Goal: Task Accomplishment & Management: Complete application form

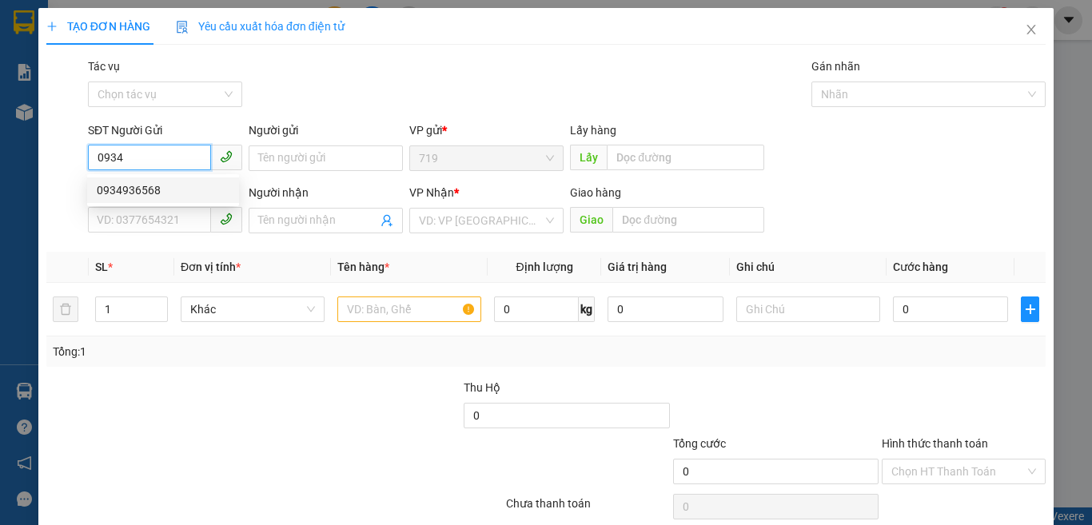
click at [165, 187] on div "0934936568" at bounding box center [163, 190] width 133 height 18
type input "0934936568"
type input "0989005886"
type input "0934936568"
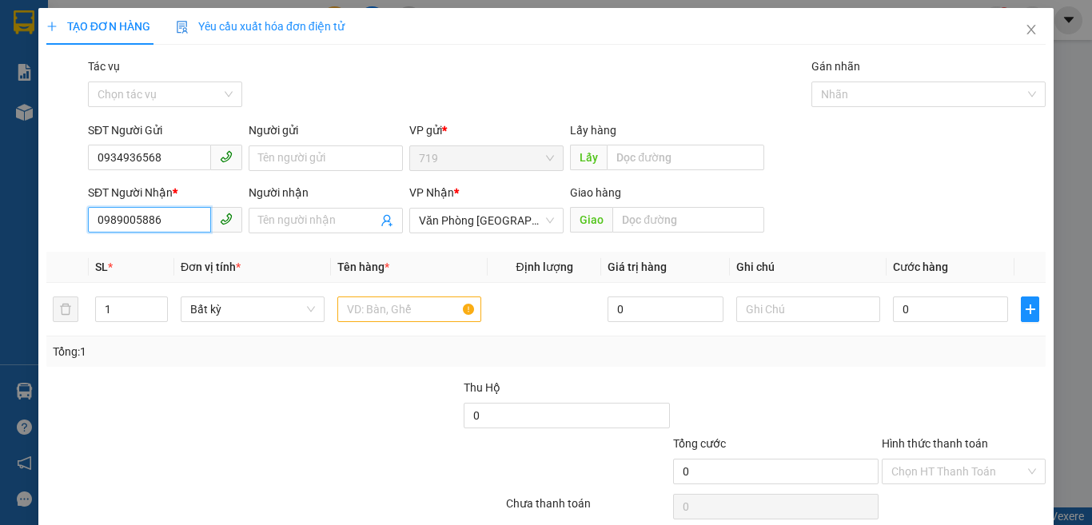
click at [173, 212] on input "0989005886" at bounding box center [149, 220] width 123 height 26
type input "0"
click at [165, 253] on div "0918833888" at bounding box center [163, 253] width 133 height 18
type input "0918833888"
drag, startPoint x: 111, startPoint y: 305, endPoint x: 149, endPoint y: 308, distance: 38.4
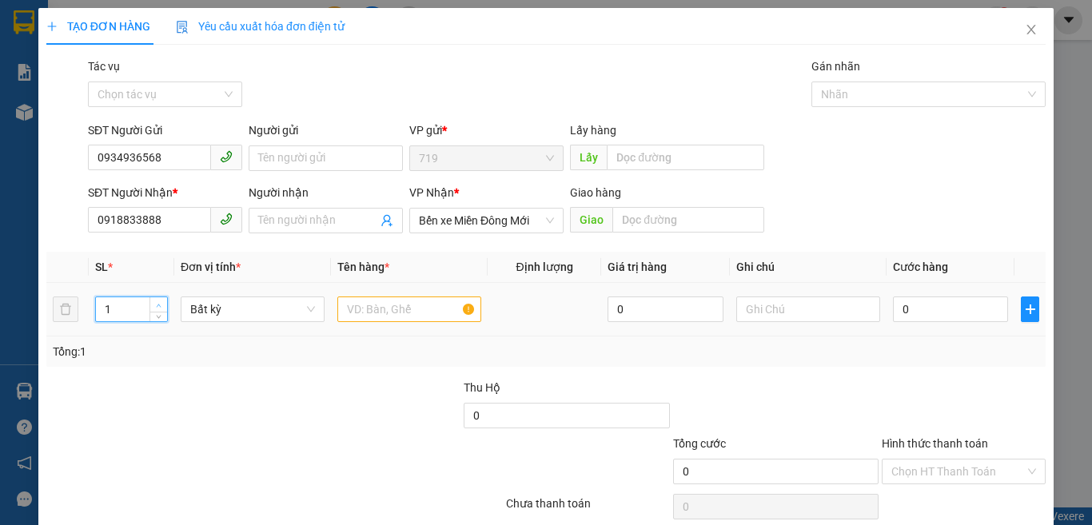
click at [114, 305] on input "1" at bounding box center [131, 309] width 71 height 24
type input "2"
drag, startPoint x: 339, startPoint y: 295, endPoint x: 358, endPoint y: 310, distance: 24.5
click at [342, 298] on div at bounding box center [409, 309] width 144 height 32
click at [358, 310] on input "text" at bounding box center [409, 310] width 144 height 26
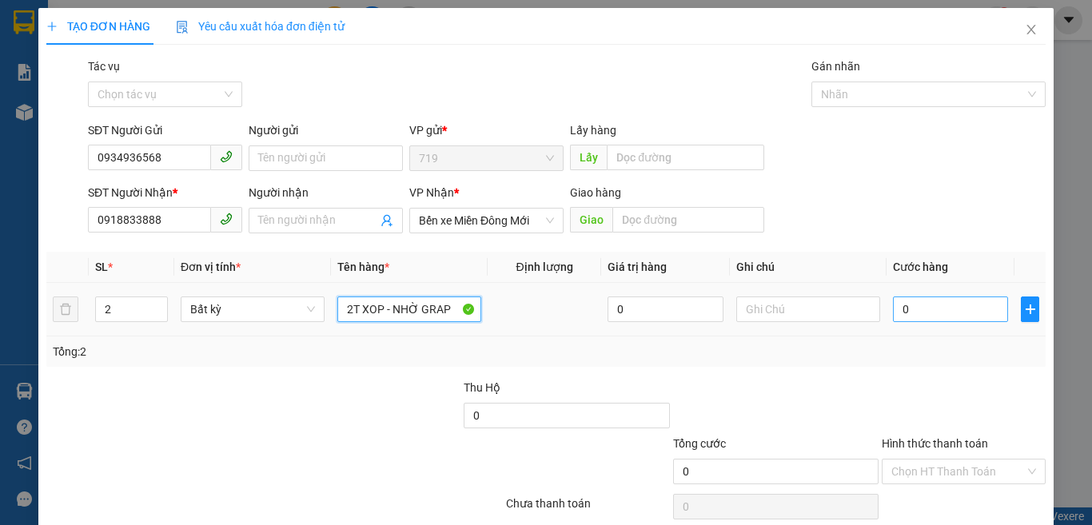
type input "2T XOP - NHỜ GRAP"
click at [946, 312] on input "0" at bounding box center [950, 310] width 115 height 26
type input "8"
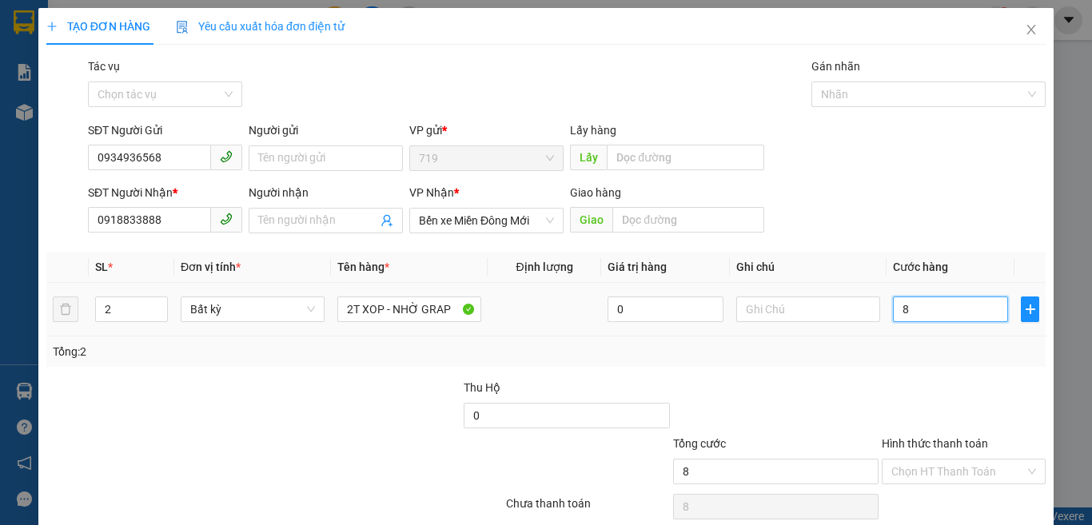
type input "80"
type input "800"
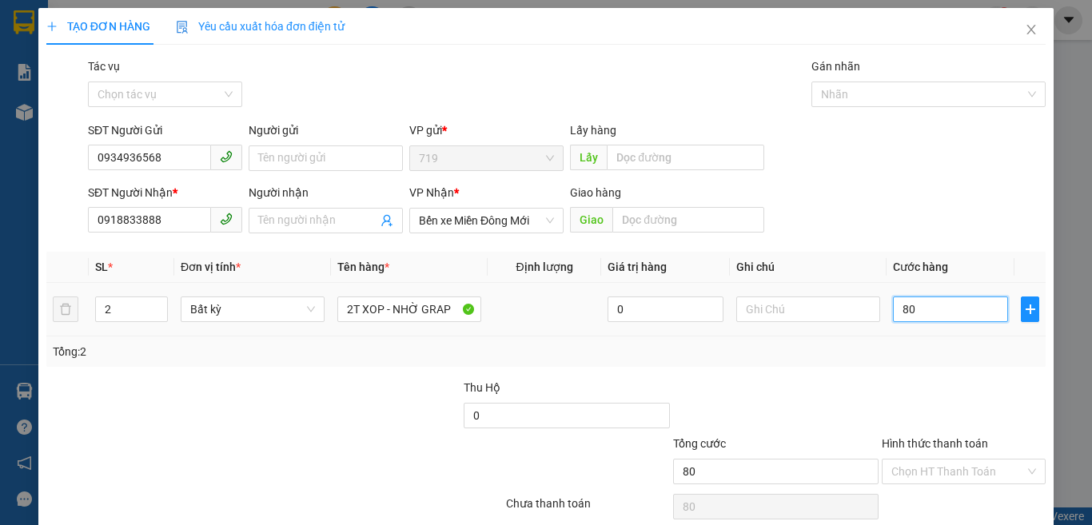
type input "800"
type input "8.000"
type input "80.000"
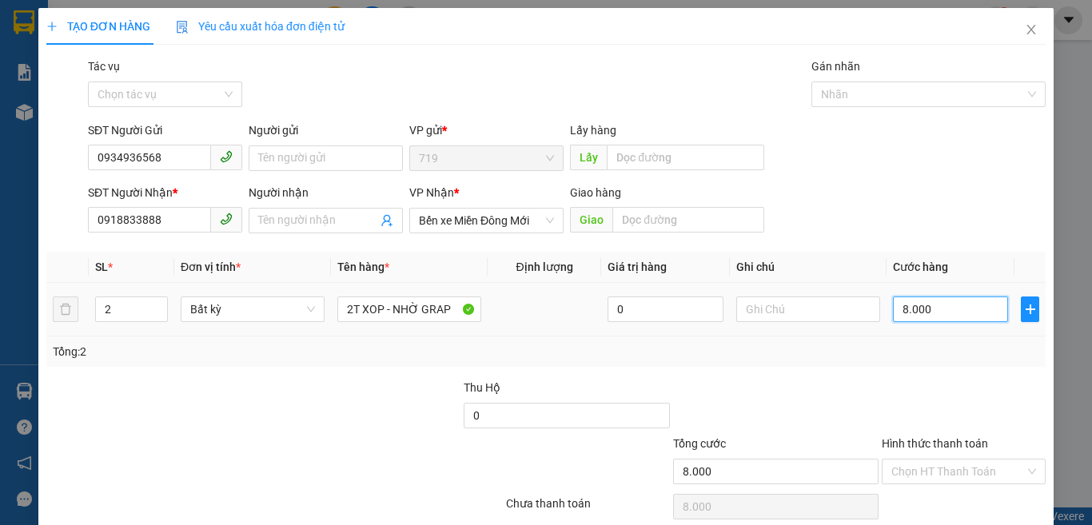
type input "80.000"
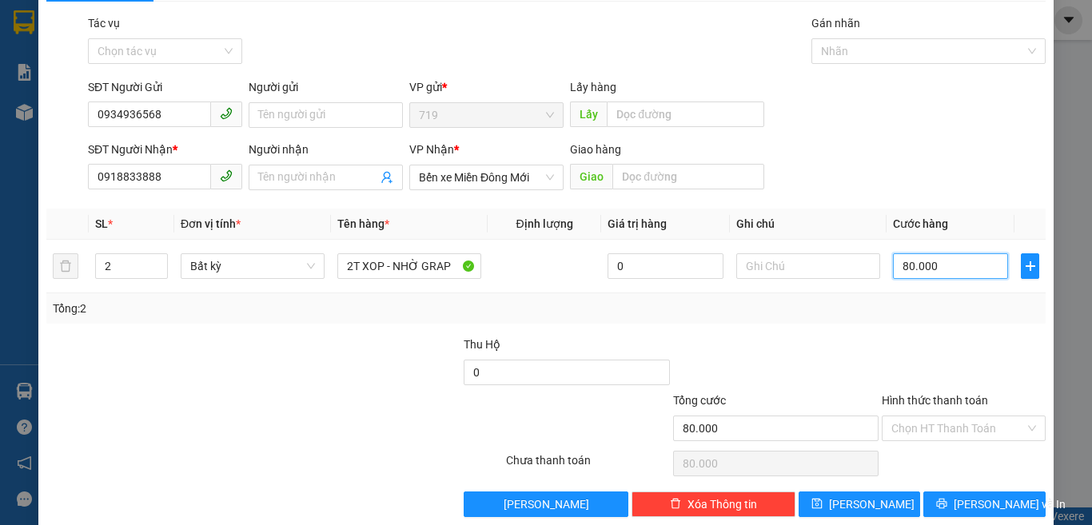
scroll to position [66, 0]
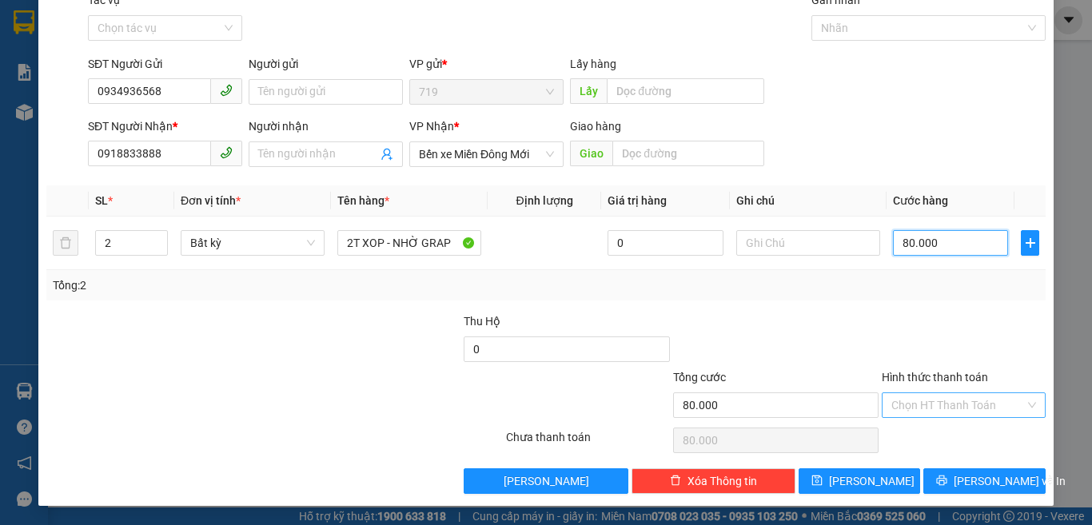
type input "80.000"
click at [945, 401] on input "Hình thức thanh toán" at bounding box center [957, 405] width 133 height 24
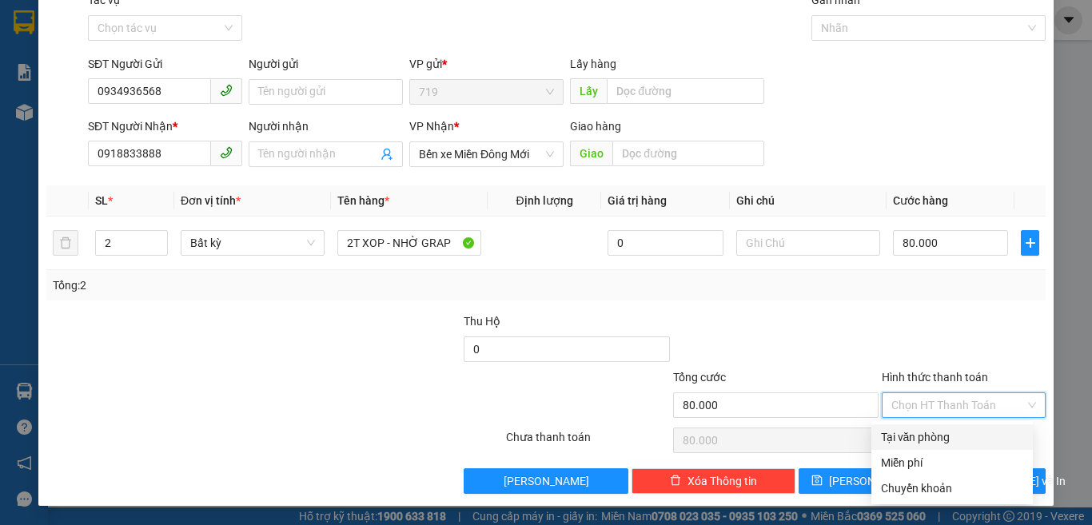
click at [930, 439] on div "Tại văn phòng" at bounding box center [952, 437] width 142 height 18
type input "0"
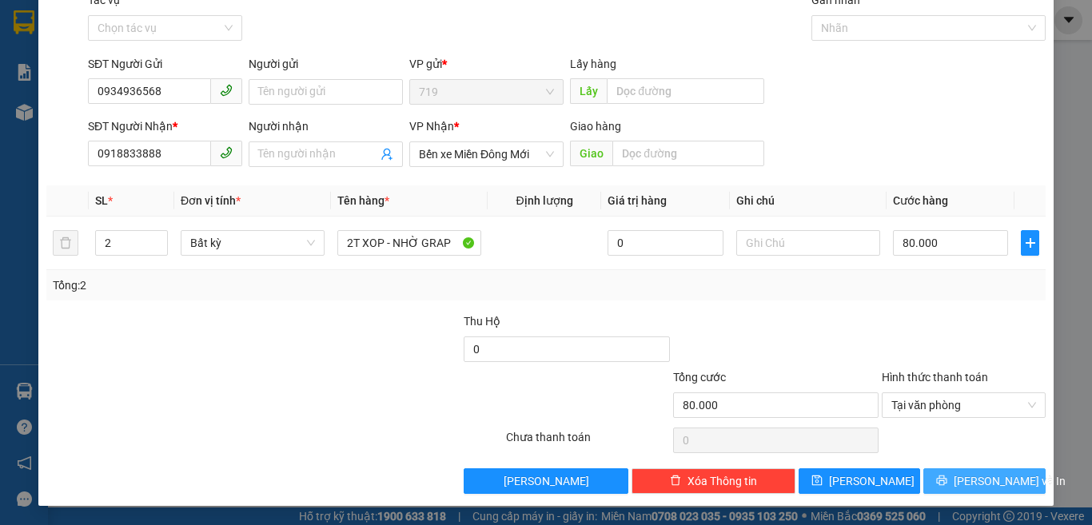
click at [969, 486] on span "[PERSON_NAME] và In" at bounding box center [1010, 481] width 112 height 18
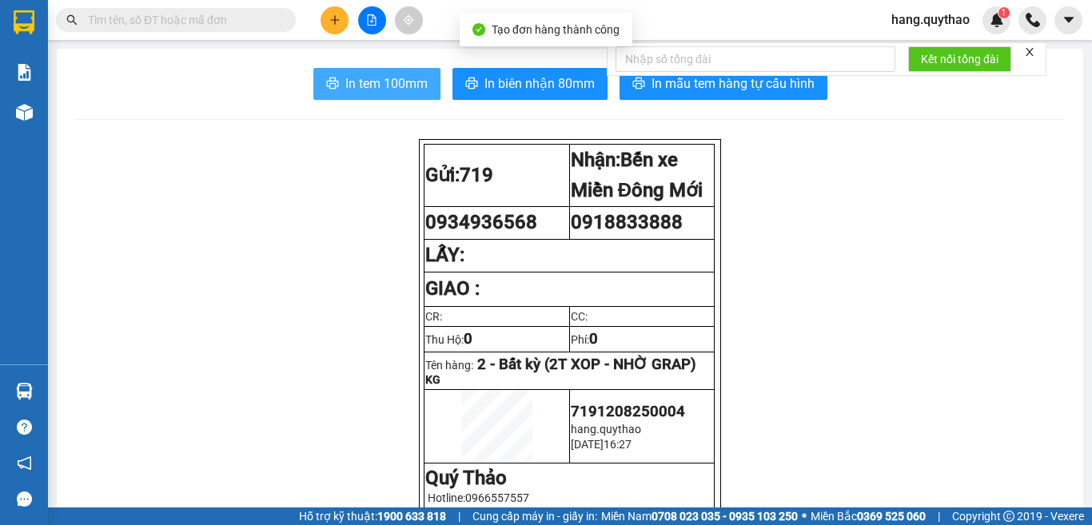
click at [386, 89] on span "In tem 100mm" at bounding box center [386, 84] width 82 height 20
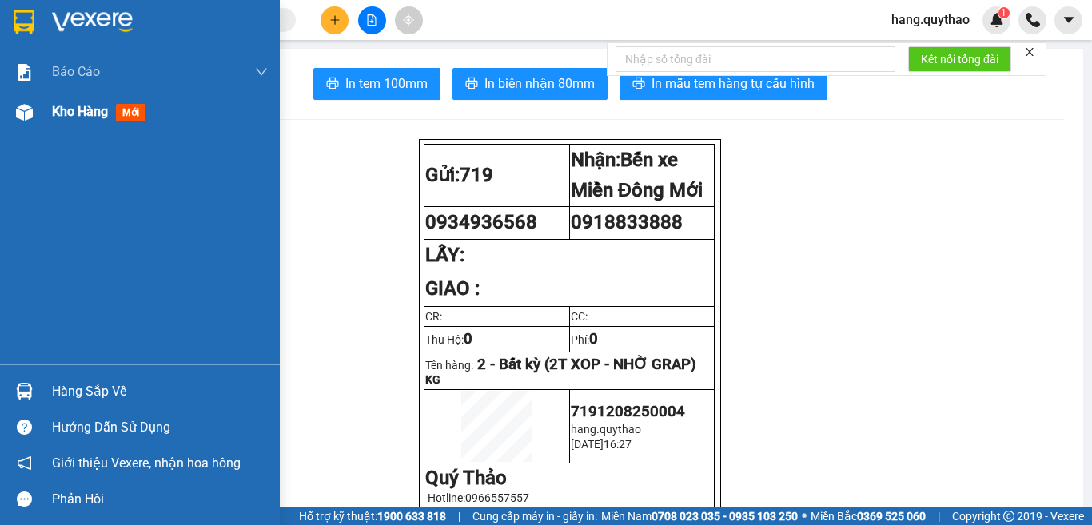
click at [70, 112] on span "Kho hàng" at bounding box center [80, 111] width 56 height 15
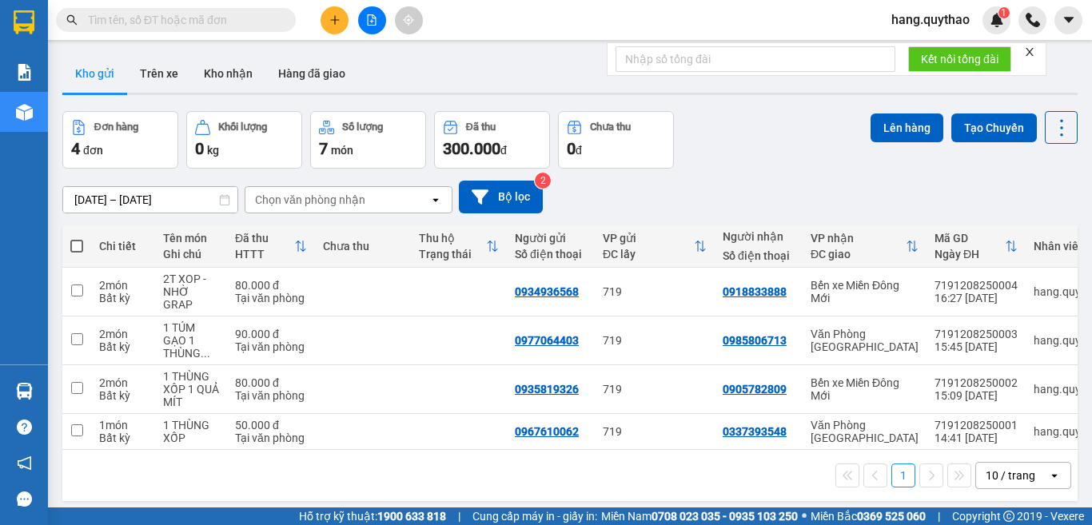
click at [325, 24] on button at bounding box center [335, 20] width 28 height 28
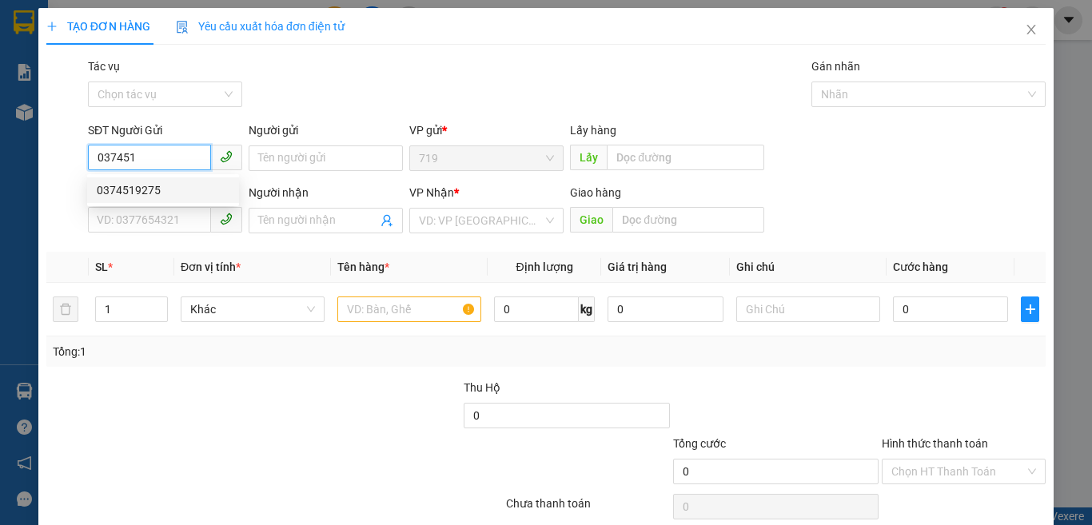
drag, startPoint x: 152, startPoint y: 180, endPoint x: 150, endPoint y: 220, distance: 40.0
click at [150, 183] on div "0374519275" at bounding box center [163, 190] width 152 height 26
type input "0374519275"
type input "0902463122"
type input "0374519275"
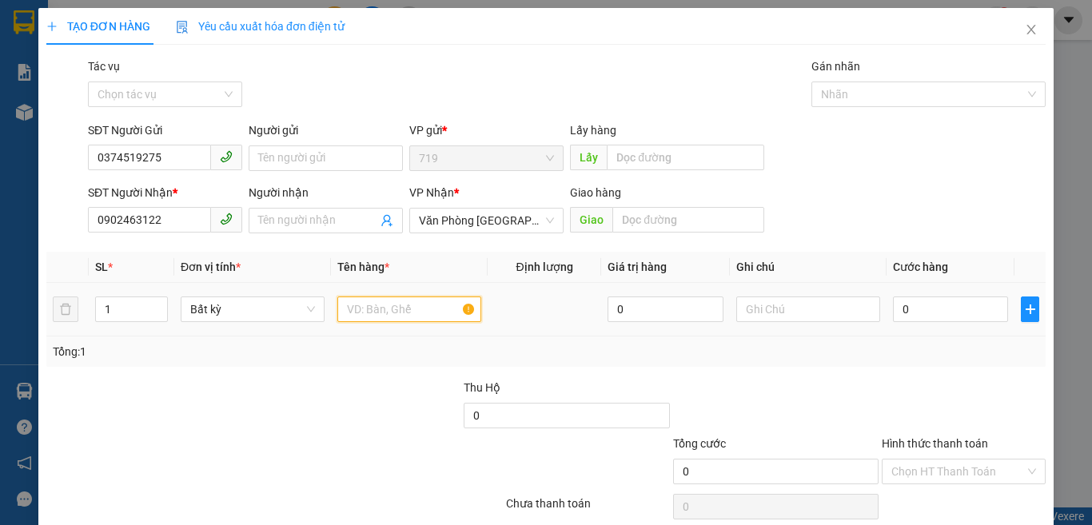
click at [369, 313] on input "text" at bounding box center [409, 310] width 144 height 26
type input "1 BAO LÁ"
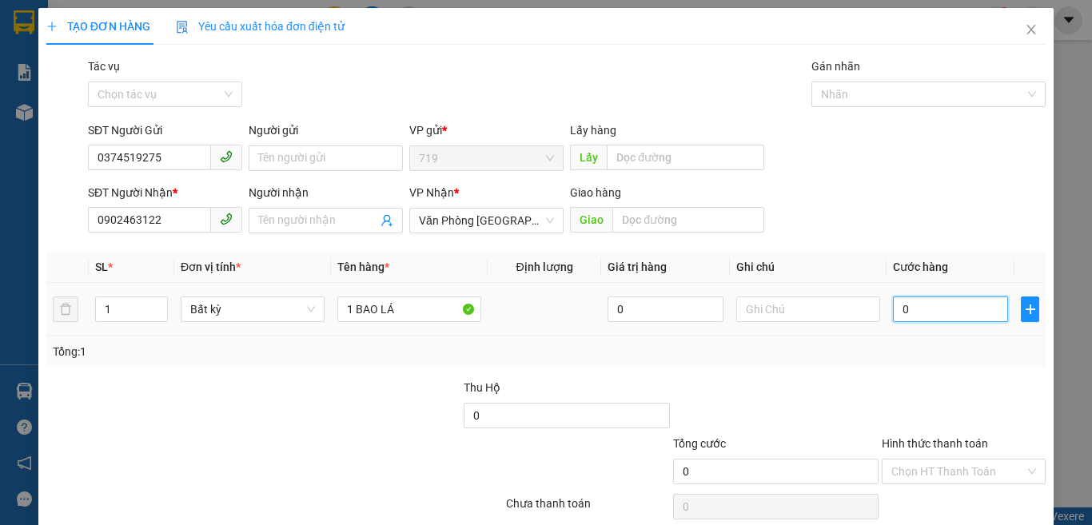
click at [936, 305] on input "0" at bounding box center [950, 310] width 115 height 26
type input "5"
type input "50"
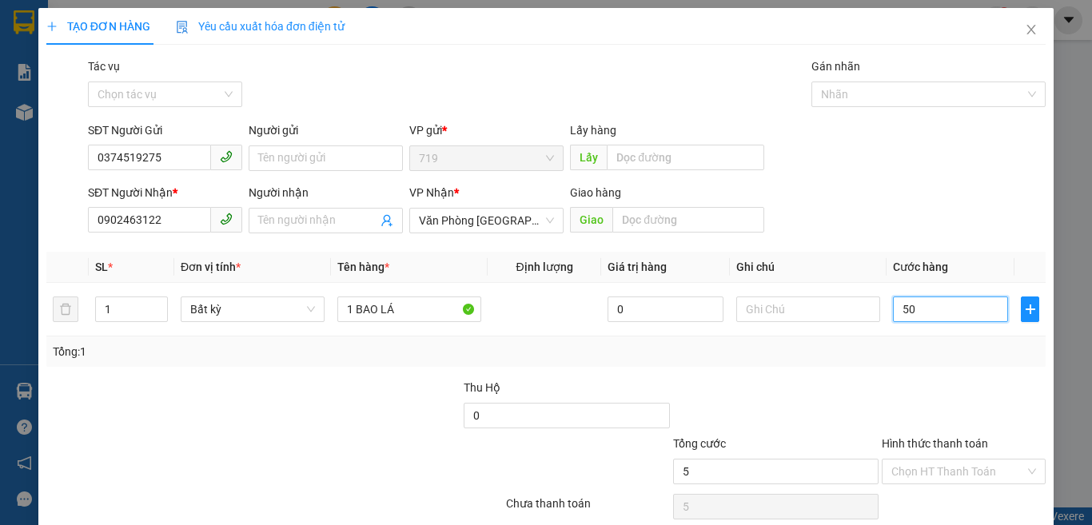
type input "50"
type input "500"
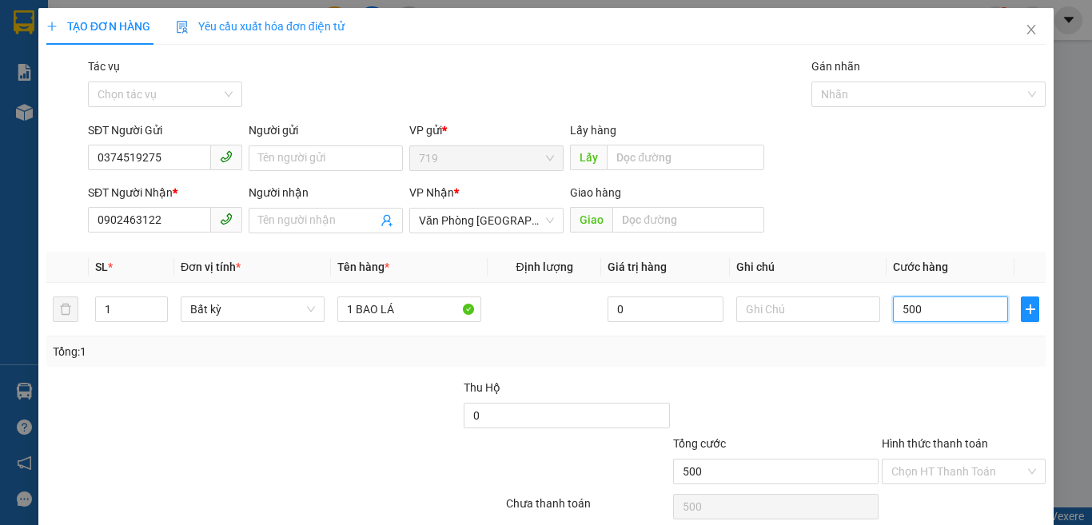
type input "5.000"
type input "50.000"
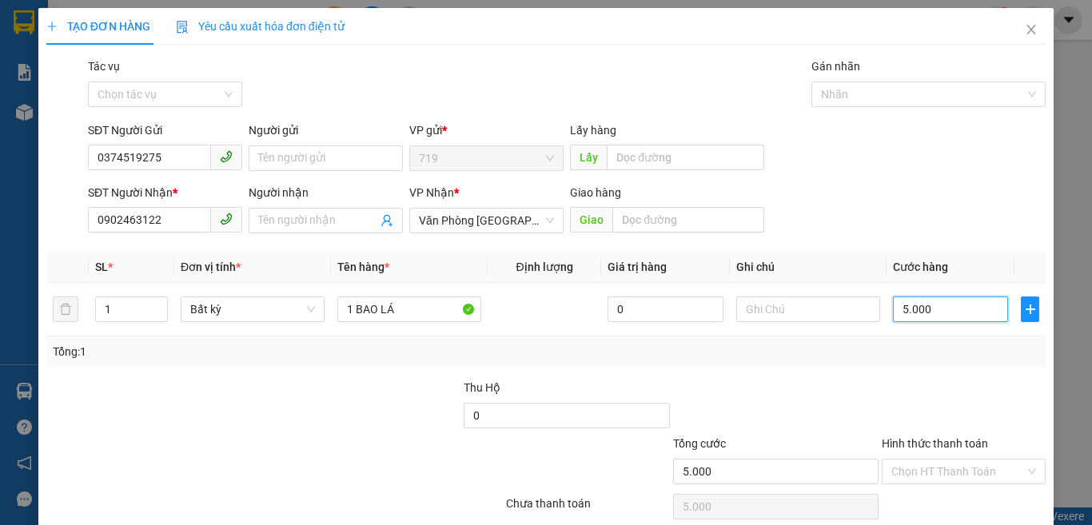
type input "50.000"
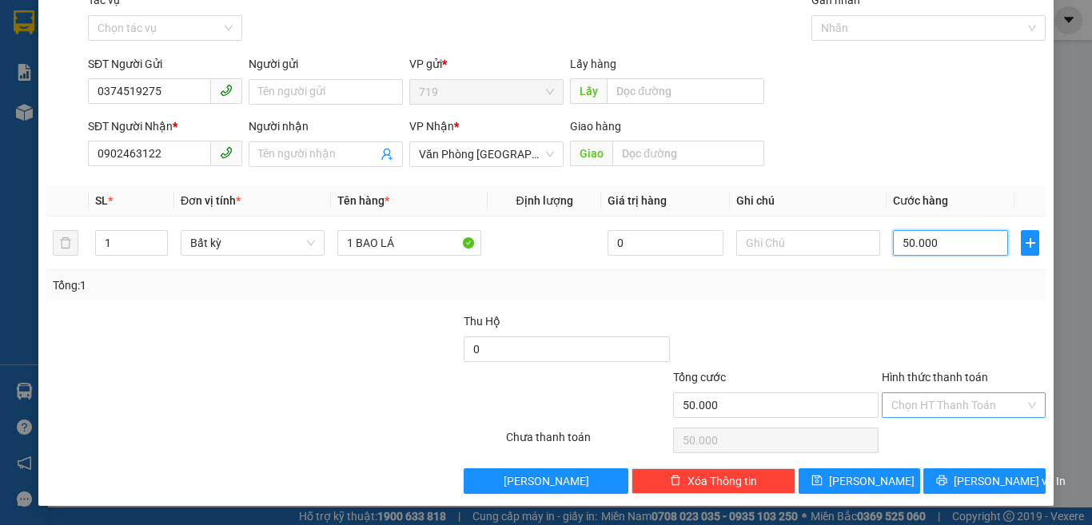
type input "50.000"
click at [917, 397] on input "Hình thức thanh toán" at bounding box center [957, 405] width 133 height 24
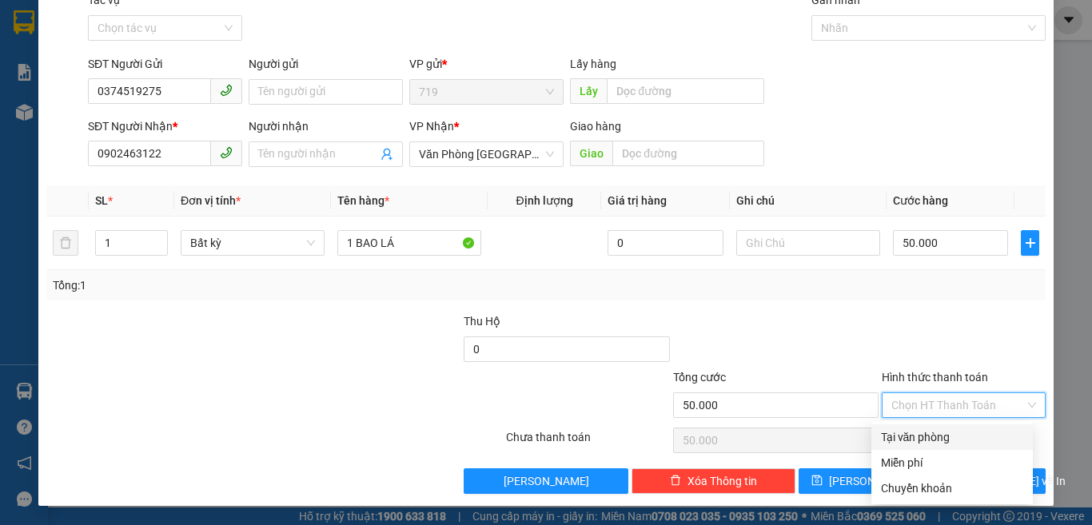
click at [924, 439] on div "Tại văn phòng" at bounding box center [952, 437] width 142 height 18
type input "0"
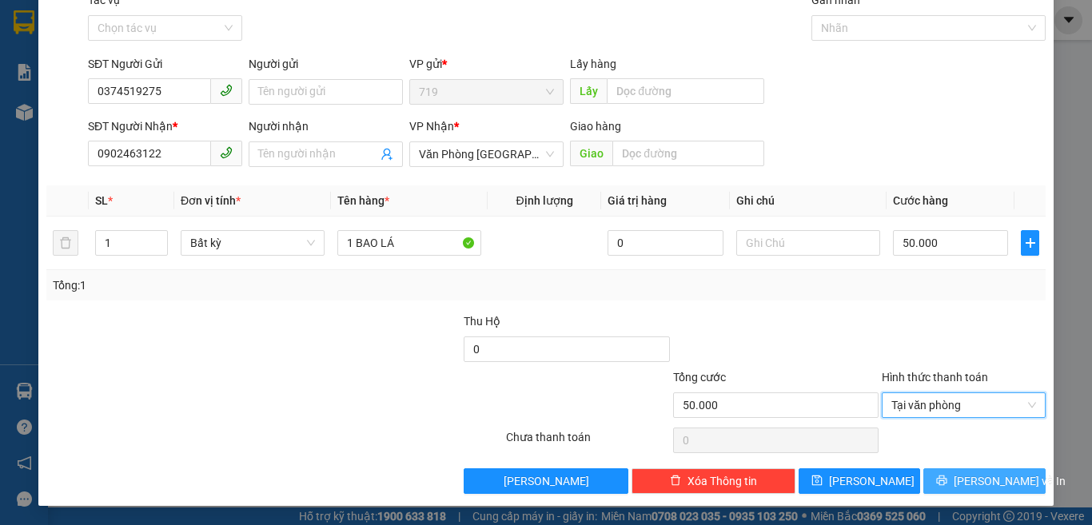
click at [992, 482] on span "[PERSON_NAME] và In" at bounding box center [1010, 481] width 112 height 18
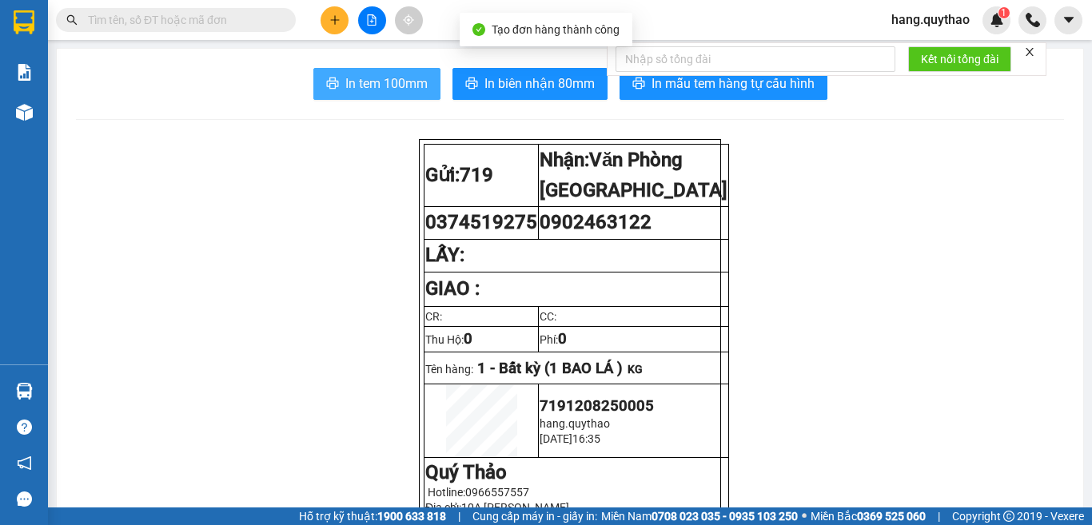
click at [404, 76] on span "In tem 100mm" at bounding box center [386, 84] width 82 height 20
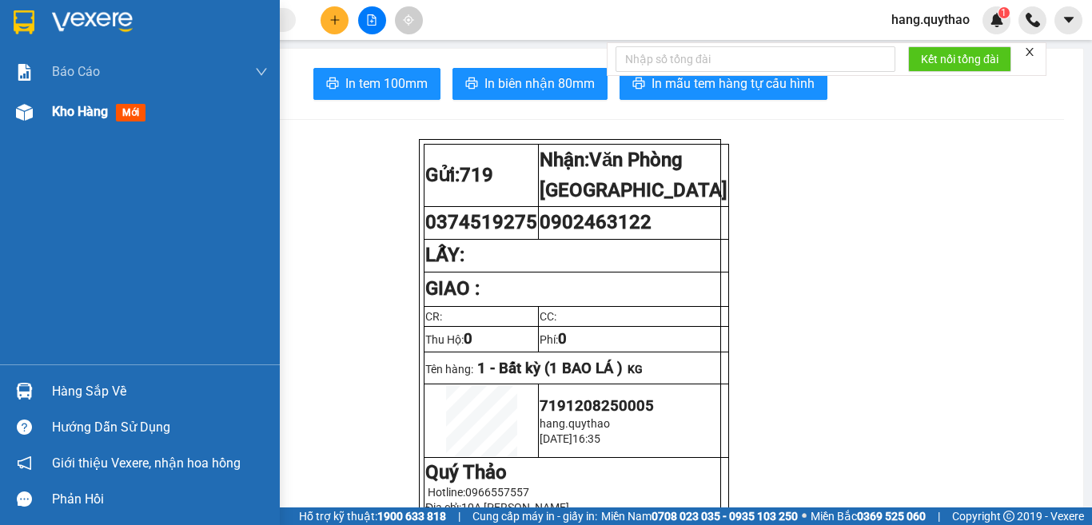
click at [98, 112] on span "Kho hàng" at bounding box center [80, 111] width 56 height 15
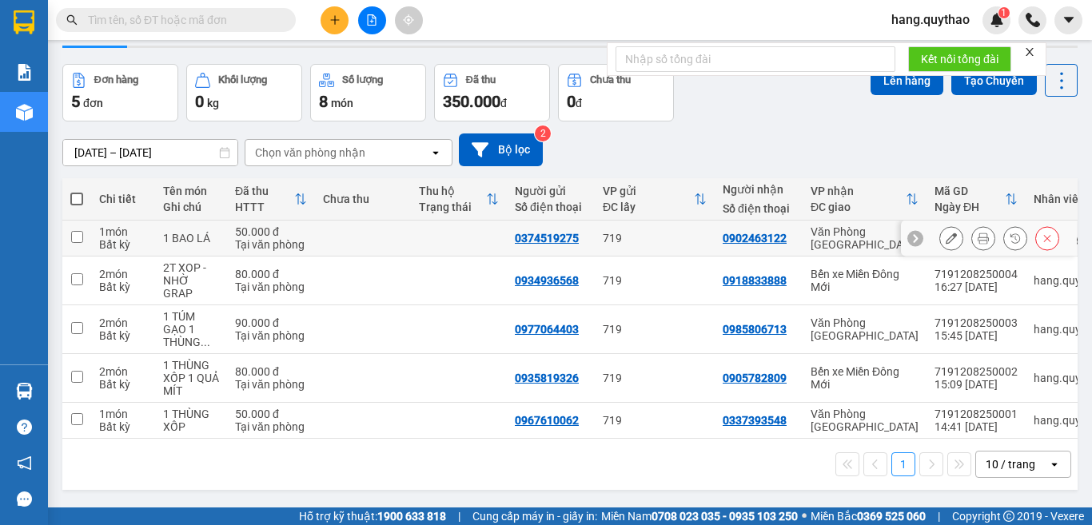
scroll to position [74, 0]
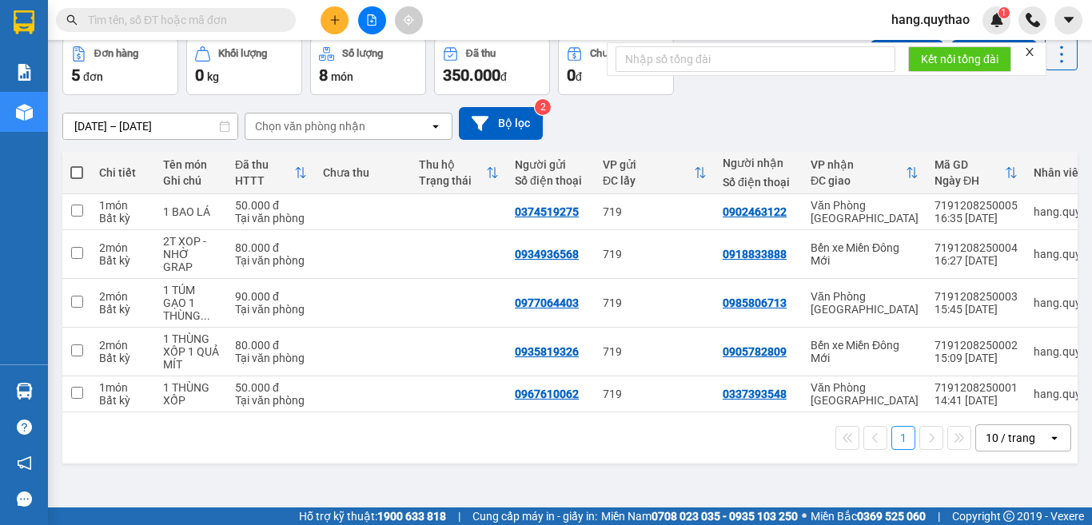
click at [338, 23] on icon "plus" at bounding box center [334, 19] width 11 height 11
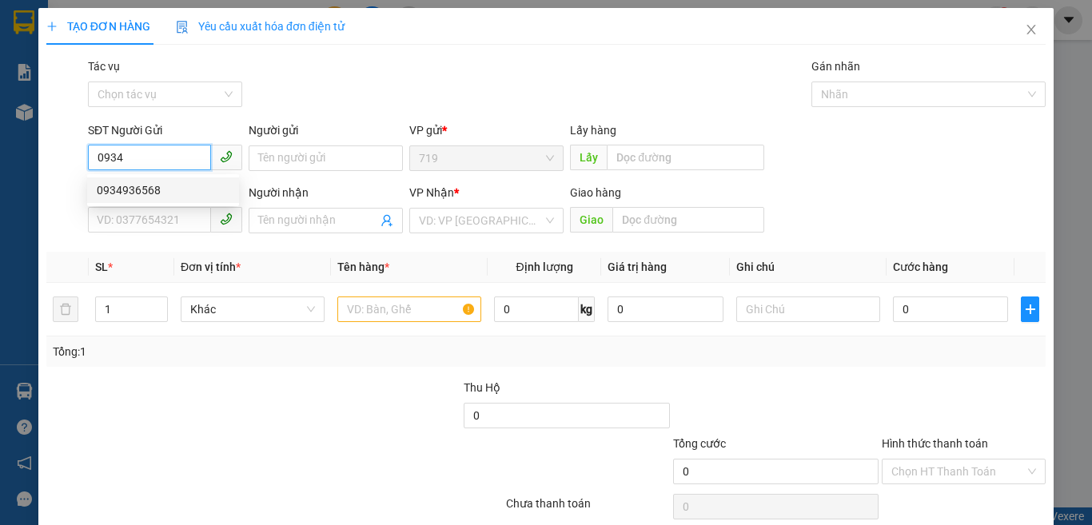
drag, startPoint x: 171, startPoint y: 185, endPoint x: 170, endPoint y: 201, distance: 15.2
click at [170, 185] on div "0934936568" at bounding box center [163, 190] width 133 height 18
type input "0934936568"
type input "0918833888"
type input "0934936568"
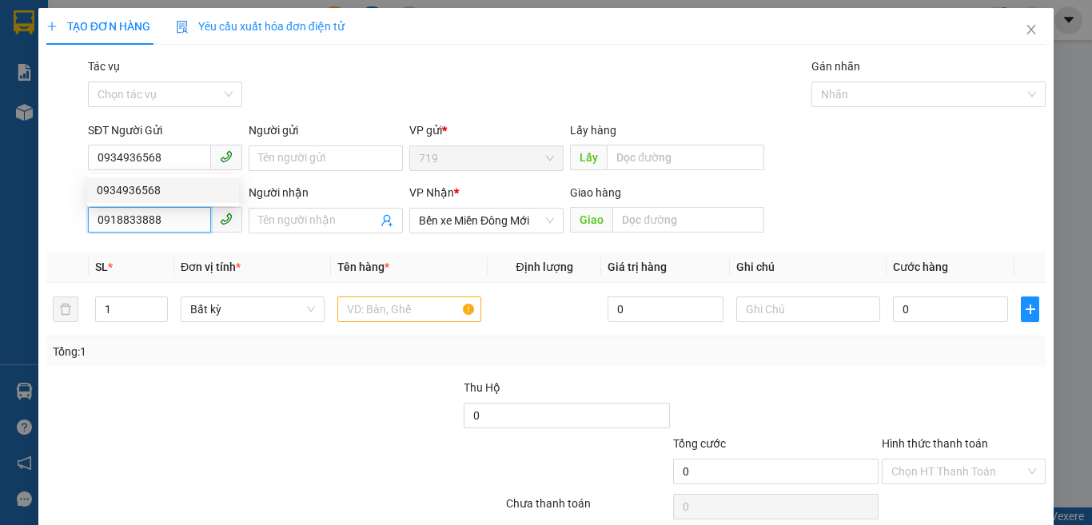
click at [170, 213] on input "0918833888" at bounding box center [149, 220] width 123 height 26
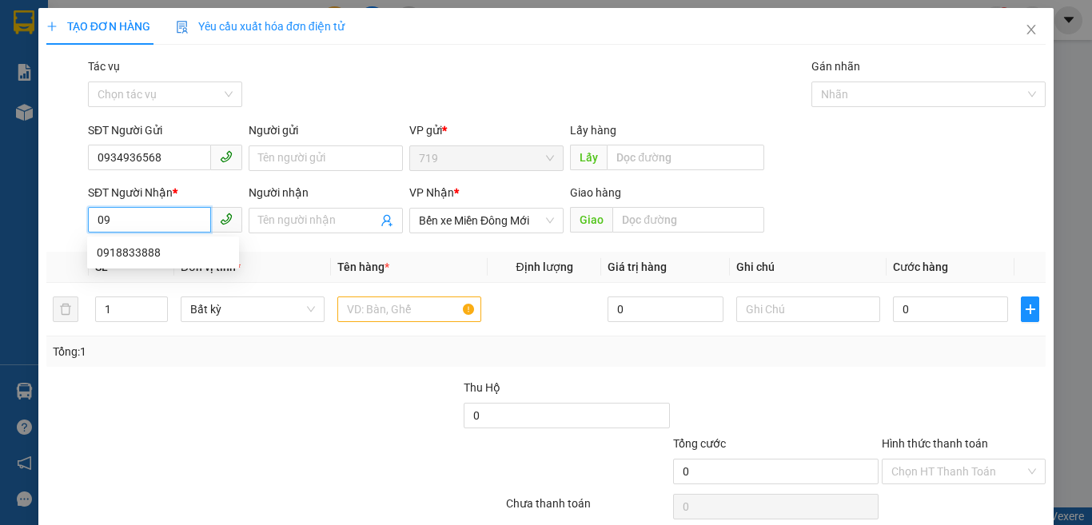
type input "0"
type input "."
type input "0903756033"
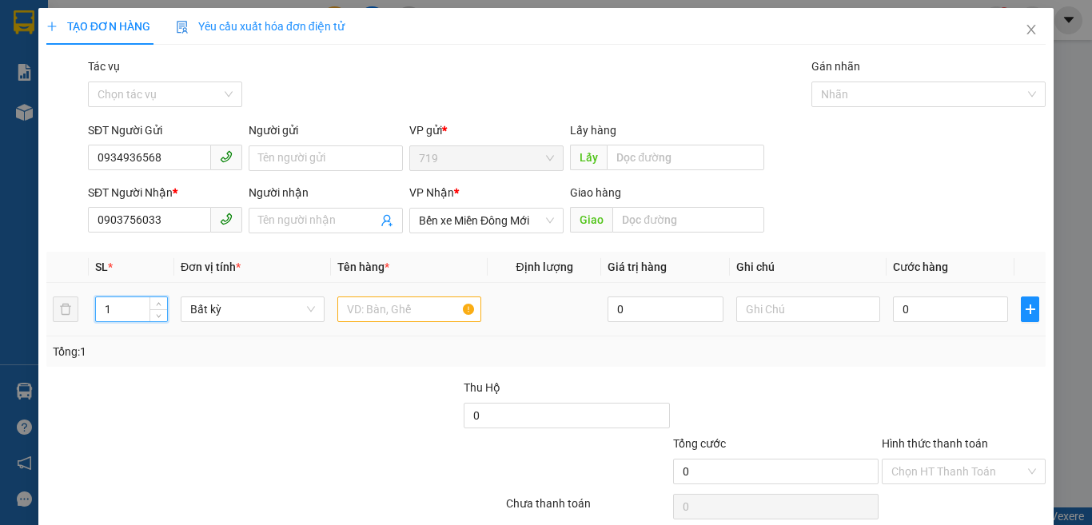
click at [129, 313] on input "1" at bounding box center [131, 309] width 71 height 24
type input "2"
click at [380, 325] on div at bounding box center [409, 309] width 144 height 32
click at [382, 317] on input "text" at bounding box center [409, 310] width 144 height 26
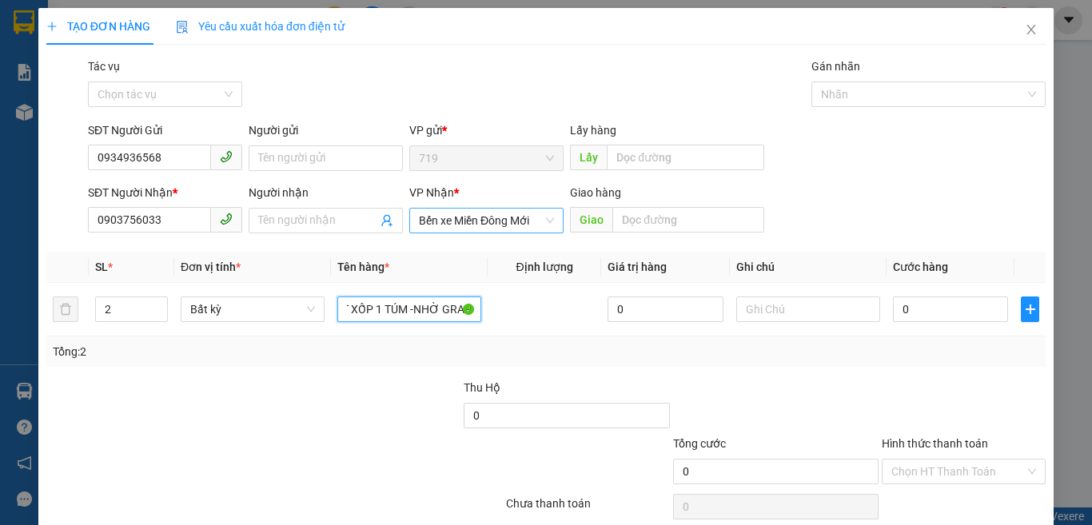
click at [536, 226] on span "Bến xe Miền Đông Mới" at bounding box center [486, 221] width 135 height 24
type input "1T XỐP 1 TÚM -NHỜ GRAP"
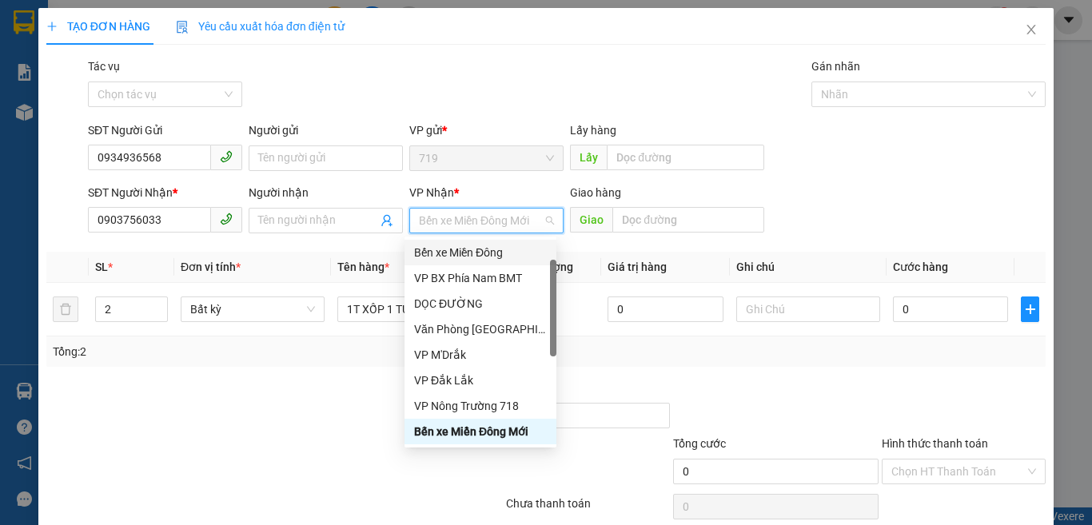
drag, startPoint x: 483, startPoint y: 249, endPoint x: 997, endPoint y: 251, distance: 514.0
click at [484, 249] on div "Bến xe Miền Đông" at bounding box center [480, 253] width 133 height 18
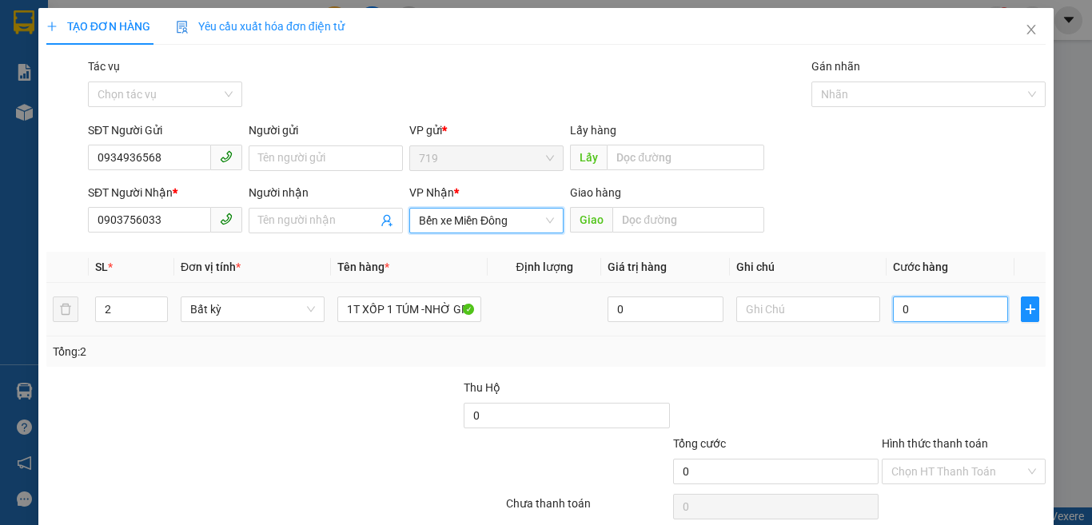
click at [977, 305] on input "0" at bounding box center [950, 310] width 115 height 26
type input "7"
type input "70"
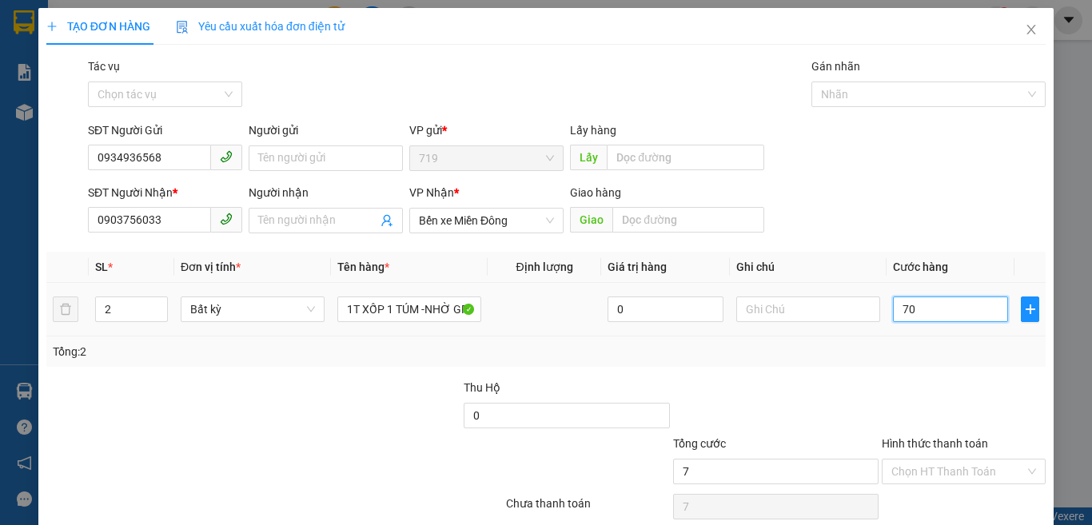
type input "70"
type input "700"
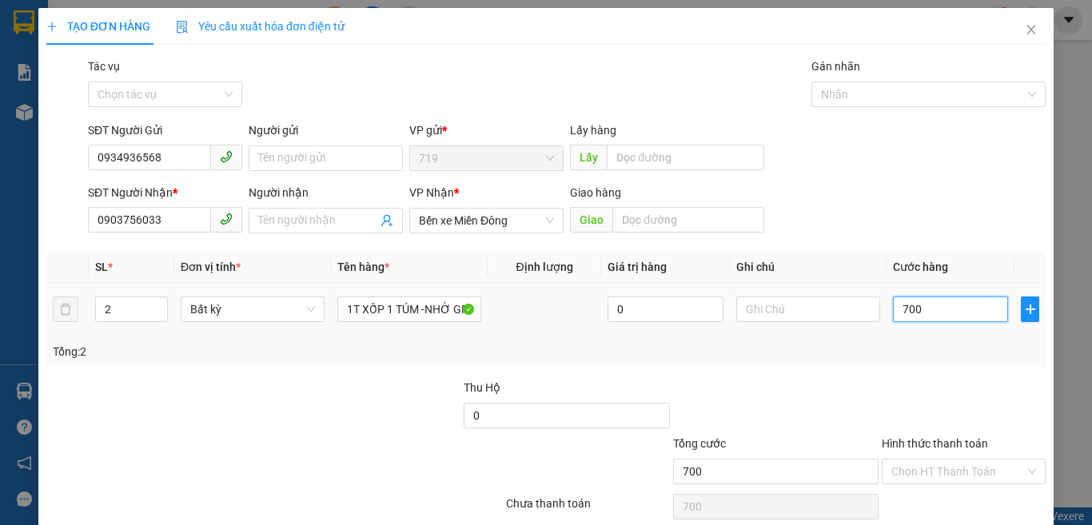
type input "7.000"
type input "70.000"
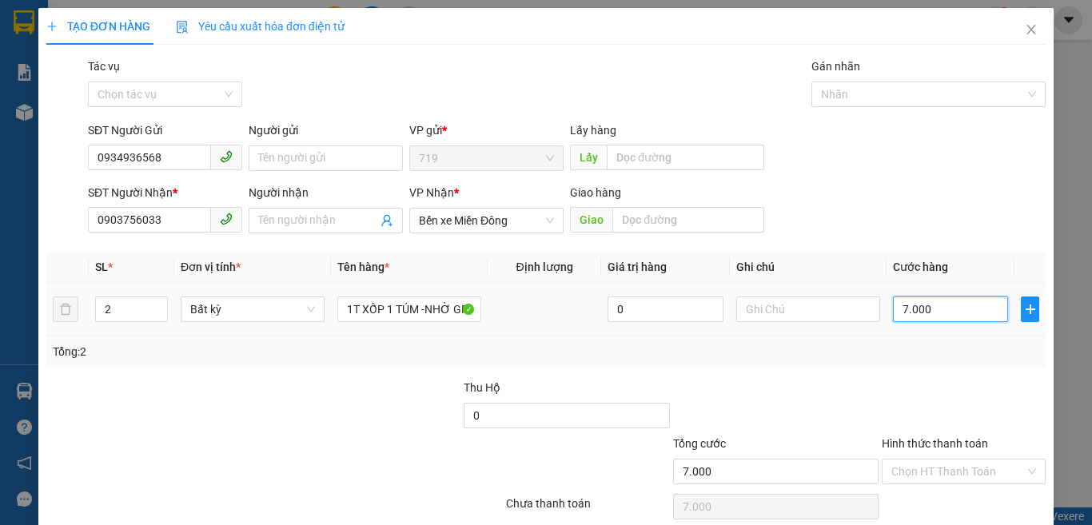
type input "70.000"
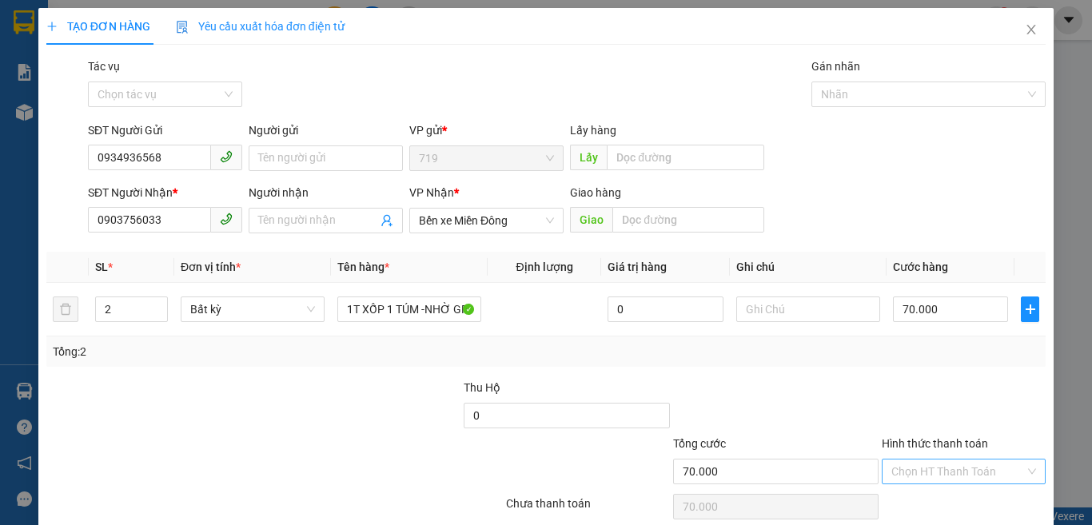
click at [964, 476] on input "Hình thức thanh toán" at bounding box center [957, 472] width 133 height 24
click at [932, 383] on div "Tại văn phòng" at bounding box center [952, 389] width 142 height 18
type input "0"
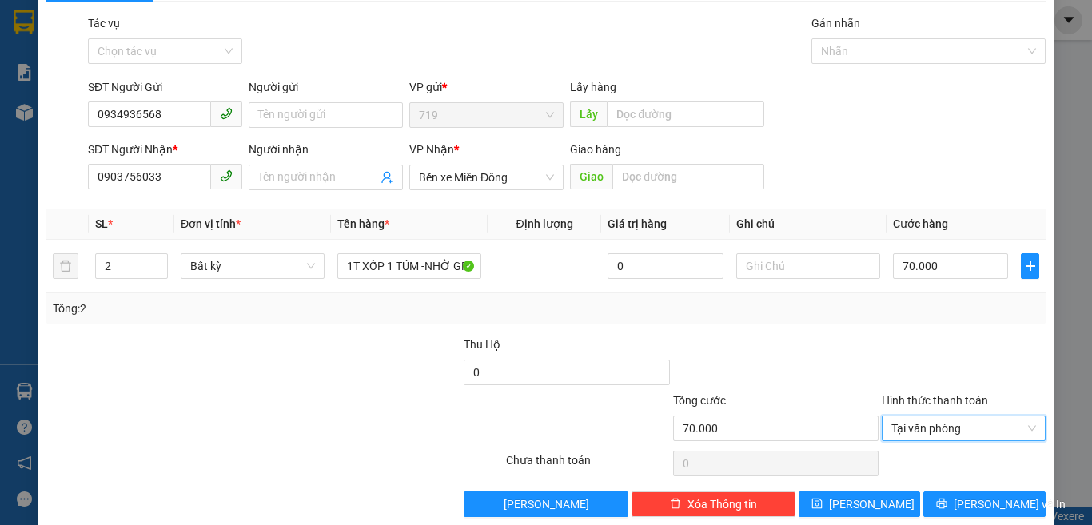
scroll to position [66, 0]
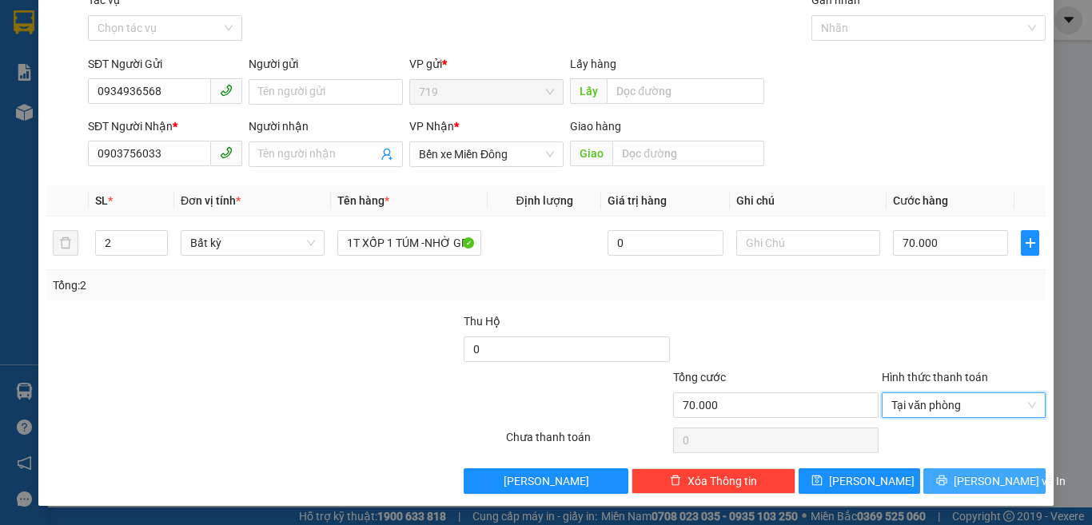
click at [947, 476] on icon "printer" at bounding box center [941, 480] width 11 height 11
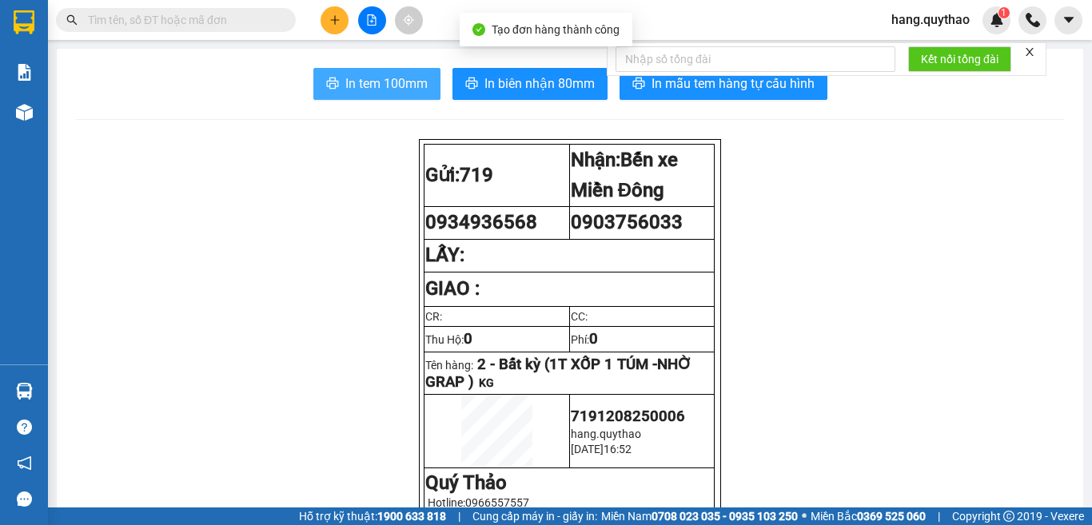
click at [352, 83] on span "In tem 100mm" at bounding box center [386, 84] width 82 height 20
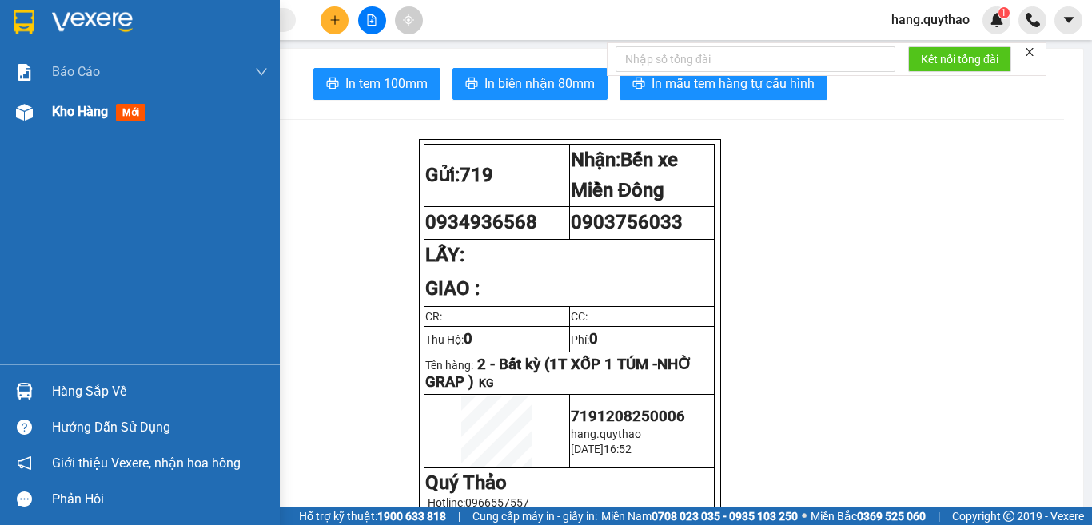
click at [92, 114] on span "Kho hàng" at bounding box center [80, 111] width 56 height 15
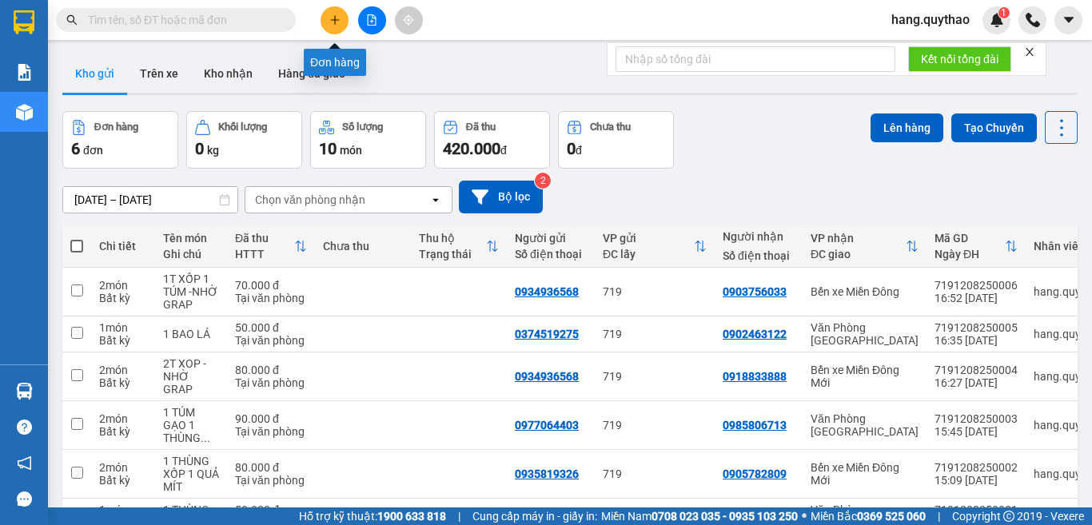
click at [337, 24] on icon "plus" at bounding box center [334, 19] width 11 height 11
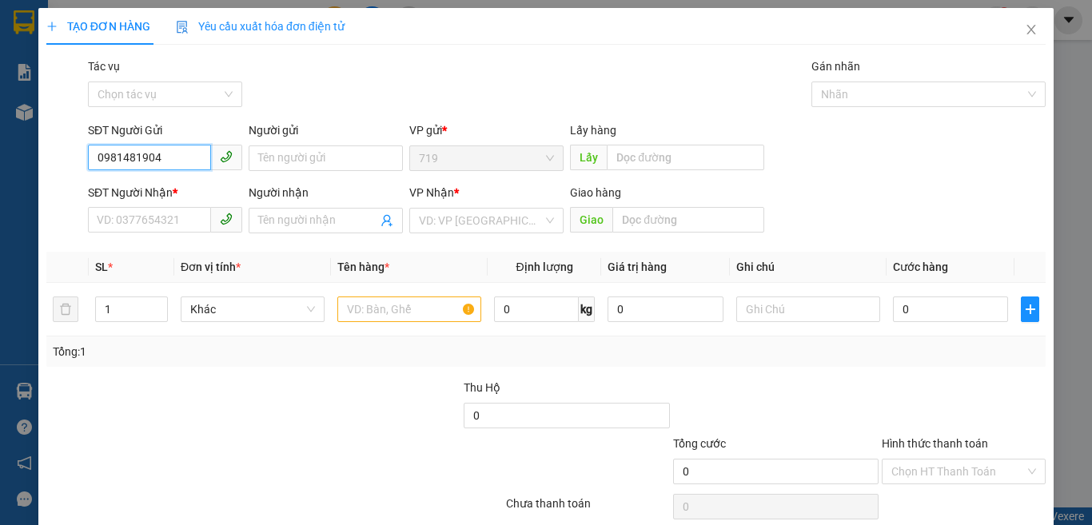
type input "0981481904"
click at [135, 239] on div "SĐT Người Nhận * VD: 0377654321" at bounding box center [165, 212] width 154 height 56
click at [156, 224] on input "SĐT Người Nhận *" at bounding box center [149, 220] width 123 height 26
type input "0385243586"
click at [393, 304] on input "text" at bounding box center [409, 310] width 144 height 26
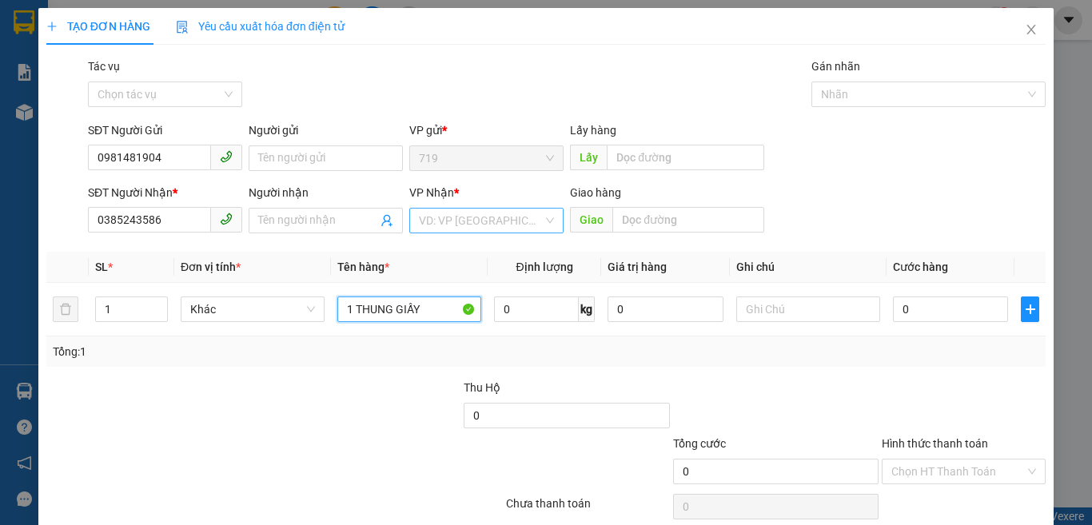
type input "1 THUNG GIẤY"
click at [445, 224] on input "search" at bounding box center [481, 221] width 124 height 24
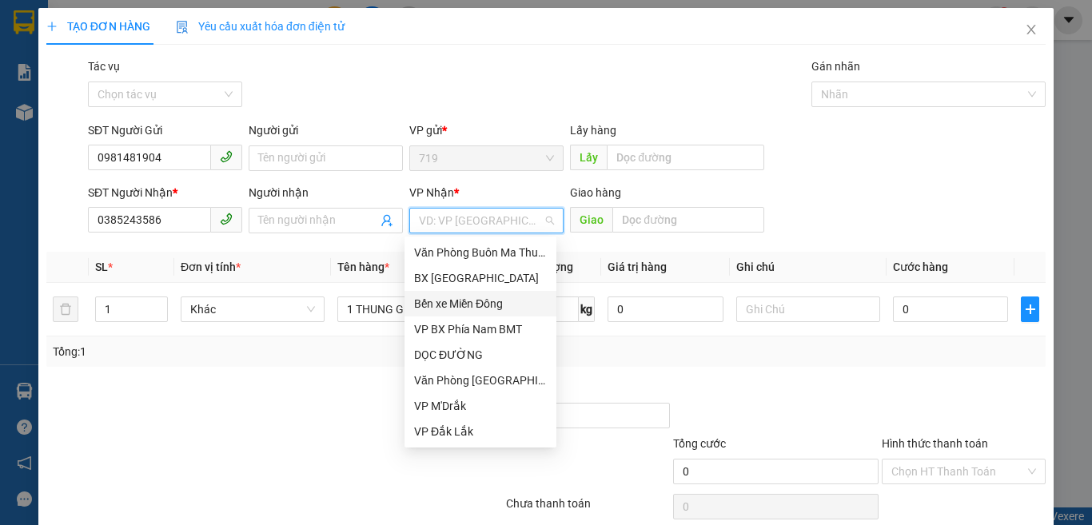
click at [481, 303] on div "Bến xe Miền Đông" at bounding box center [480, 304] width 133 height 18
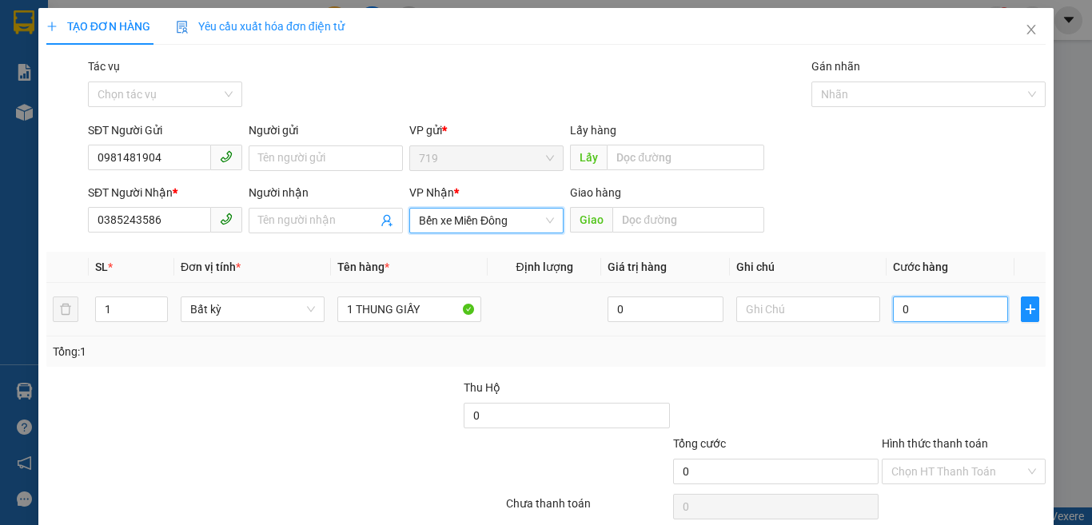
click at [909, 308] on input "0" at bounding box center [950, 310] width 115 height 26
type input "5"
type input "50"
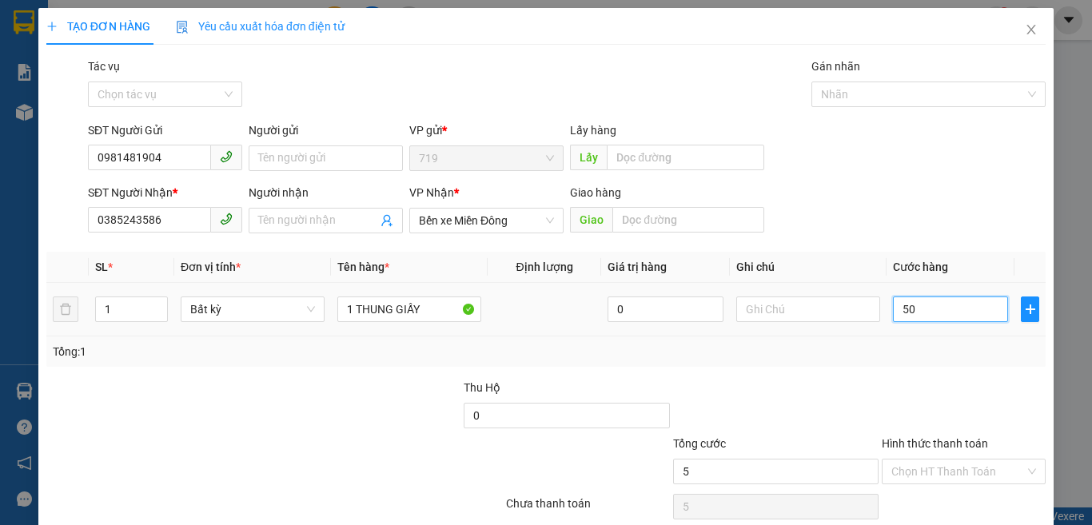
type input "50"
type input "500"
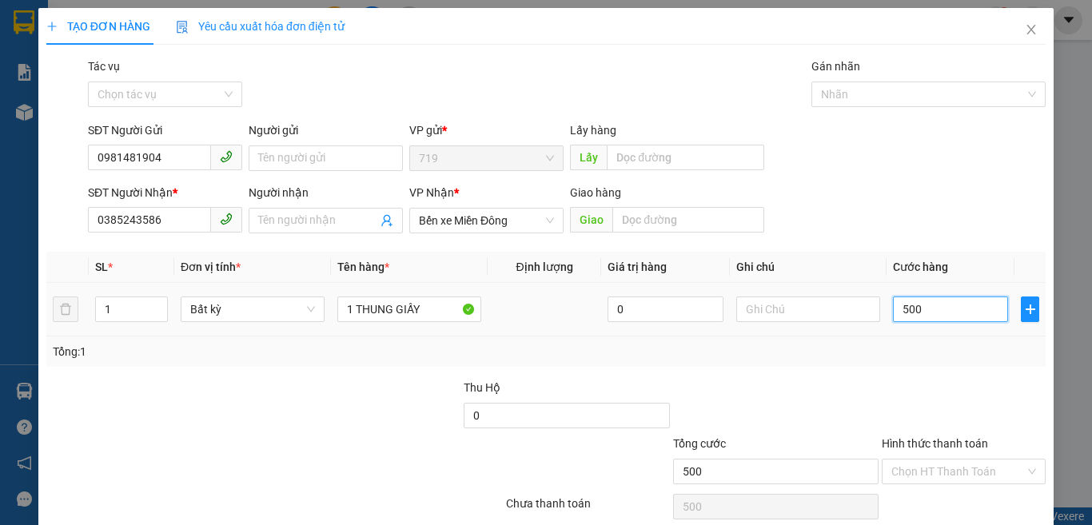
type input "5.000"
type input "50.000"
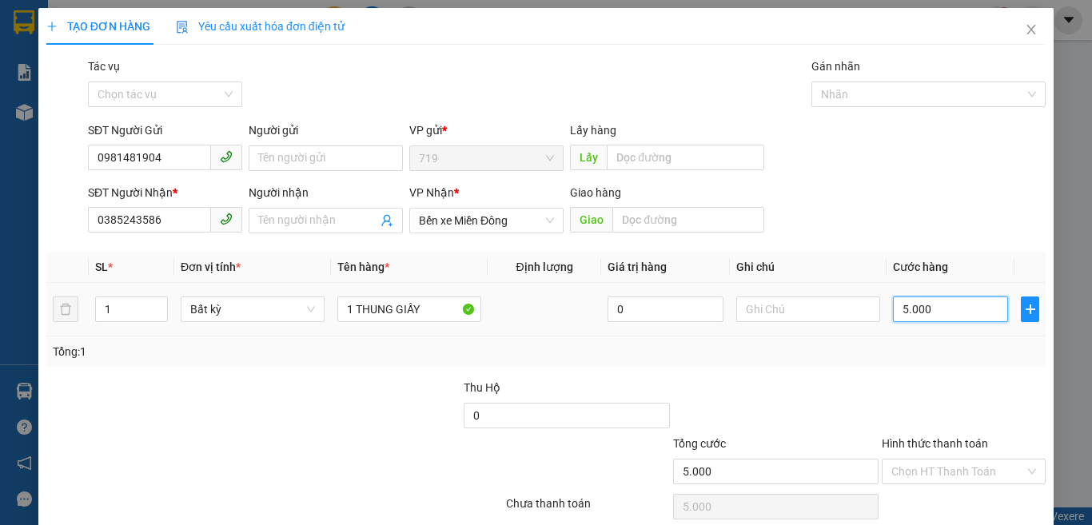
type input "50.000"
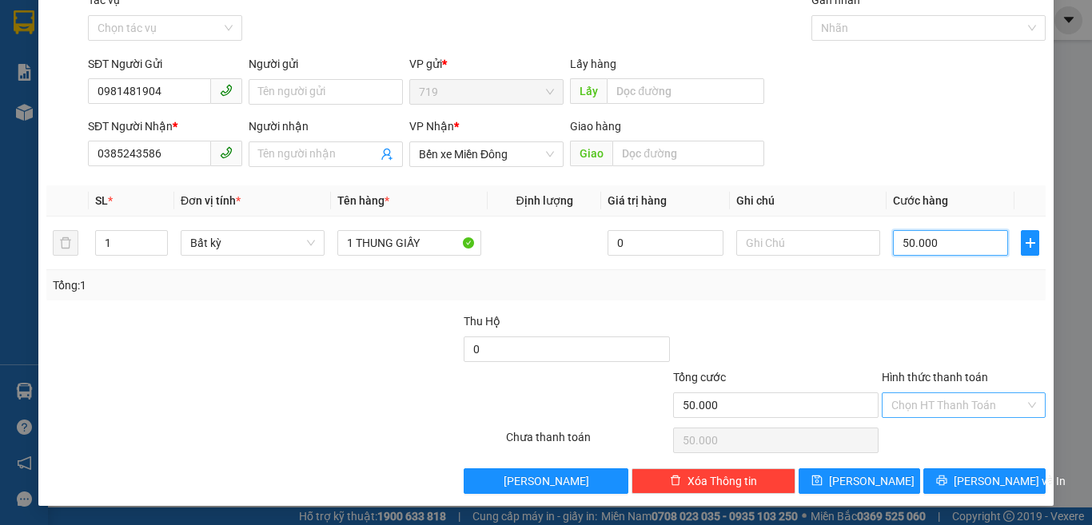
type input "50.000"
click at [926, 405] on input "Hình thức thanh toán" at bounding box center [957, 405] width 133 height 24
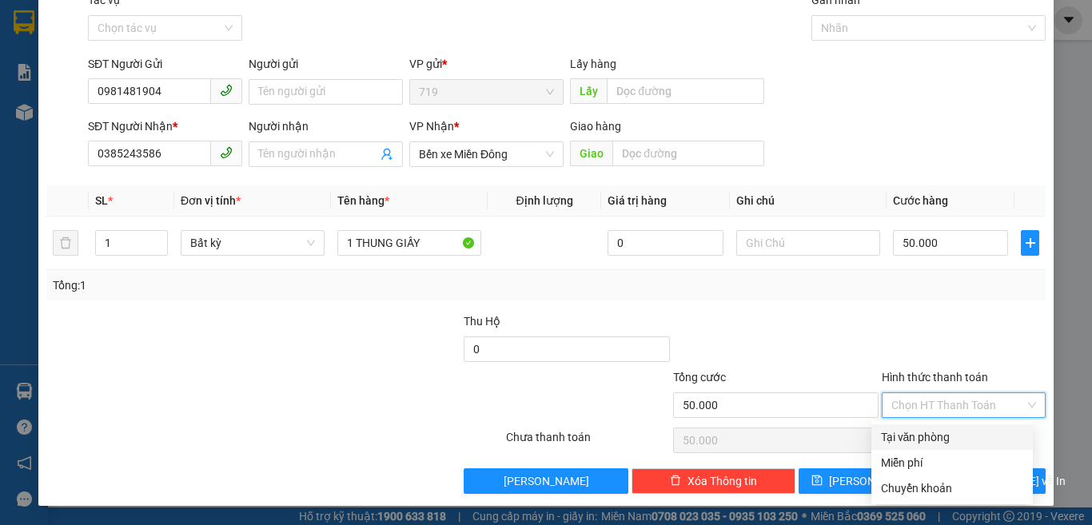
click at [930, 433] on div "Tại văn phòng" at bounding box center [952, 437] width 142 height 18
type input "0"
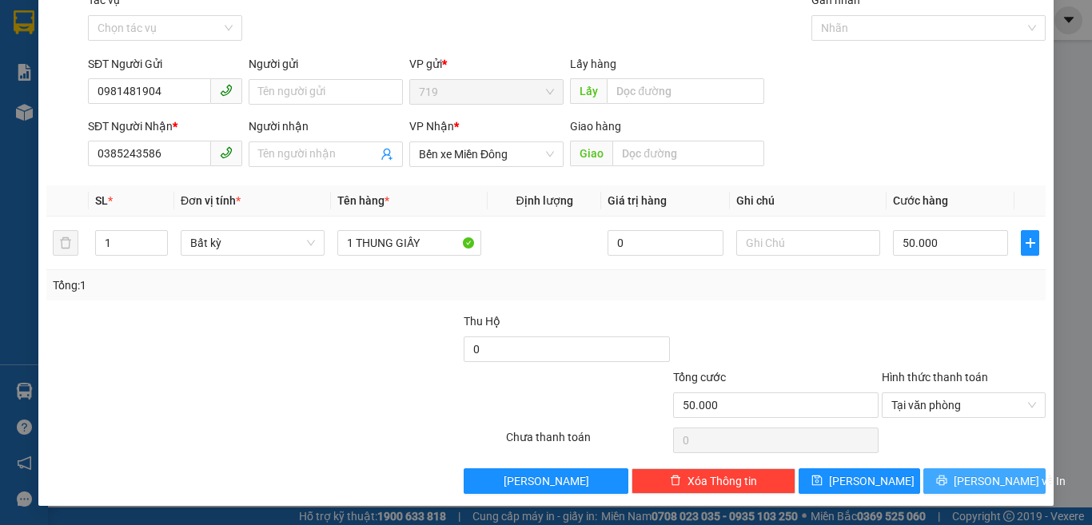
click at [966, 492] on button "[PERSON_NAME] và In" at bounding box center [984, 481] width 122 height 26
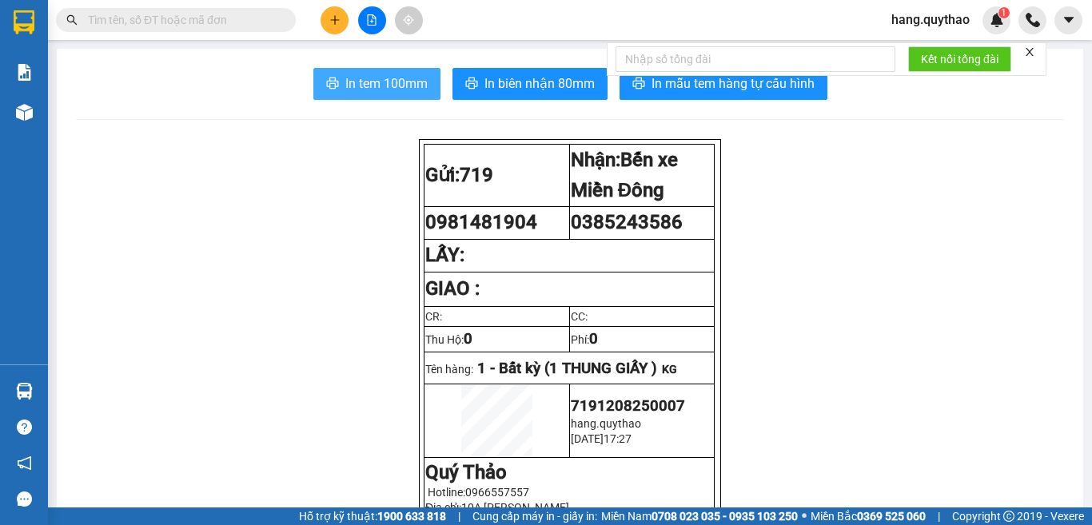
click at [396, 74] on span "In tem 100mm" at bounding box center [386, 84] width 82 height 20
click at [339, 18] on icon "plus" at bounding box center [334, 19] width 11 height 11
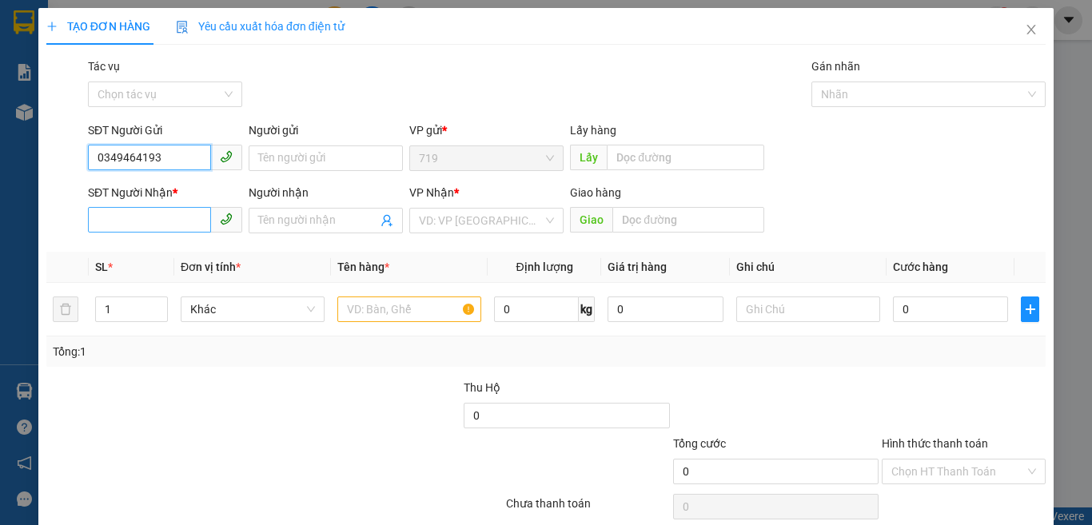
type input "0349464193"
click at [191, 221] on input "SĐT Người Nhận *" at bounding box center [149, 220] width 123 height 26
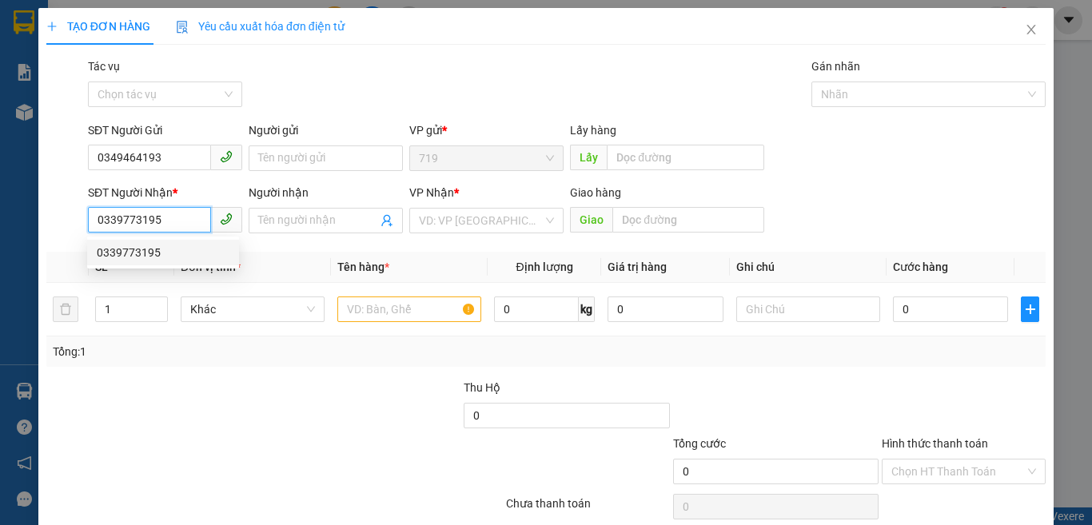
click at [121, 248] on div "0339773195" at bounding box center [163, 253] width 133 height 18
type input "0339773195"
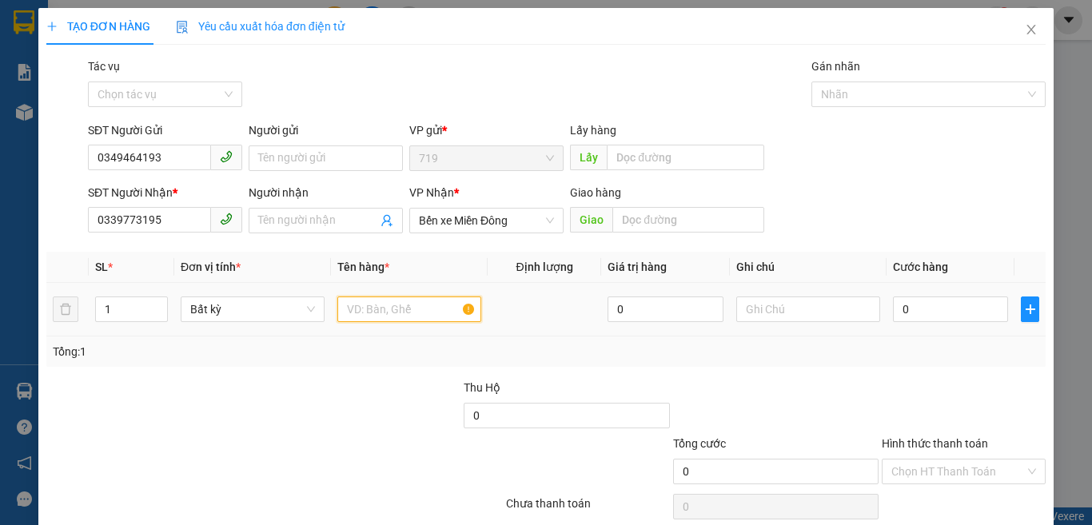
click at [367, 308] on input "text" at bounding box center [409, 310] width 144 height 26
type input "1T XÔP"
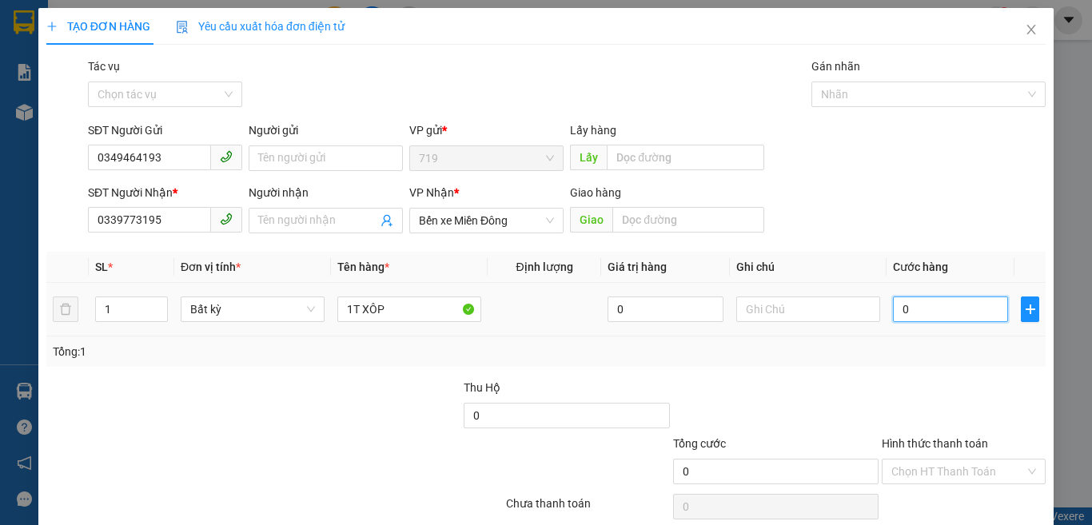
click at [934, 312] on input "0" at bounding box center [950, 310] width 115 height 26
type input "4"
type input "401"
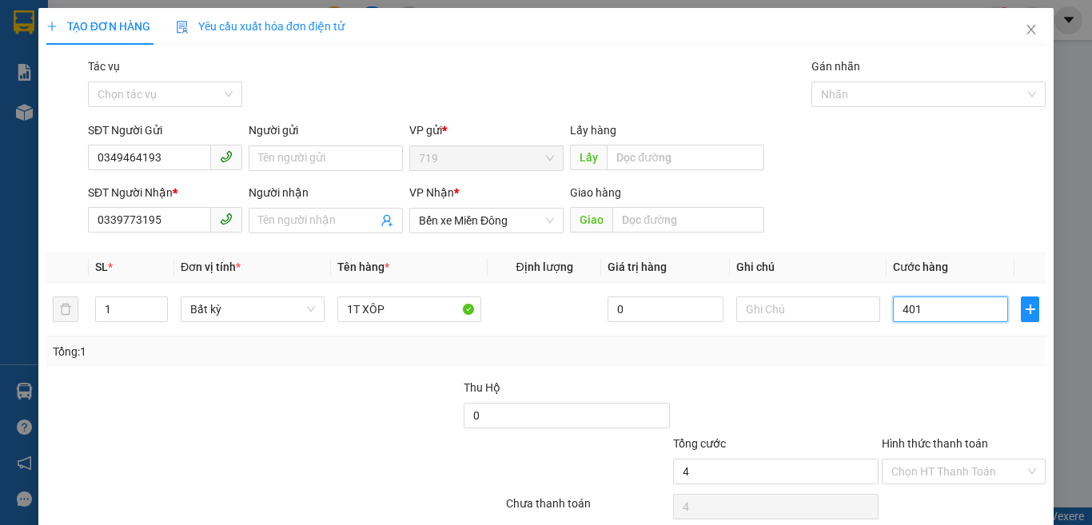
type input "401"
type input "4.010"
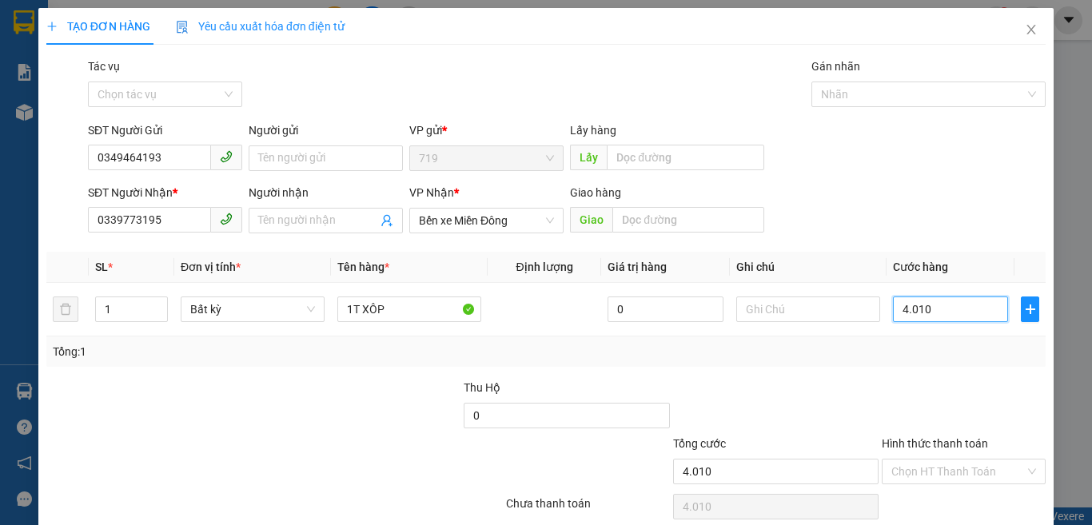
type input "40.100"
type input "4.010"
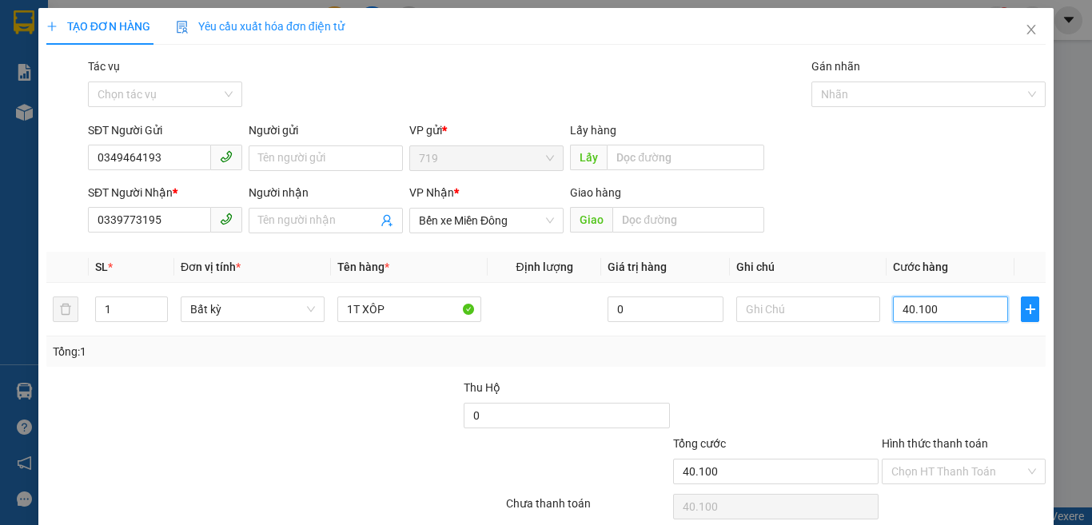
type input "4.010"
type input "401"
type input "40"
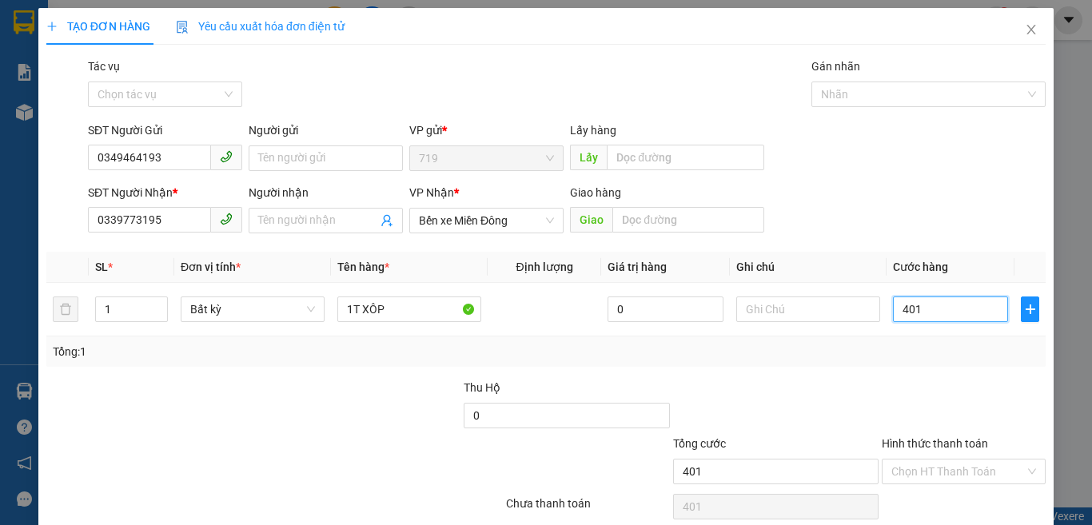
type input "40"
type input "400"
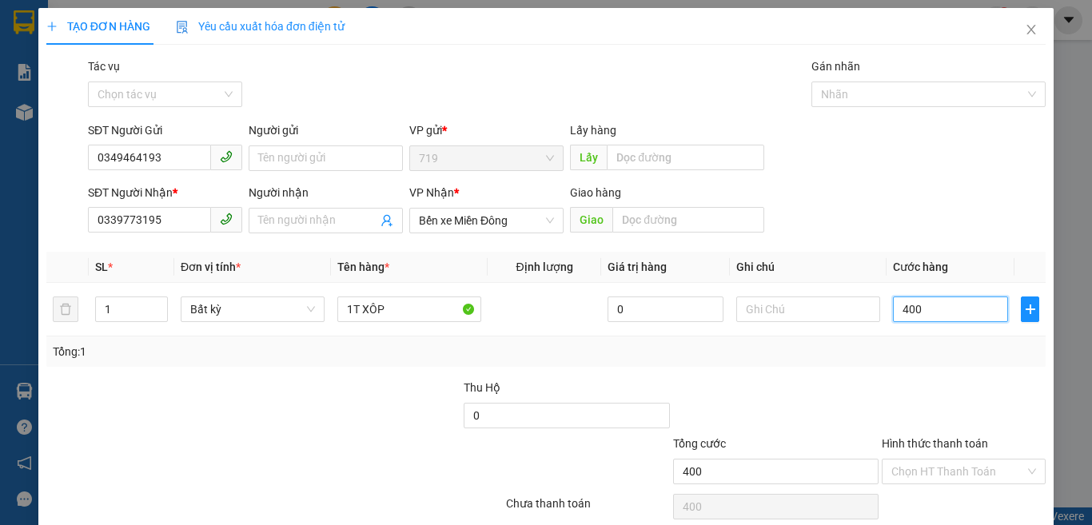
type input "4.000"
type input "40.000"
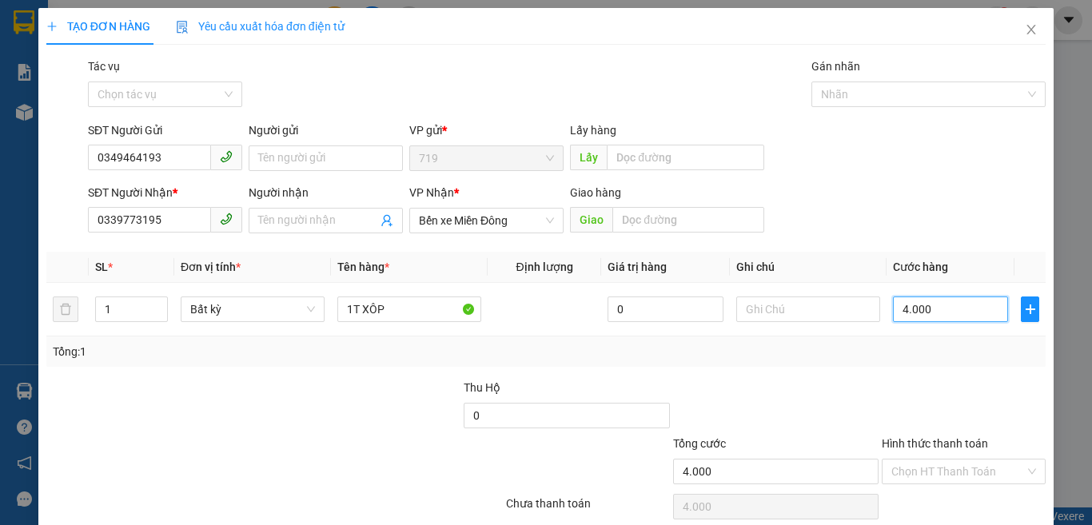
type input "40.000"
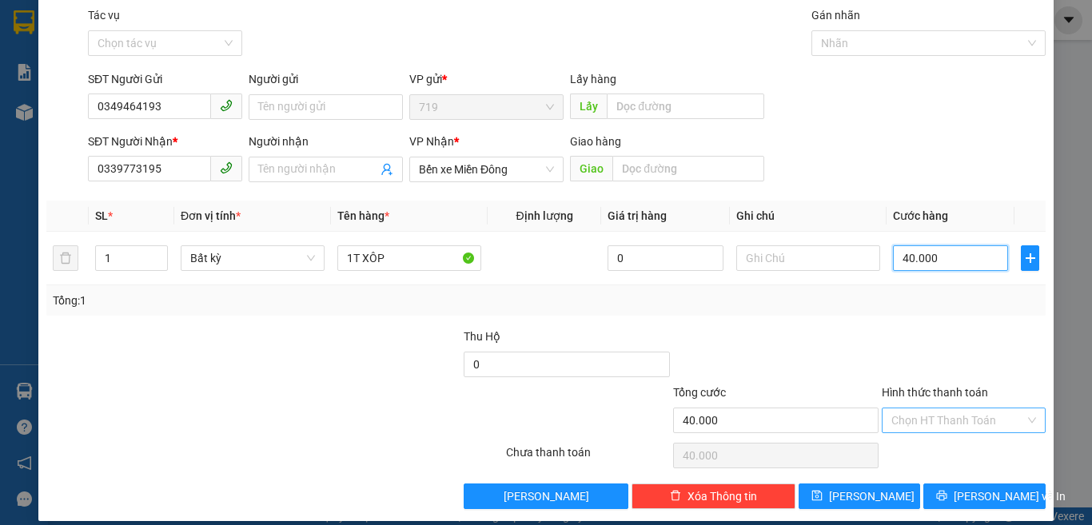
scroll to position [66, 0]
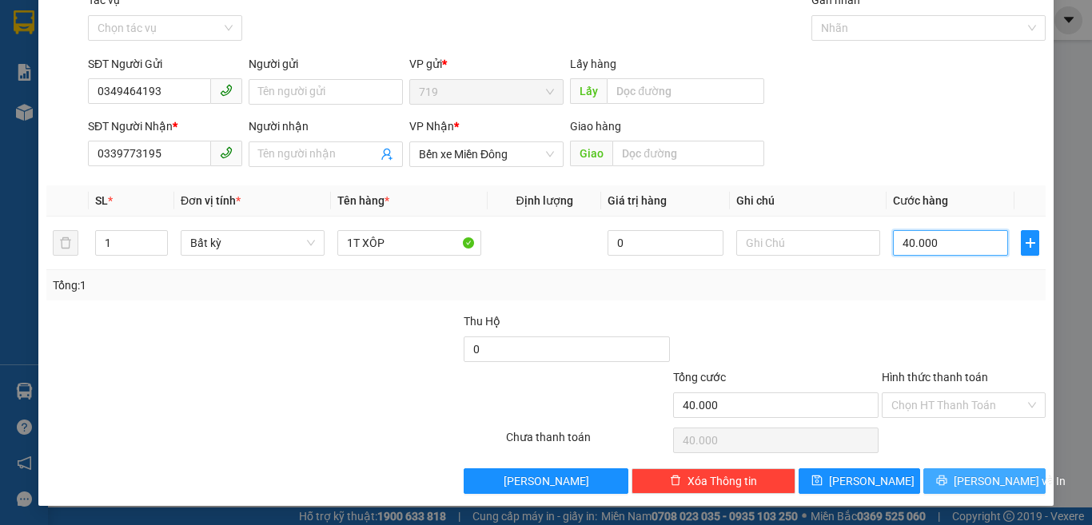
type input "40.000"
click at [990, 480] on span "[PERSON_NAME] và In" at bounding box center [1010, 481] width 112 height 18
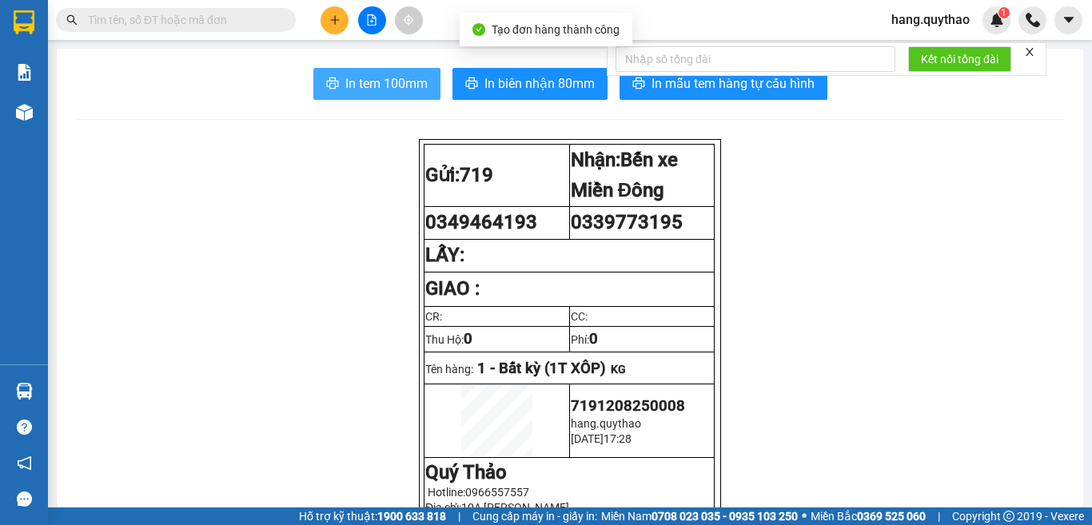
click at [392, 92] on span "In tem 100mm" at bounding box center [386, 84] width 82 height 20
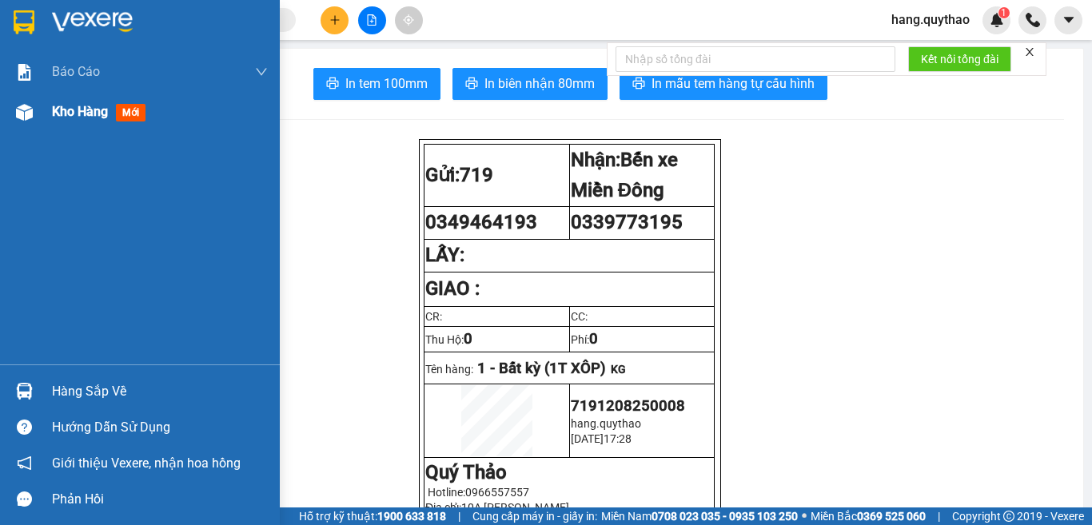
click at [111, 110] on div "Kho hàng mới" at bounding box center [102, 112] width 100 height 20
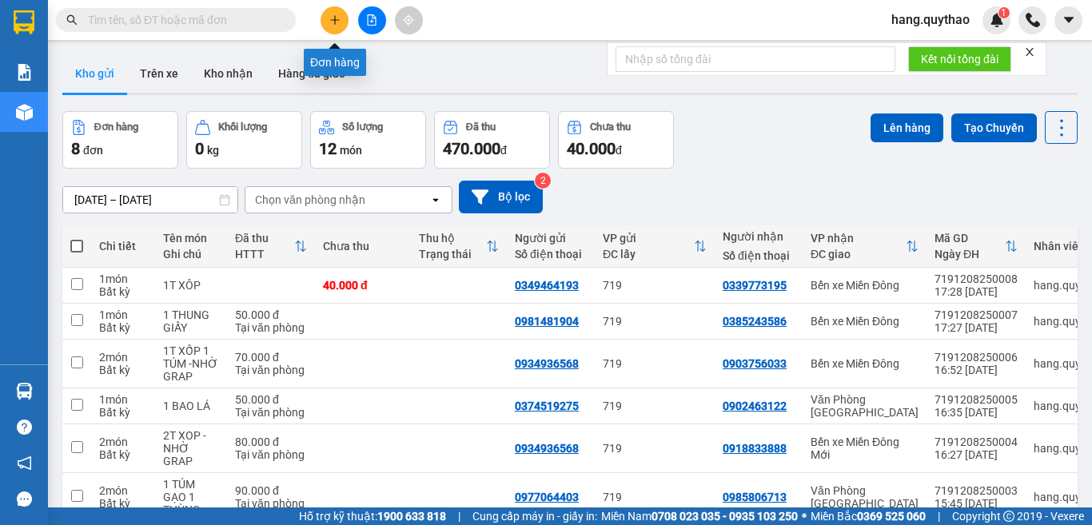
click at [340, 18] on button at bounding box center [335, 20] width 28 height 28
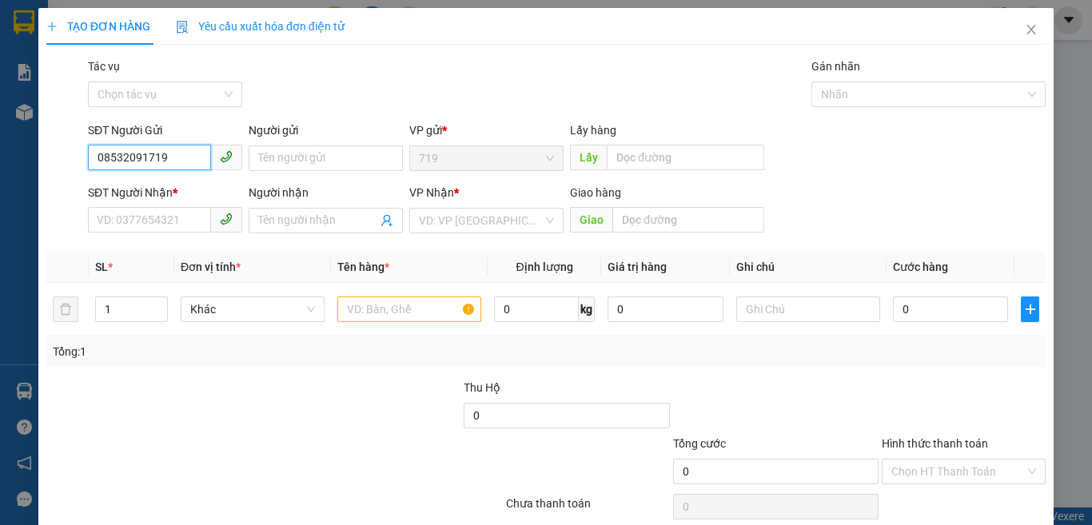
click at [141, 157] on input "08532091719" at bounding box center [149, 158] width 123 height 26
click at [147, 147] on input "08532091719" at bounding box center [149, 158] width 123 height 26
type input "0853209719"
click at [176, 228] on input "SĐT Người Nhận *" at bounding box center [149, 220] width 123 height 26
type input "0948439500"
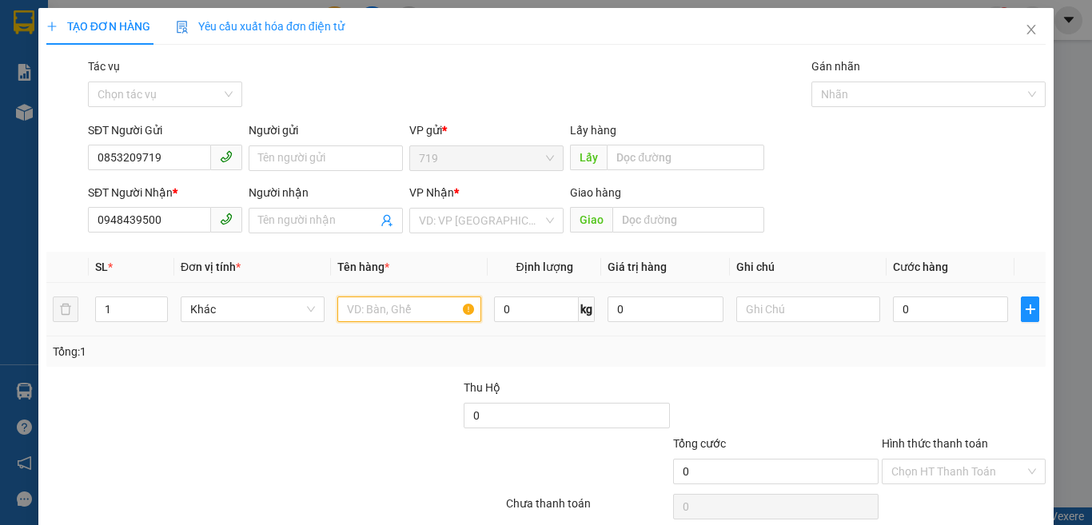
click at [408, 309] on input "text" at bounding box center [409, 310] width 144 height 26
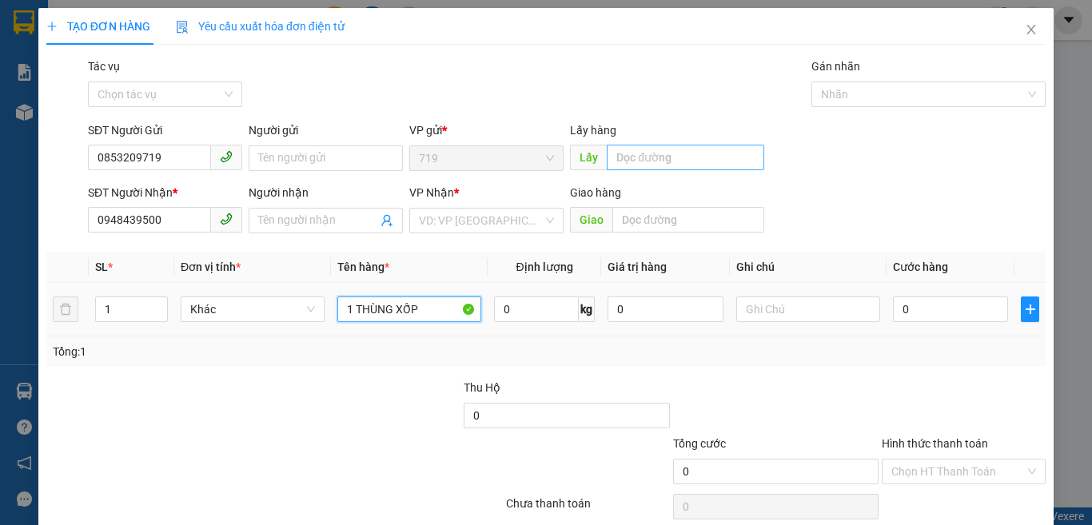
type input "1 THÙNG XỐP"
drag, startPoint x: 615, startPoint y: 140, endPoint x: 241, endPoint y: 430, distance: 473.4
click at [241, 438] on div at bounding box center [191, 463] width 293 height 56
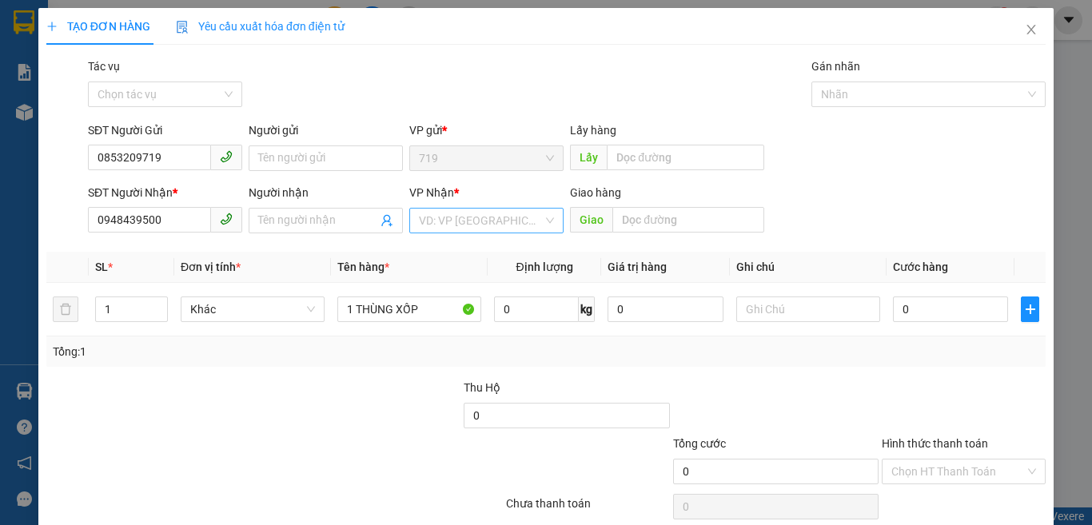
click at [480, 218] on input "search" at bounding box center [481, 221] width 124 height 24
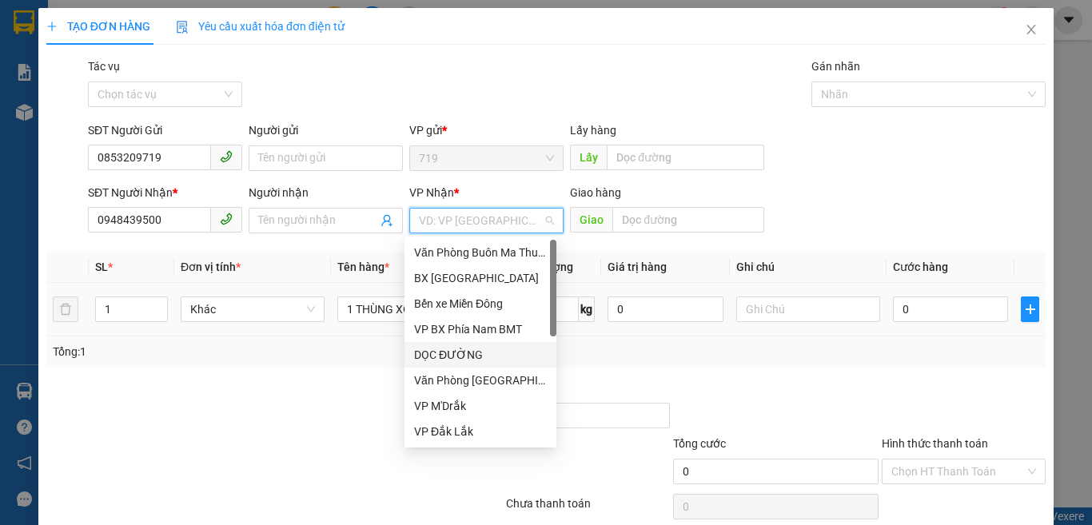
drag, startPoint x: 460, startPoint y: 353, endPoint x: 547, endPoint y: 296, distance: 103.7
click at [460, 354] on div "DỌC ĐƯỜNG" at bounding box center [480, 355] width 133 height 18
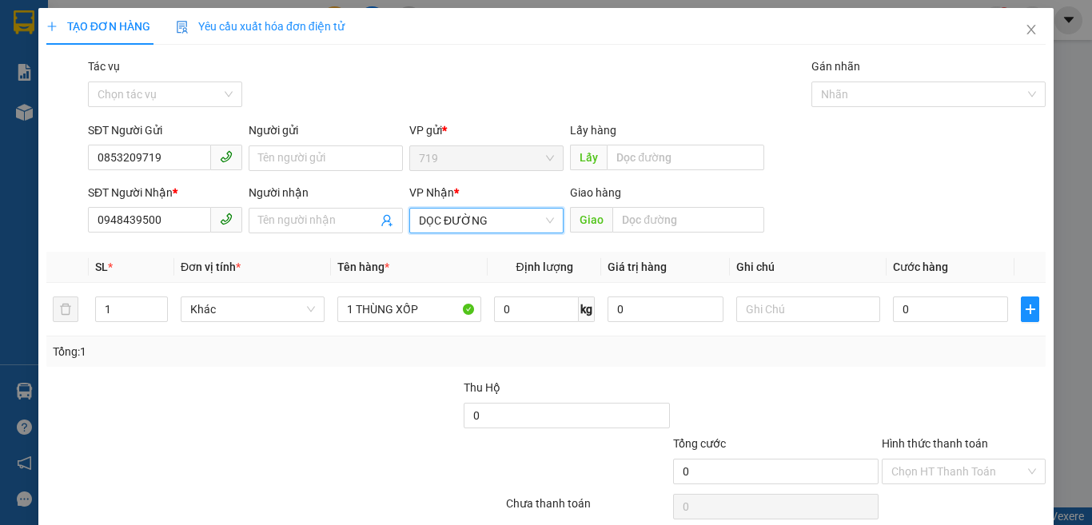
click at [478, 233] on div "DỌC ĐƯỜNG" at bounding box center [486, 221] width 154 height 26
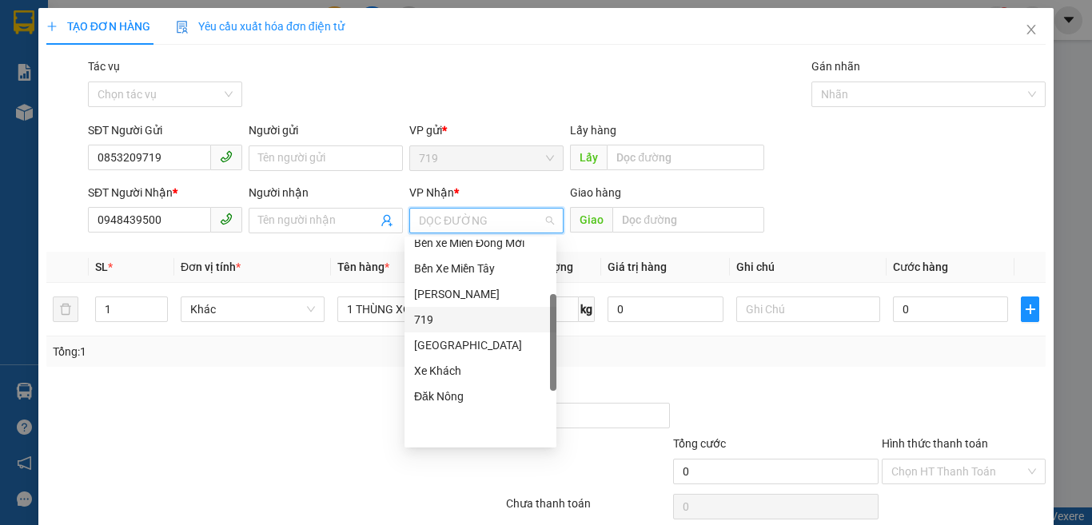
scroll to position [160, 0]
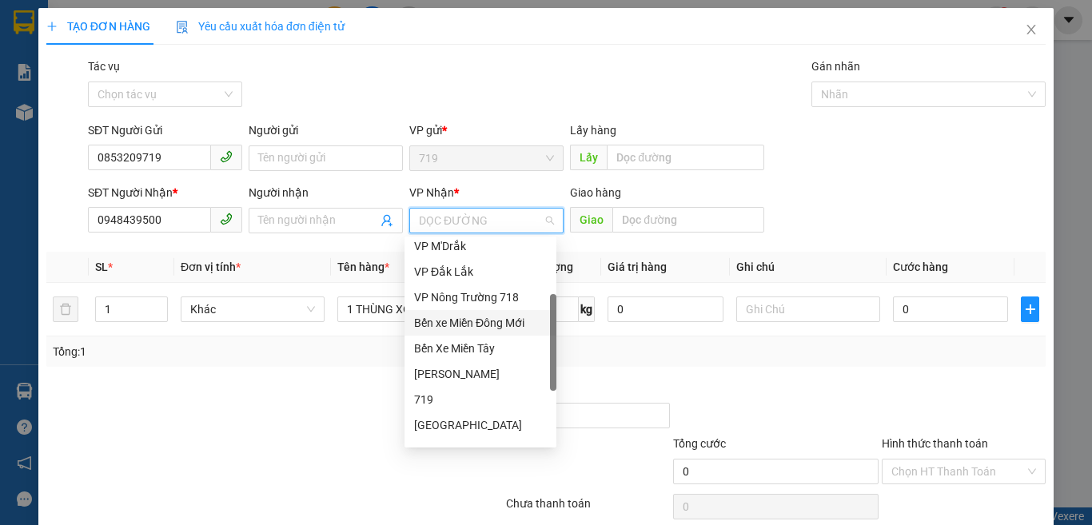
click at [513, 321] on div "Bến xe Miền Đông Mới" at bounding box center [480, 323] width 133 height 18
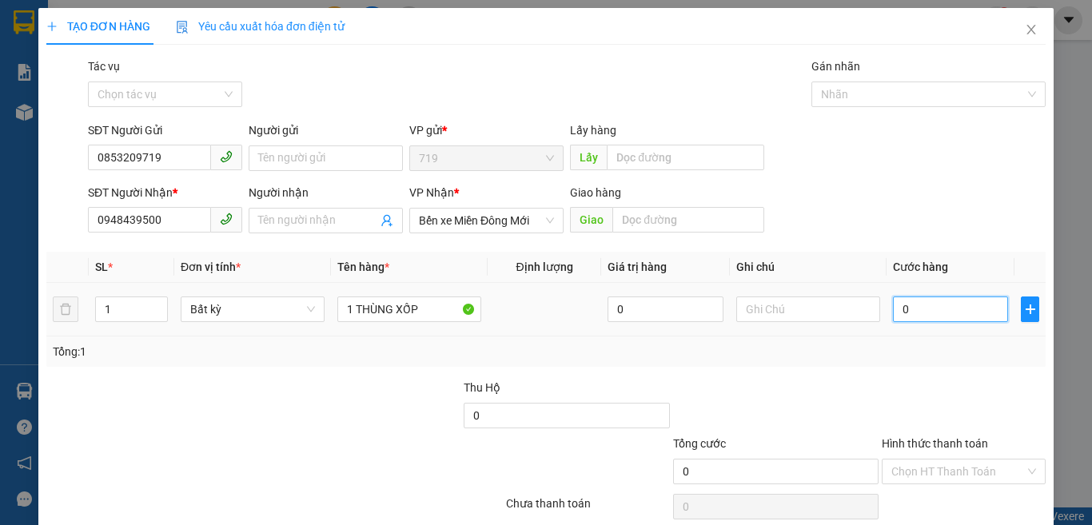
click at [936, 308] on input "0" at bounding box center [950, 310] width 115 height 26
type input "4"
type input "0"
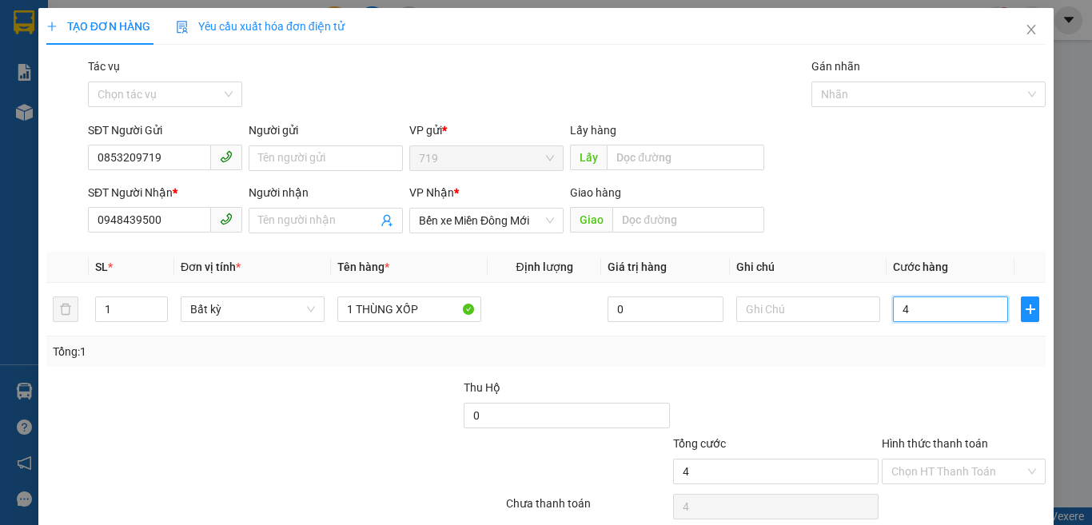
type input "0"
type input "05"
type input "5"
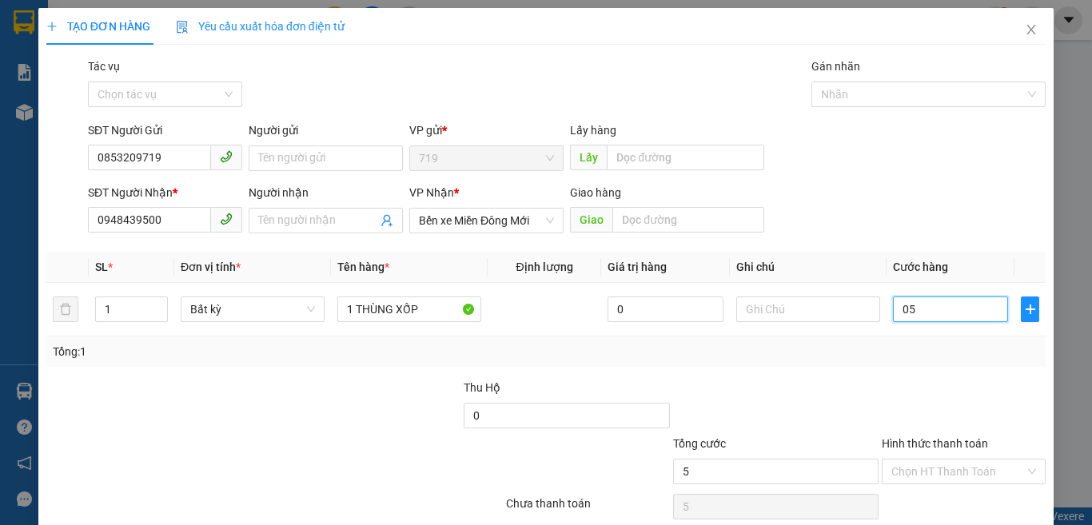
type input "050"
type input "50"
type input "0.500"
type input "500"
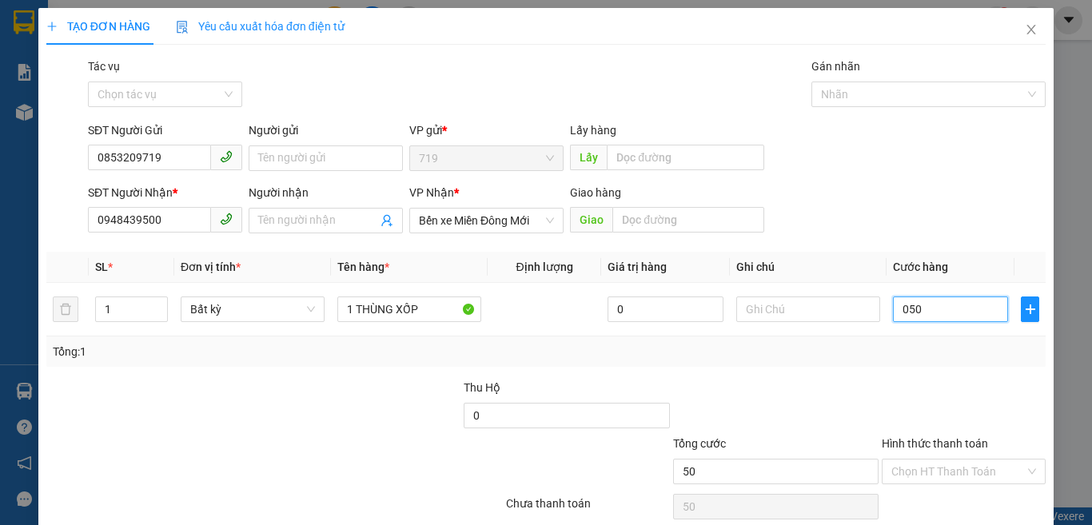
type input "500"
type input "050"
type input "50"
type input "05"
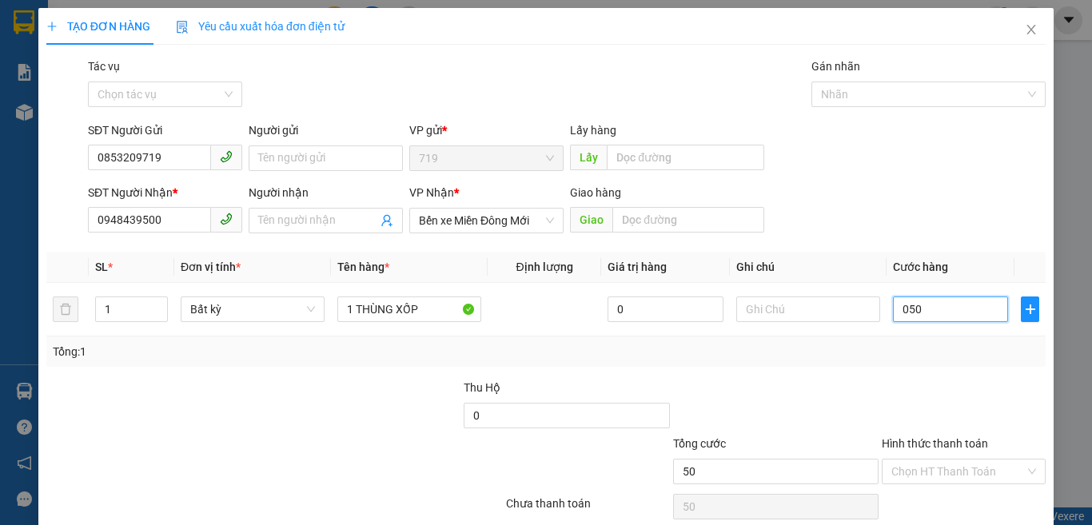
type input "5"
type input "0"
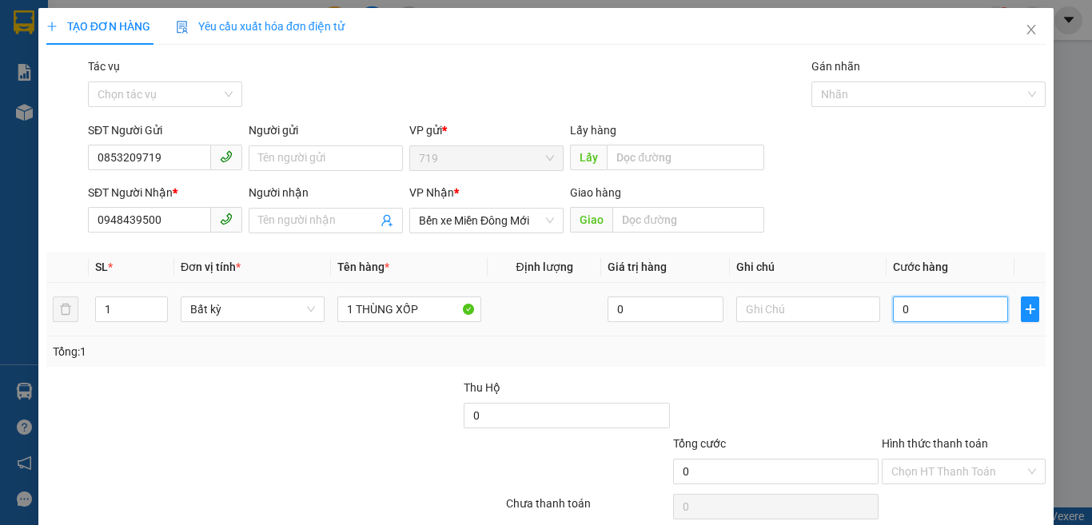
click at [893, 307] on input "0" at bounding box center [950, 310] width 115 height 26
type input "50"
type input "500"
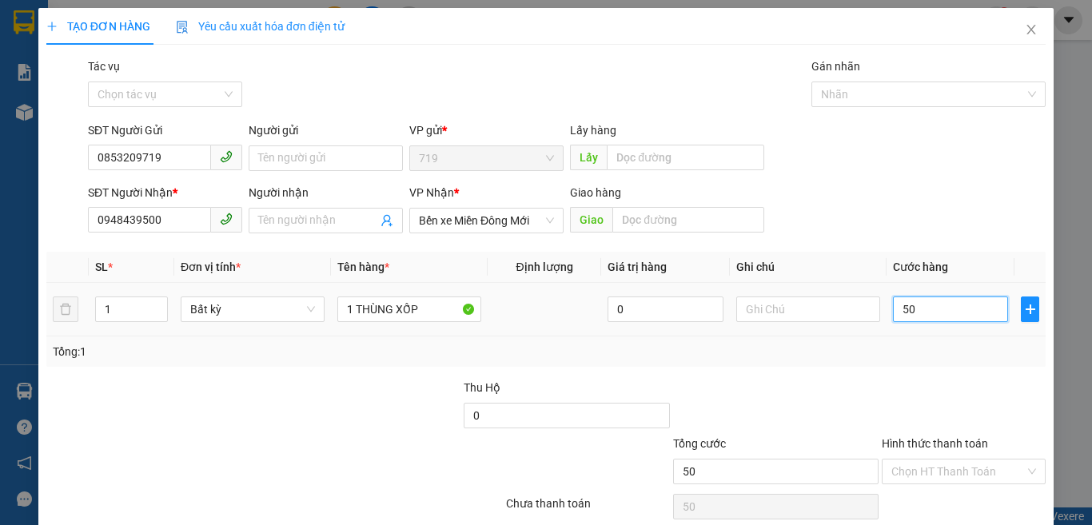
type input "500"
type input "5.000"
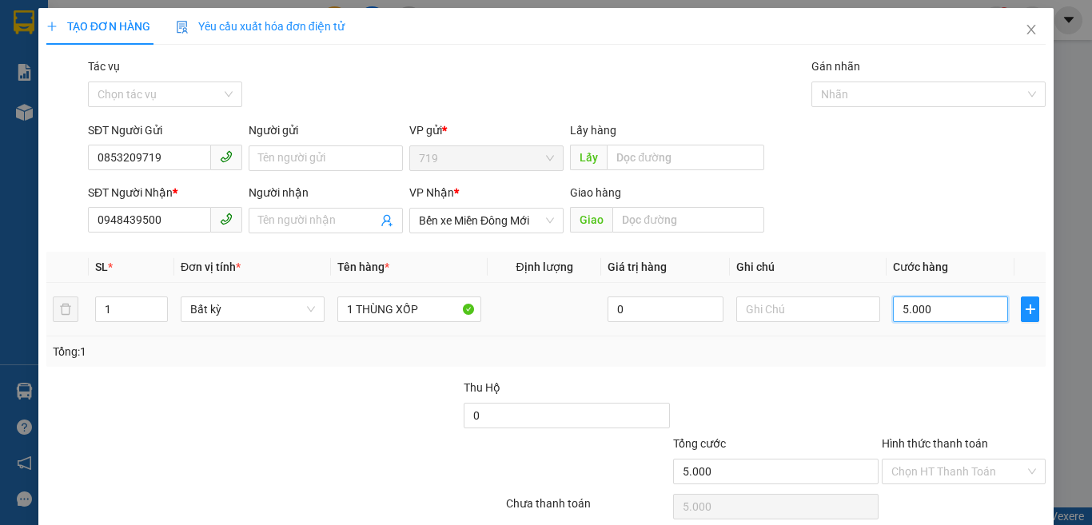
type input "50.000"
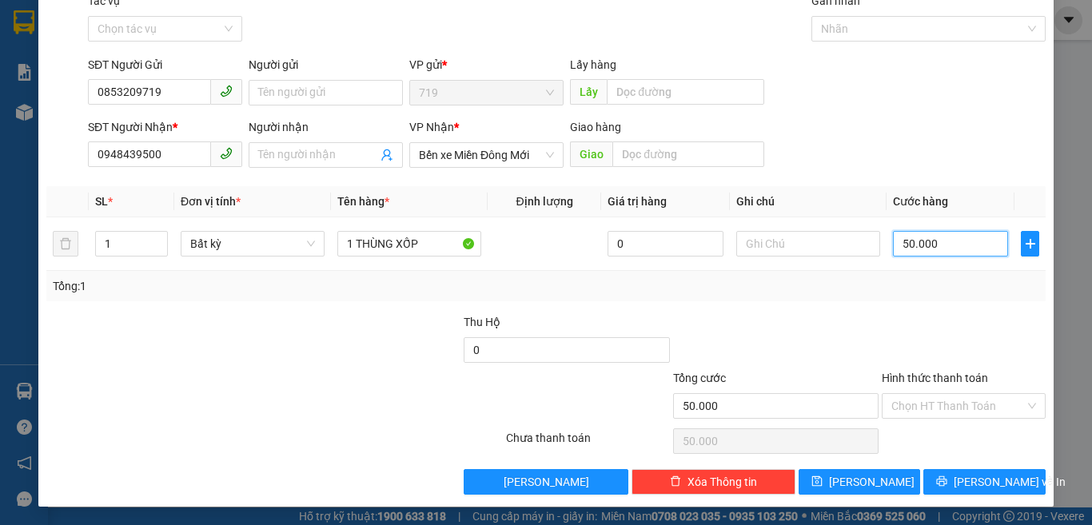
scroll to position [66, 0]
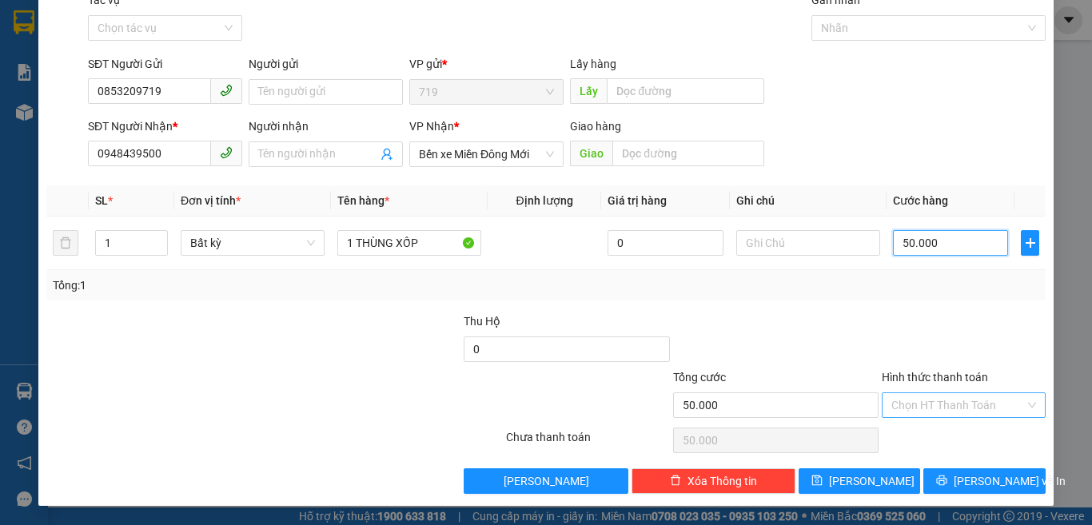
type input "50.000"
click at [936, 406] on input "Hình thức thanh toán" at bounding box center [957, 405] width 133 height 24
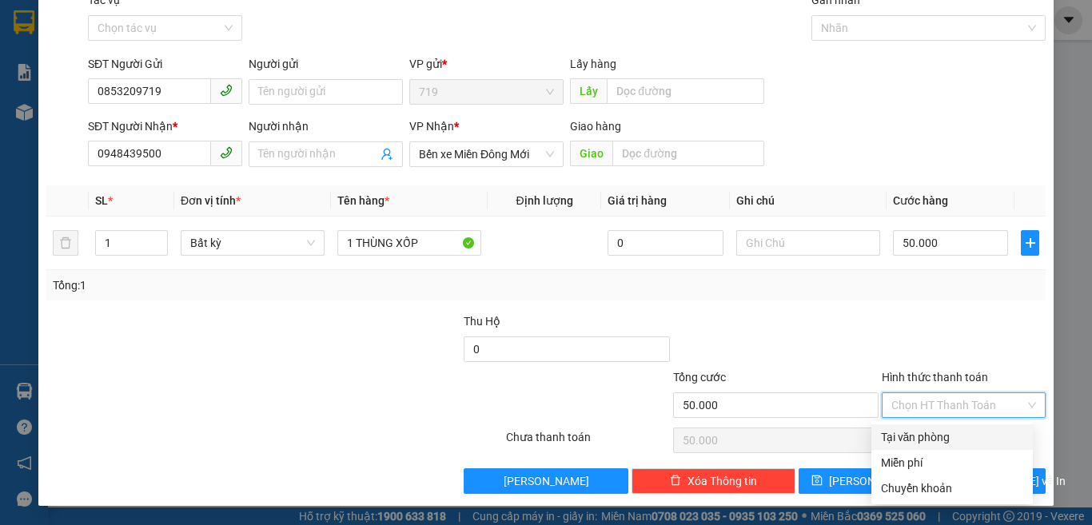
click at [935, 424] on div "Transit Pickup Surcharge Ids Transit Deliver Surcharge Ids Transit Deliver Surc…" at bounding box center [545, 242] width 999 height 503
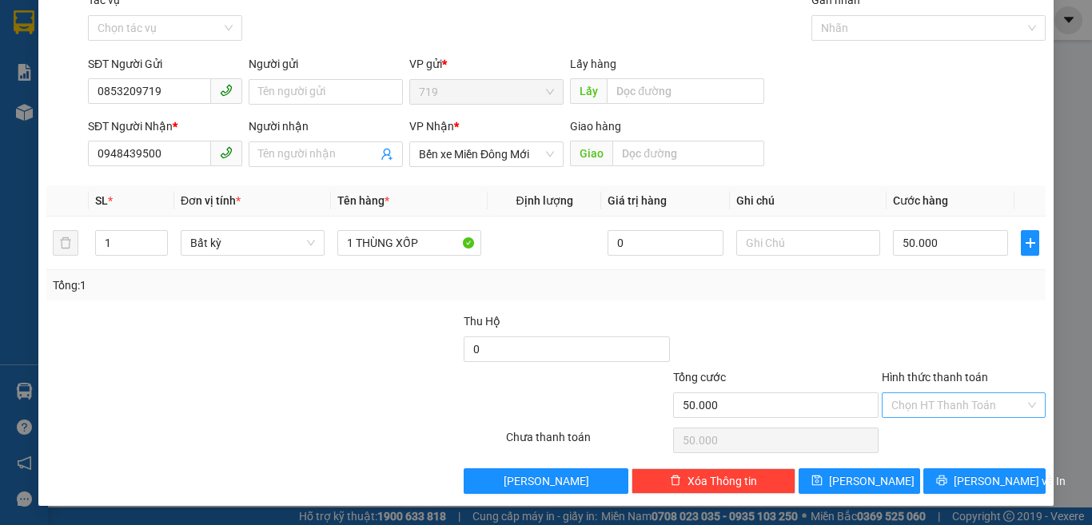
click at [932, 416] on div "Chọn HT Thanh Toán" at bounding box center [964, 405] width 164 height 26
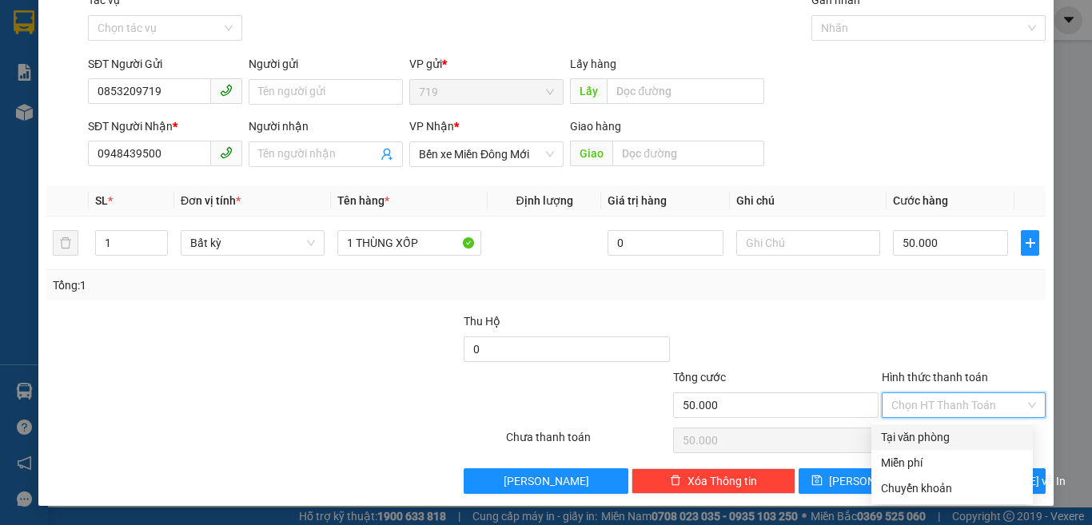
click at [943, 434] on div "Tại văn phòng" at bounding box center [952, 437] width 142 height 18
type input "0"
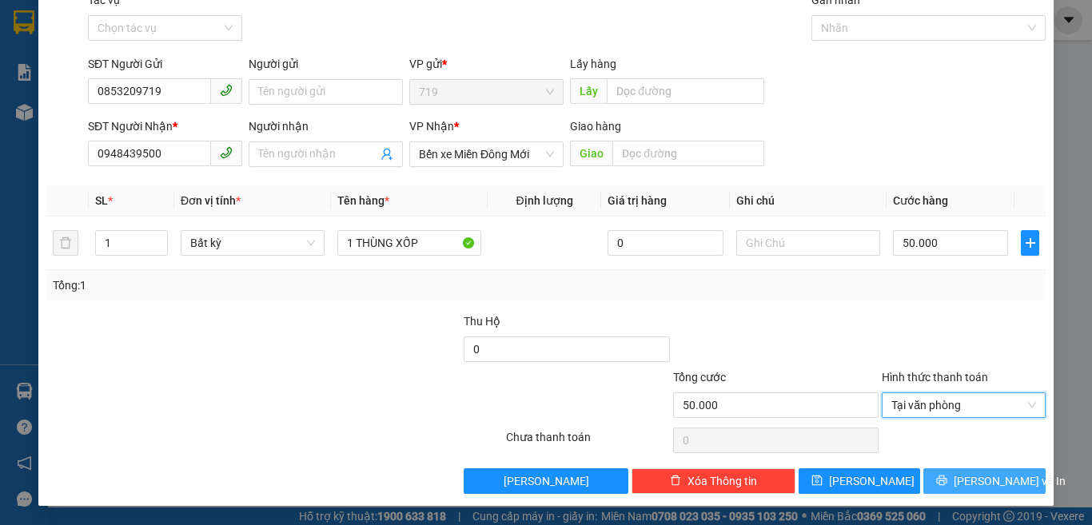
click at [984, 488] on span "[PERSON_NAME] và In" at bounding box center [1010, 481] width 112 height 18
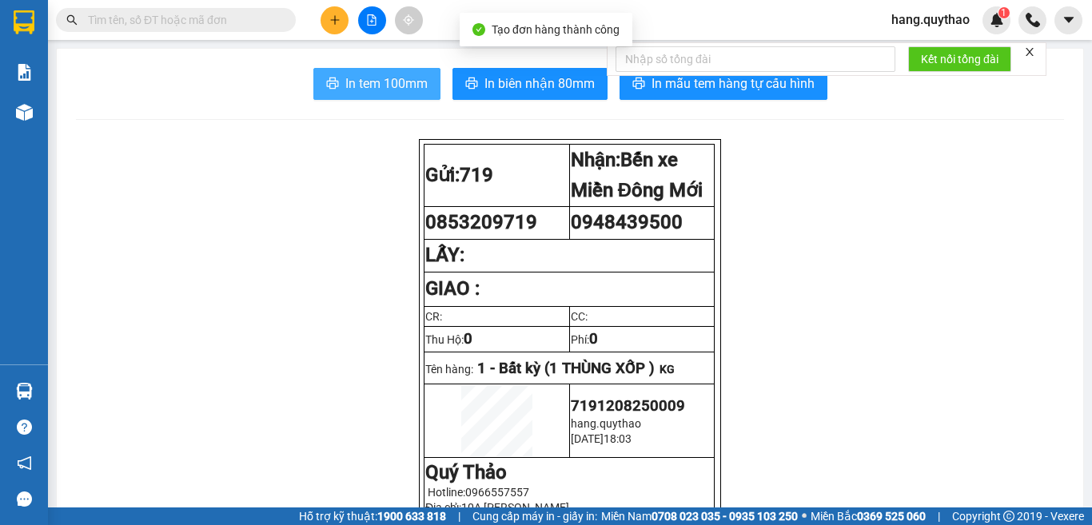
click at [421, 77] on button "In tem 100mm" at bounding box center [376, 84] width 127 height 32
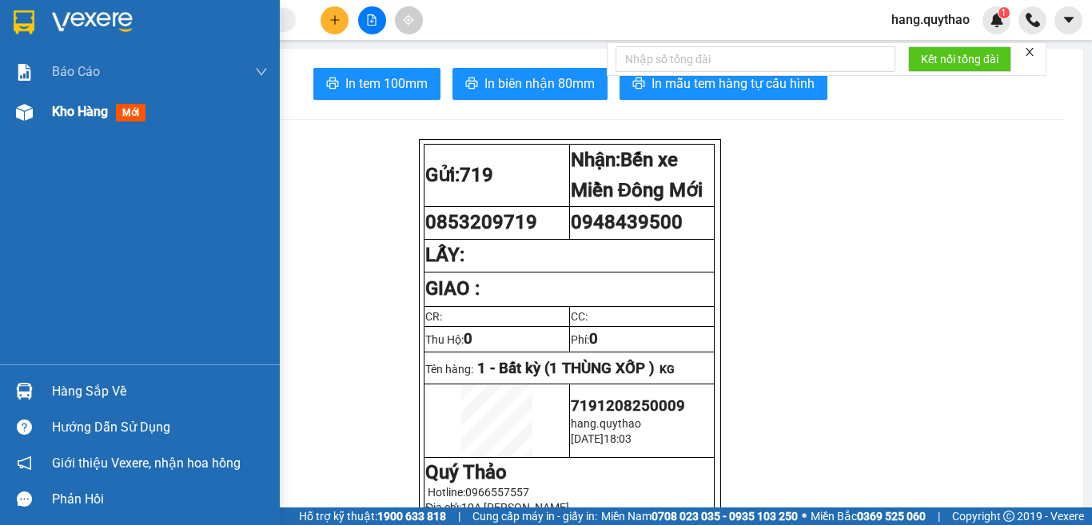
click at [115, 105] on div "Kho hàng mới" at bounding box center [102, 112] width 100 height 20
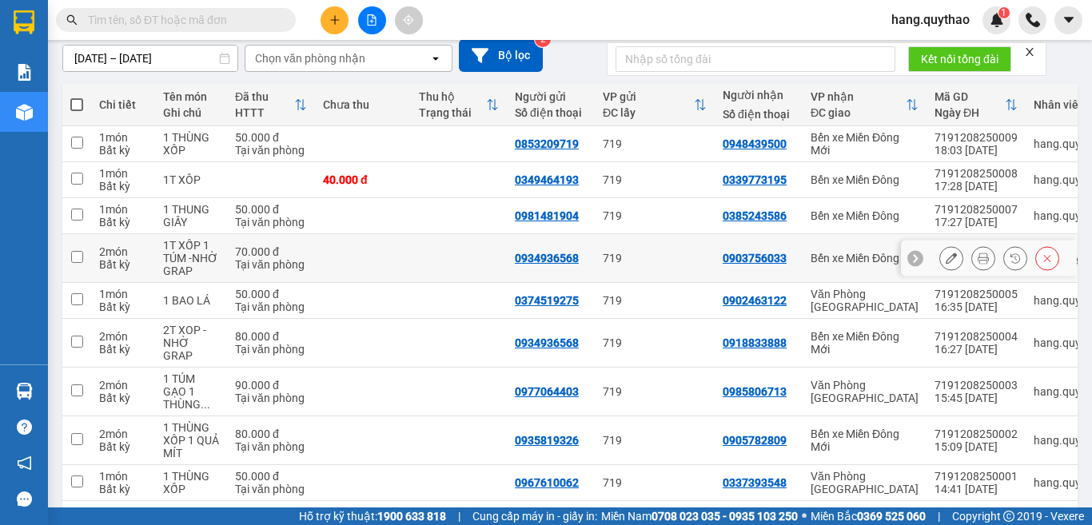
scroll to position [160, 0]
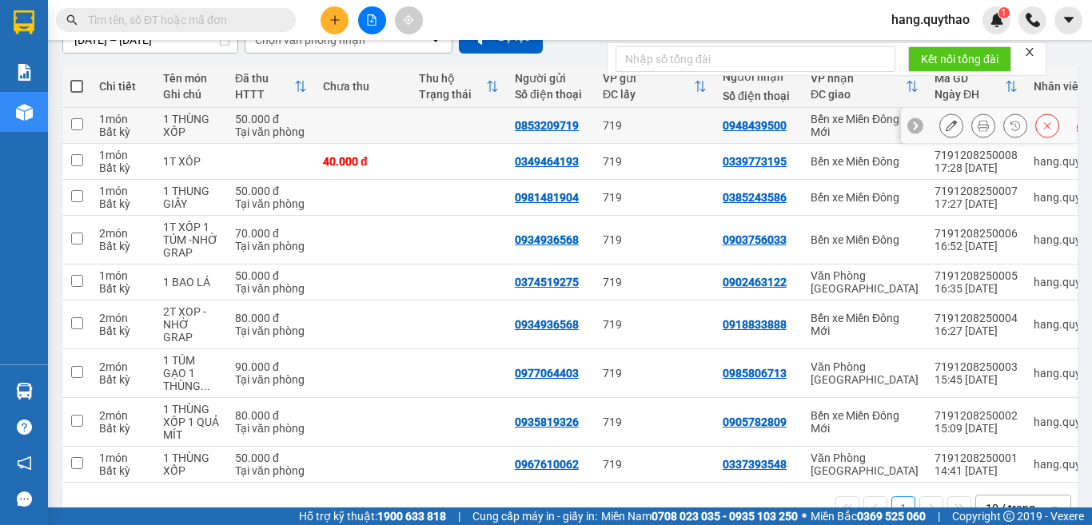
click at [803, 131] on tr "1 món Bất kỳ 1 THÙNG XỐP 50.000 đ Tại văn phòng 0853209719 719 0948439500 Bến x…" at bounding box center [587, 126] width 1051 height 36
checkbox input "true"
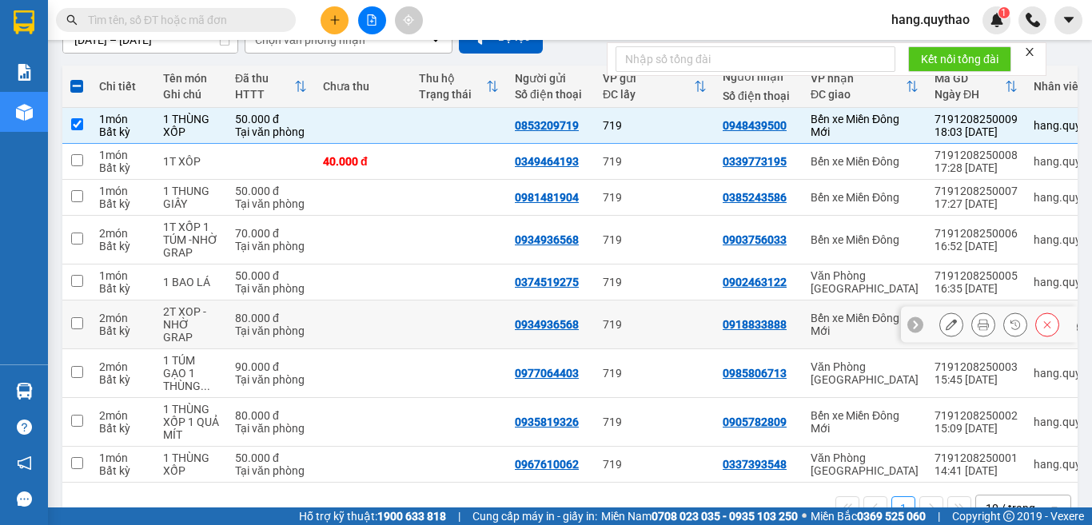
click at [870, 317] on div "Bến xe Miền Đông Mới" at bounding box center [864, 325] width 108 height 26
checkbox input "true"
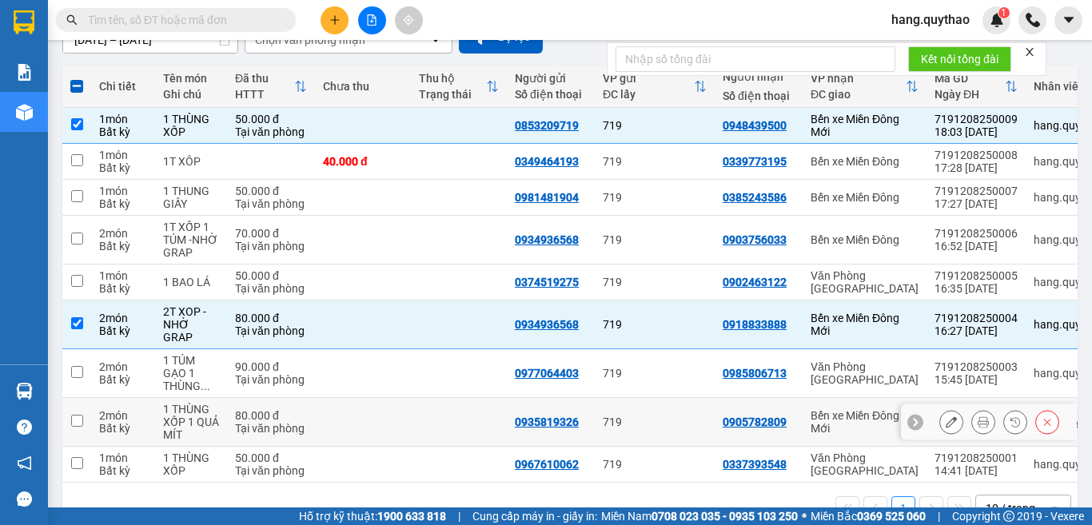
click at [839, 412] on div "Bến xe Miền Đông Mới" at bounding box center [864, 422] width 108 height 26
checkbox input "true"
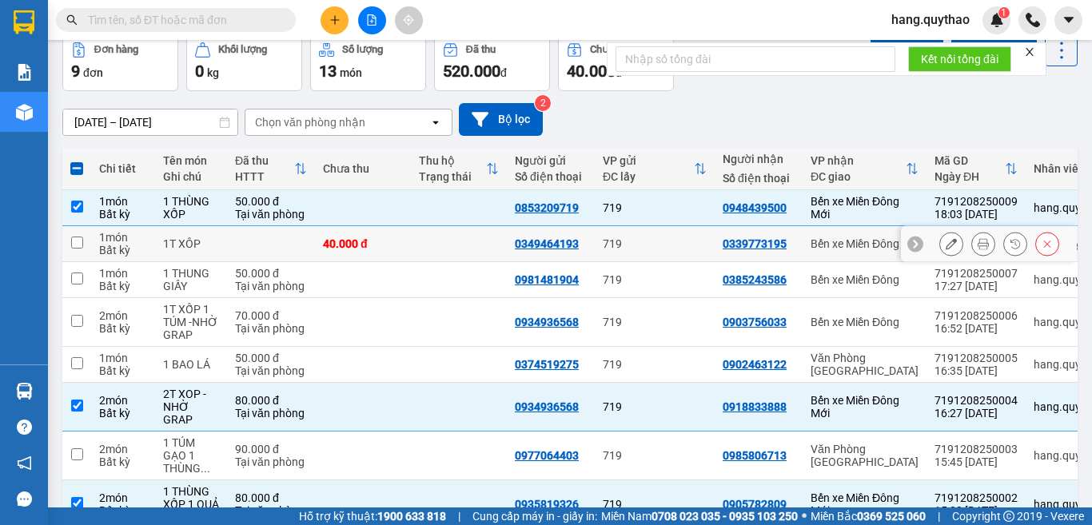
scroll to position [0, 0]
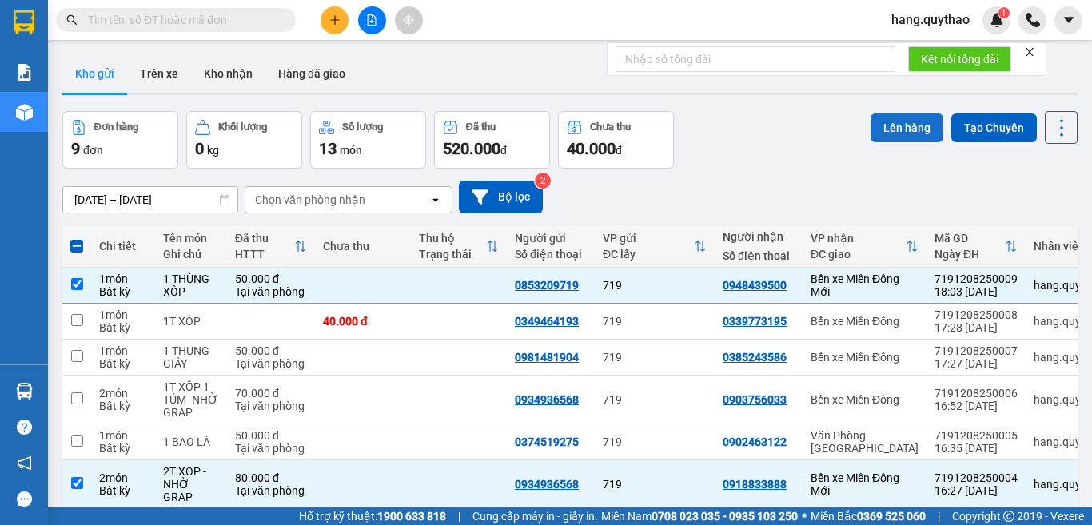
click at [894, 131] on button "Lên hàng" at bounding box center [906, 127] width 73 height 29
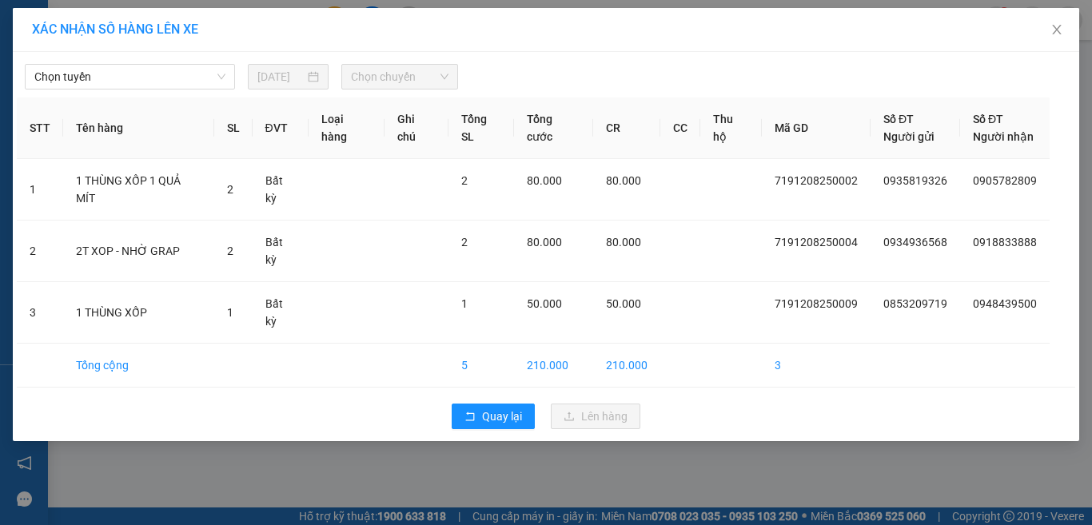
drag, startPoint x: 145, startPoint y: 83, endPoint x: 152, endPoint y: 90, distance: 10.2
click at [149, 87] on span "Chọn tuyến" at bounding box center [129, 77] width 191 height 24
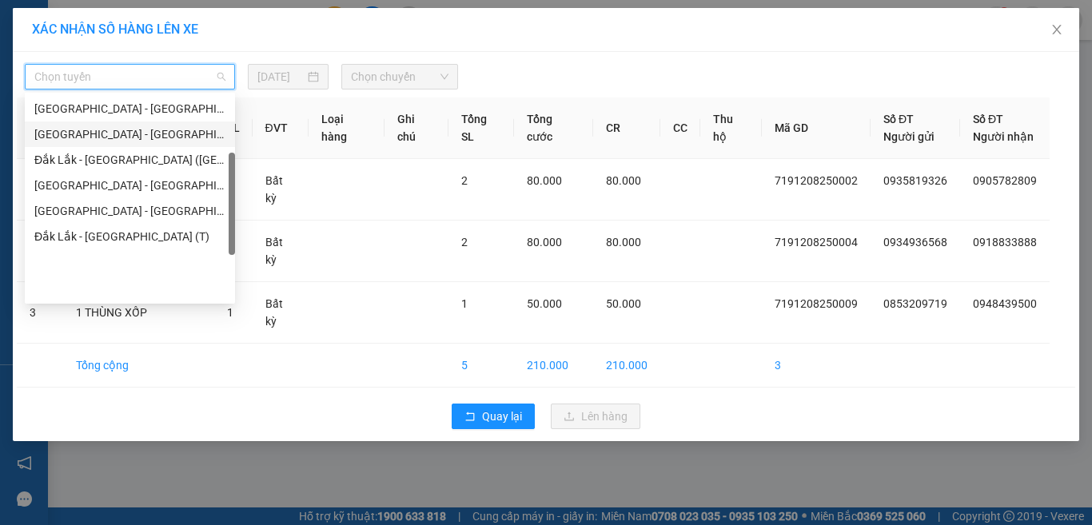
scroll to position [19, 0]
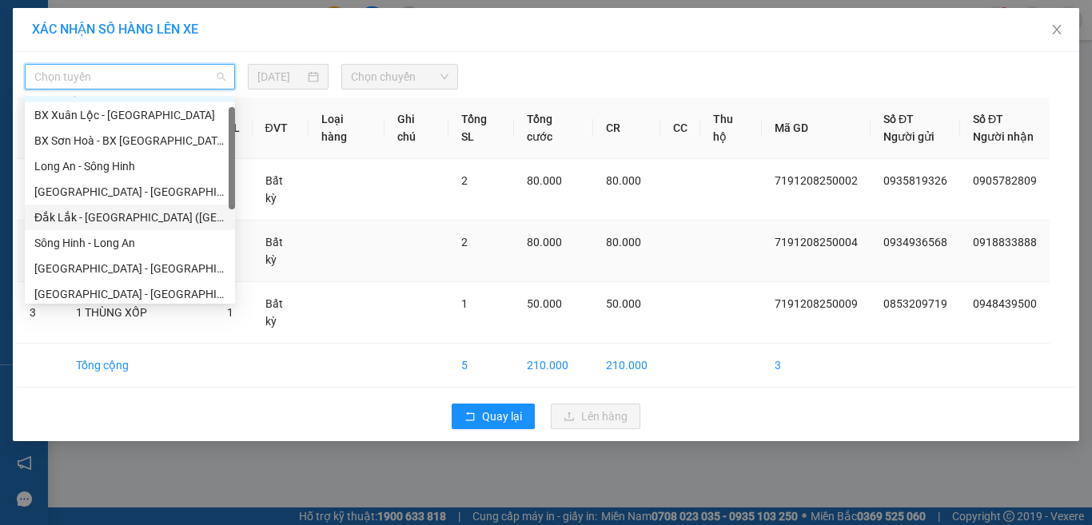
click at [153, 216] on div "Đắk Lắk - [GEOGRAPHIC_DATA] ([GEOGRAPHIC_DATA] mới)" at bounding box center [129, 218] width 191 height 18
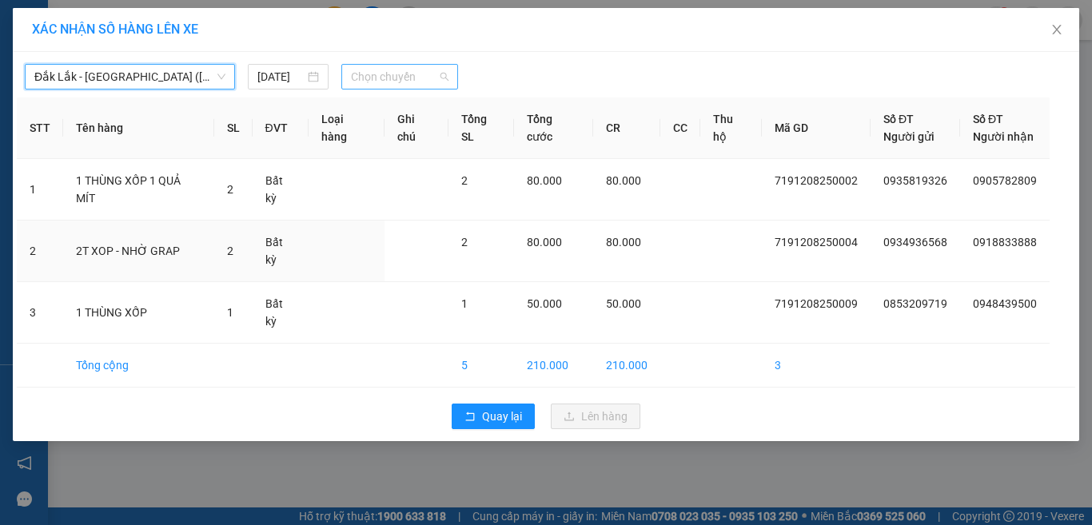
drag, startPoint x: 395, startPoint y: 64, endPoint x: 408, endPoint y: 98, distance: 35.9
click at [396, 64] on div "Chọn chuyến" at bounding box center [399, 77] width 117 height 26
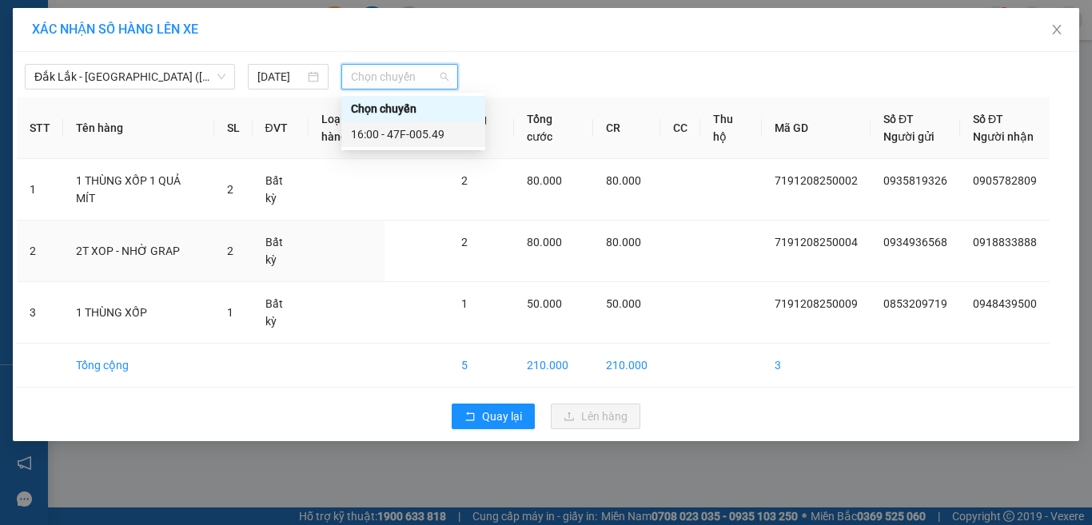
click at [415, 141] on div "16:00 - 47F-005.49" at bounding box center [413, 134] width 125 height 18
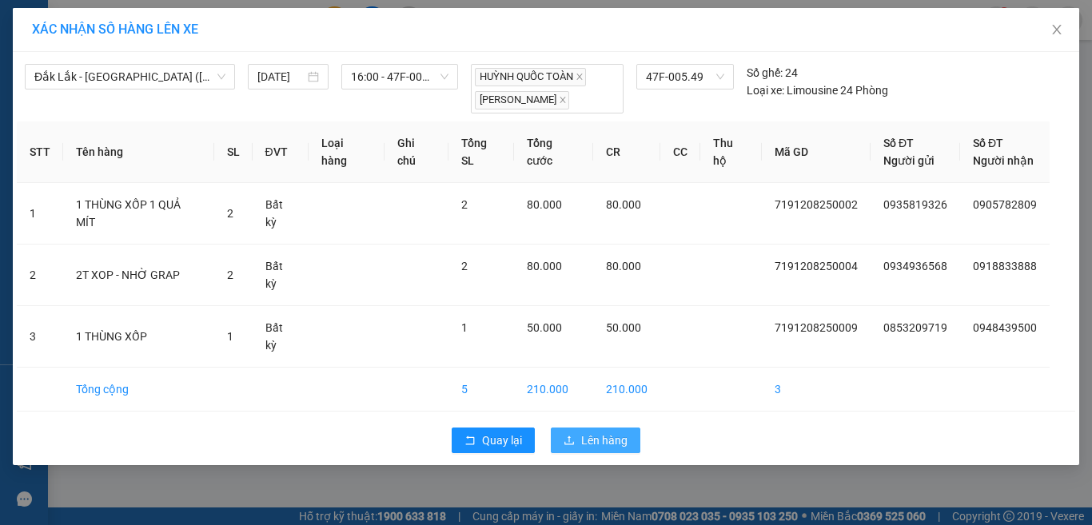
click at [584, 432] on span "Lên hàng" at bounding box center [604, 441] width 46 height 18
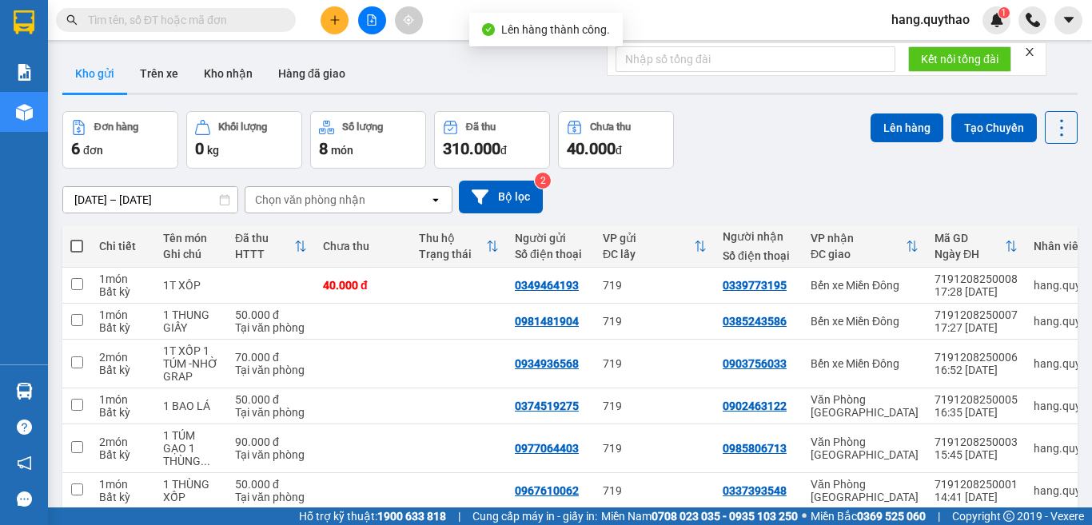
click at [70, 242] on th at bounding box center [76, 246] width 29 height 42
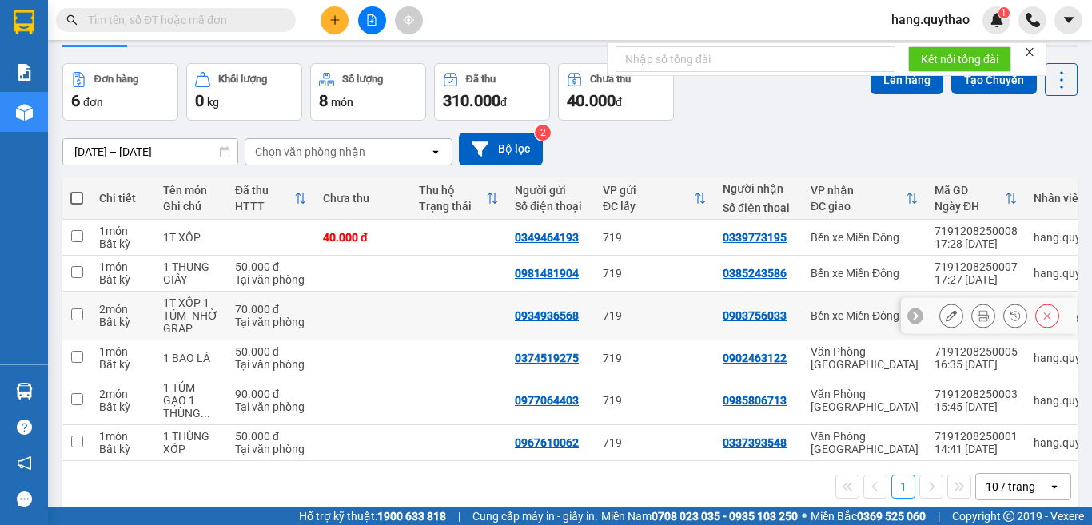
scroll to position [74, 0]
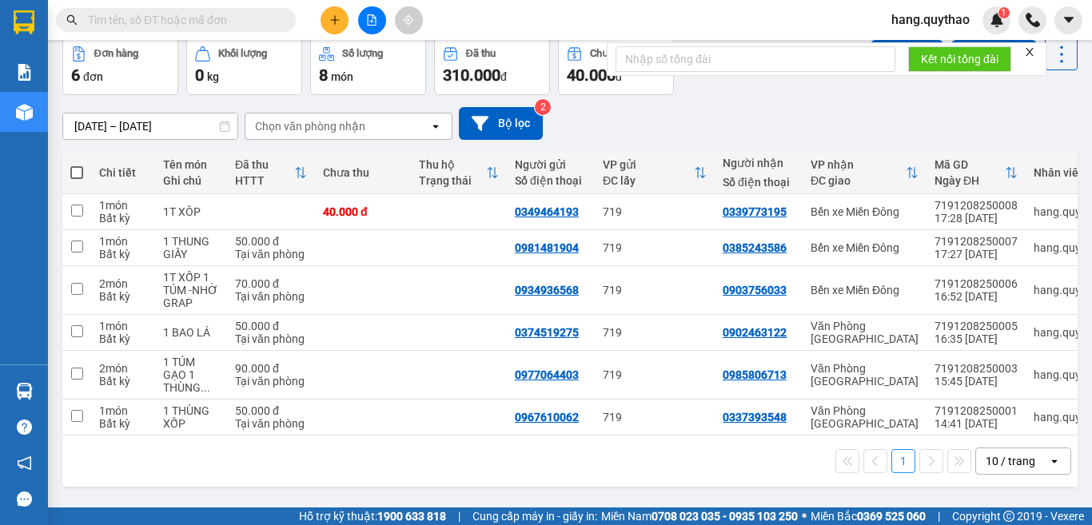
click at [86, 169] on th at bounding box center [76, 173] width 29 height 42
click at [71, 171] on span at bounding box center [76, 172] width 13 height 13
click at [77, 165] on input "checkbox" at bounding box center [77, 165] width 0 height 0
checkbox input "true"
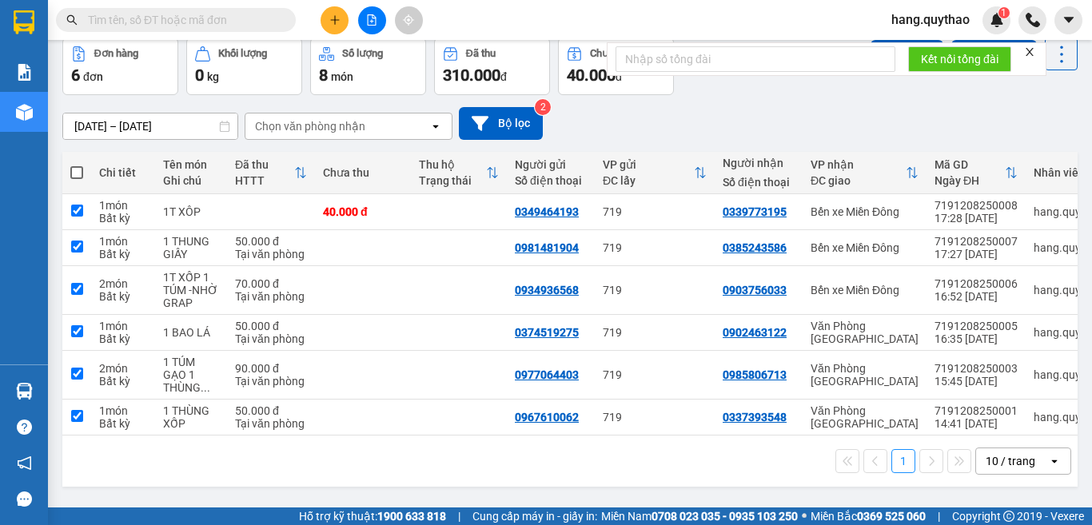
checkbox input "true"
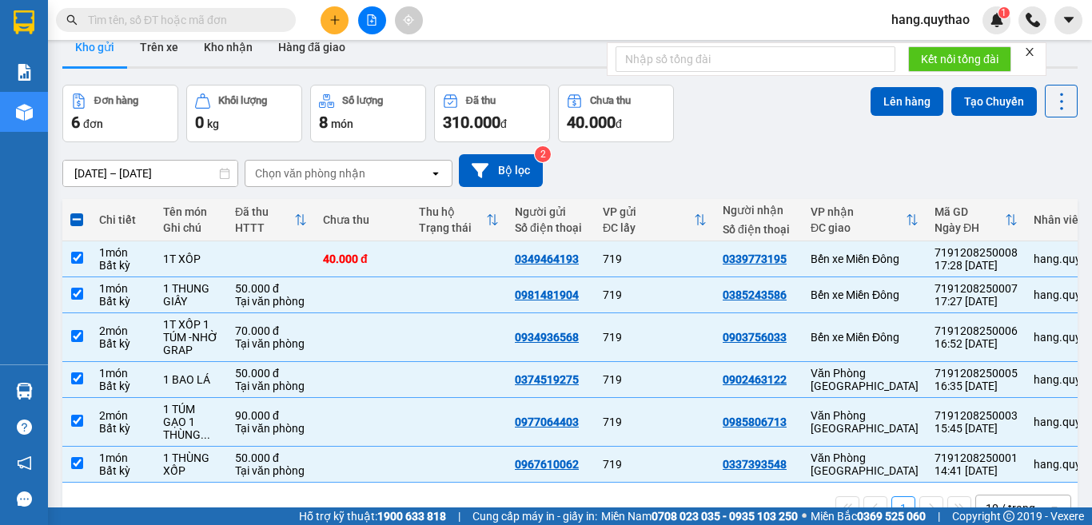
scroll to position [0, 0]
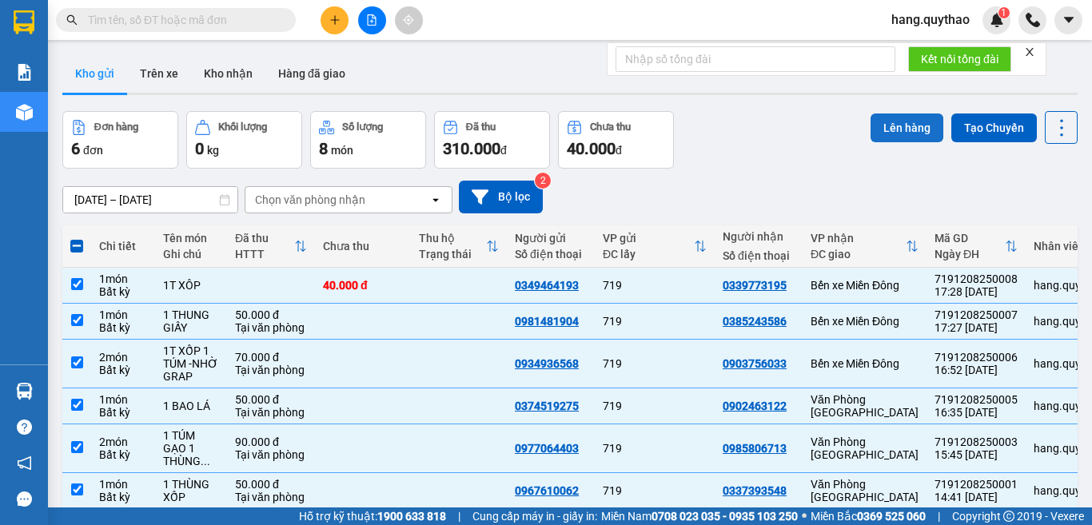
click at [877, 119] on button "Lên hàng" at bounding box center [906, 127] width 73 height 29
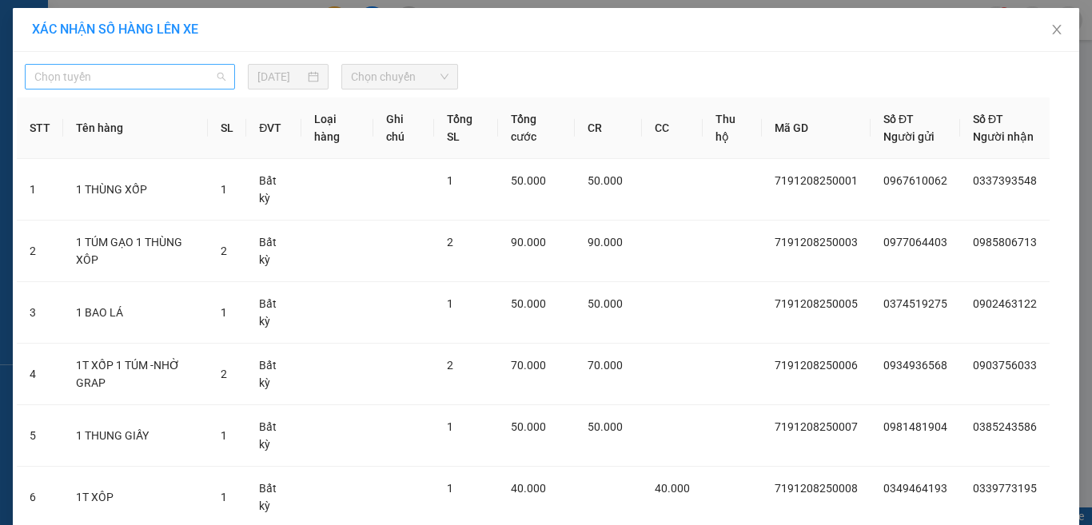
click at [115, 80] on span "Chọn tuyến" at bounding box center [129, 77] width 191 height 24
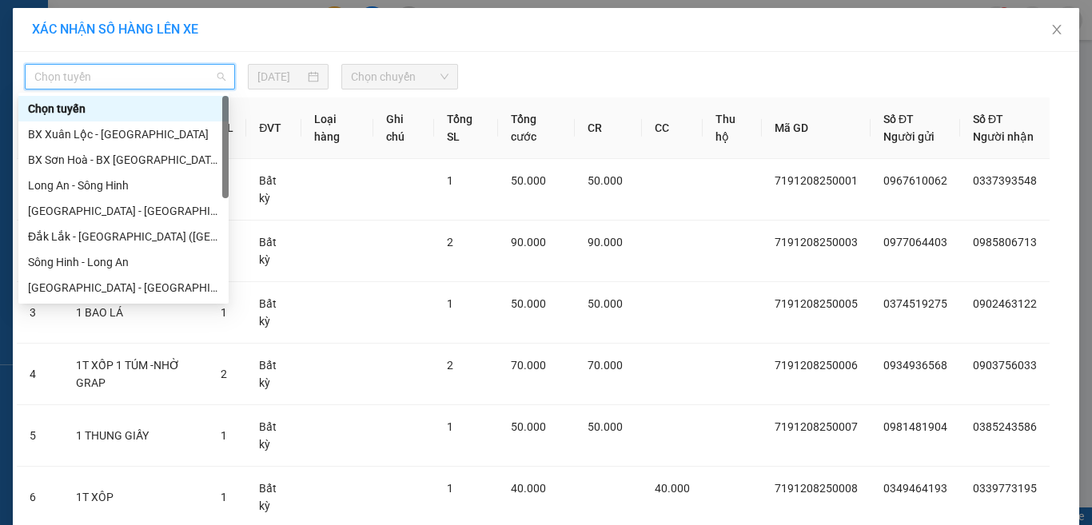
scroll to position [179, 0]
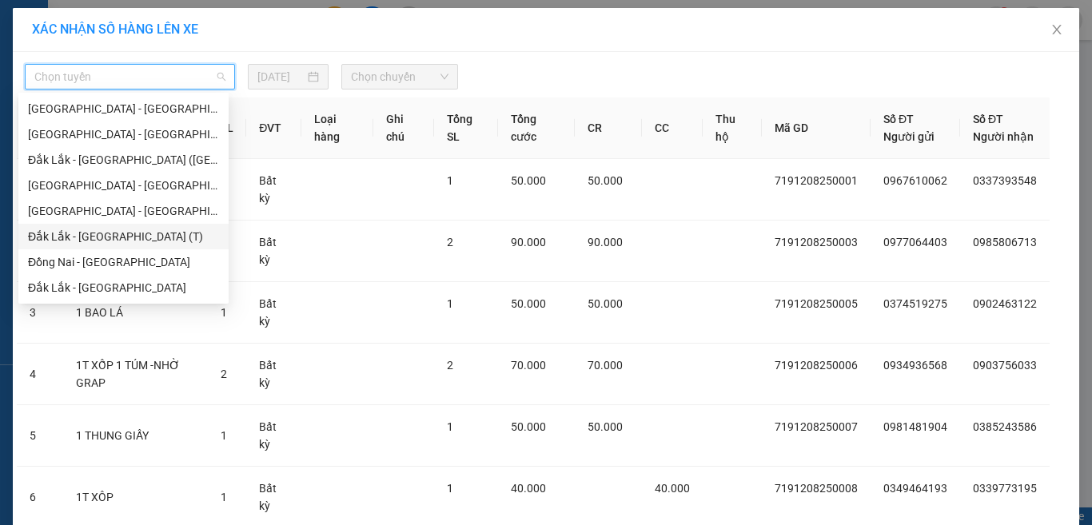
click at [122, 237] on div "Đắk Lắk - [GEOGRAPHIC_DATA] (T)" at bounding box center [123, 237] width 191 height 18
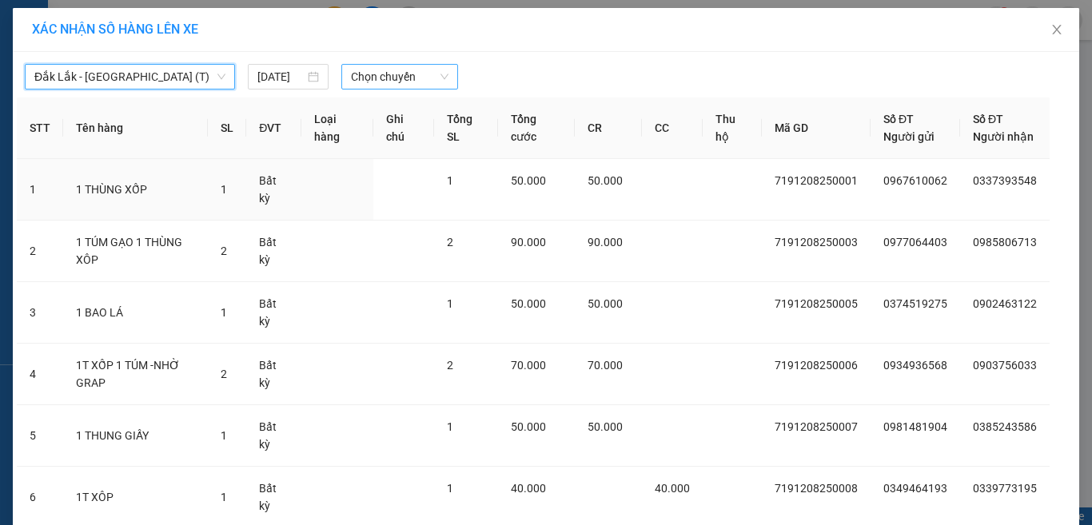
click at [386, 73] on span "Chọn chuyến" at bounding box center [400, 77] width 98 height 24
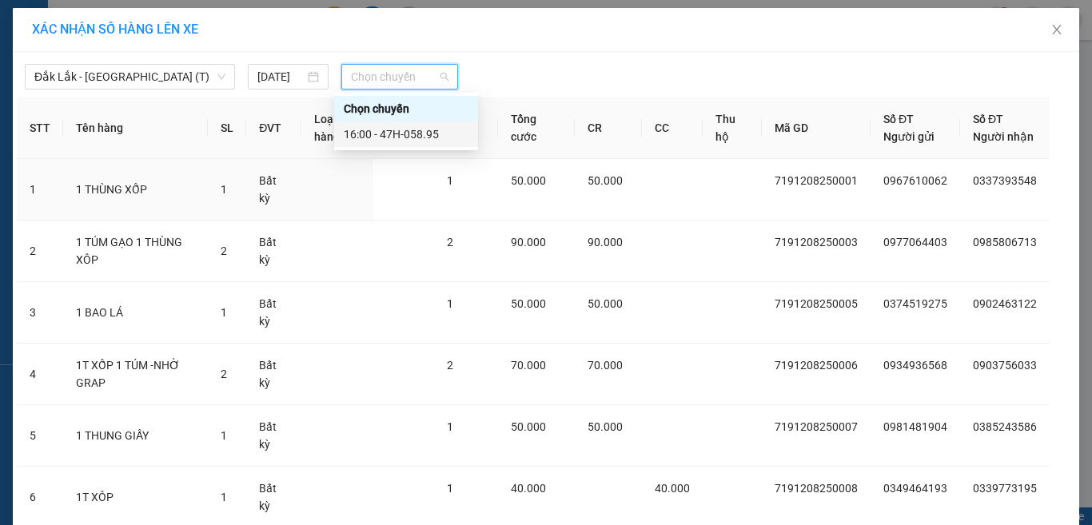
click at [420, 136] on div "16:00 - 47H-058.95" at bounding box center [406, 134] width 125 height 18
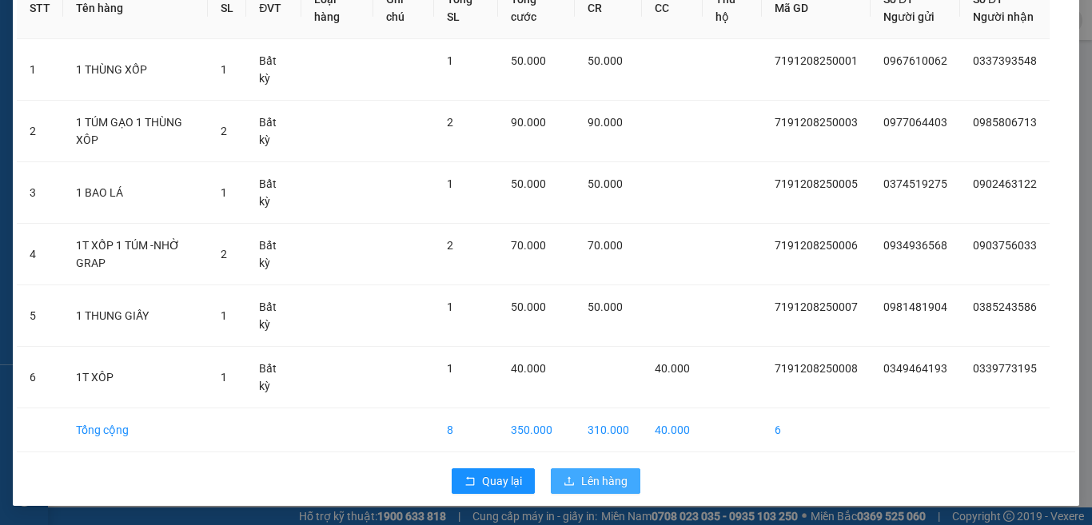
click at [567, 484] on icon "upload" at bounding box center [569, 480] width 10 height 9
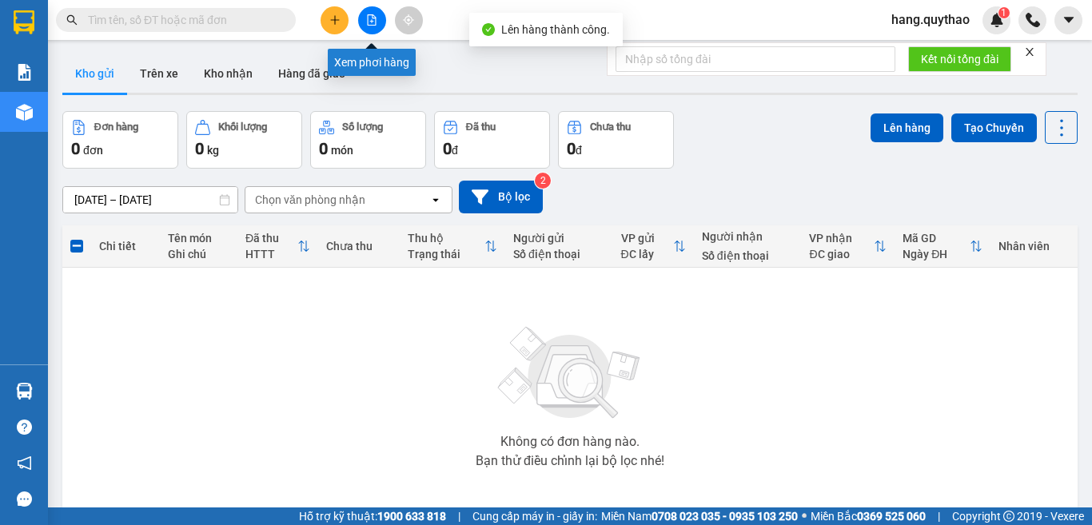
click at [375, 21] on icon "file-add" at bounding box center [371, 19] width 11 height 11
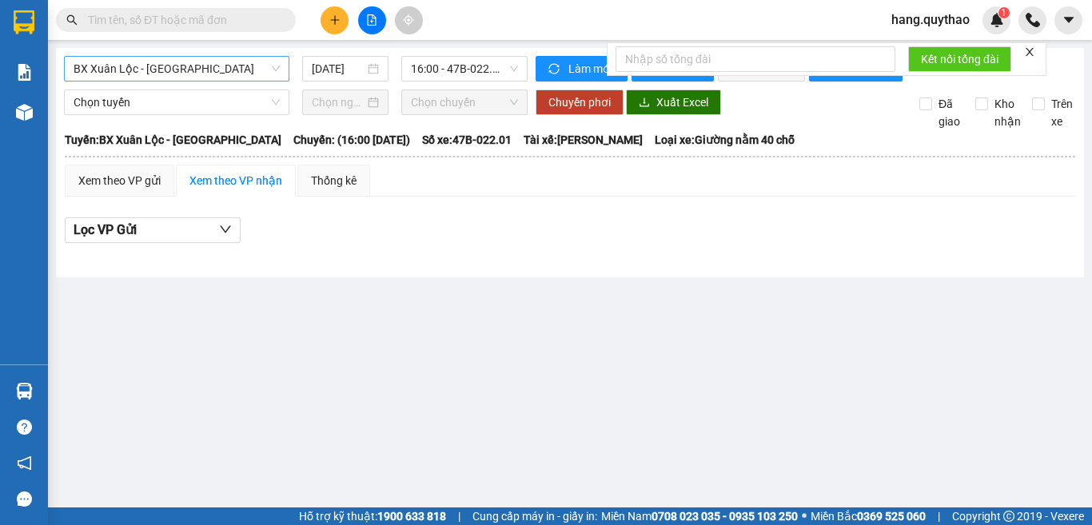
click at [190, 75] on span "BX Xuân Lộc - [GEOGRAPHIC_DATA]" at bounding box center [177, 69] width 206 height 24
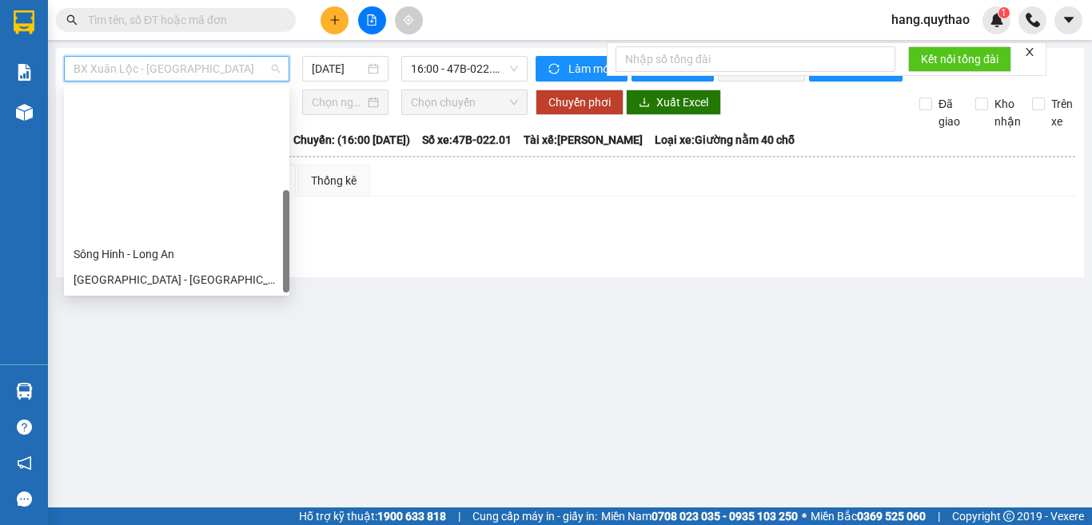
scroll to position [179, 0]
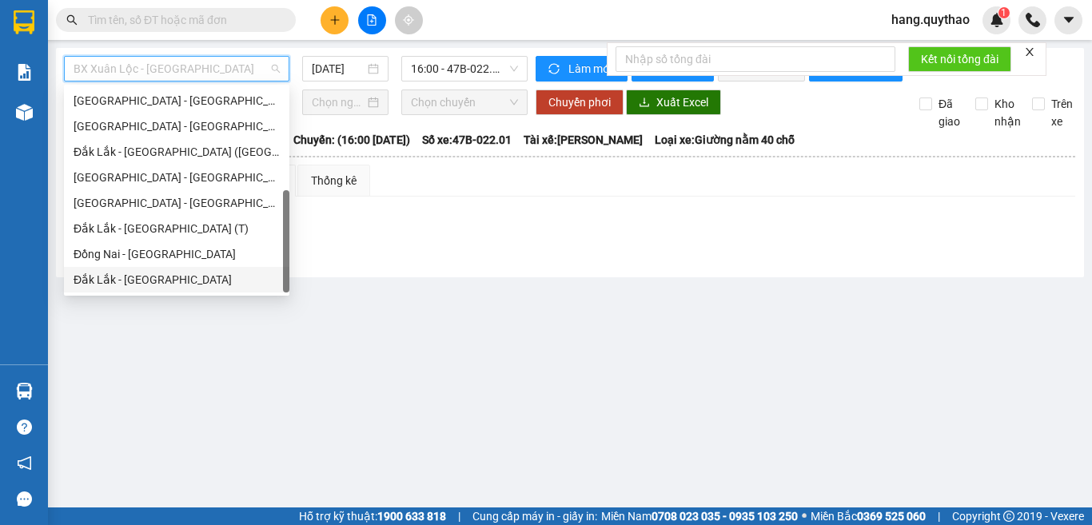
click at [159, 277] on div "Đắk Lắk - [GEOGRAPHIC_DATA]" at bounding box center [177, 280] width 206 height 18
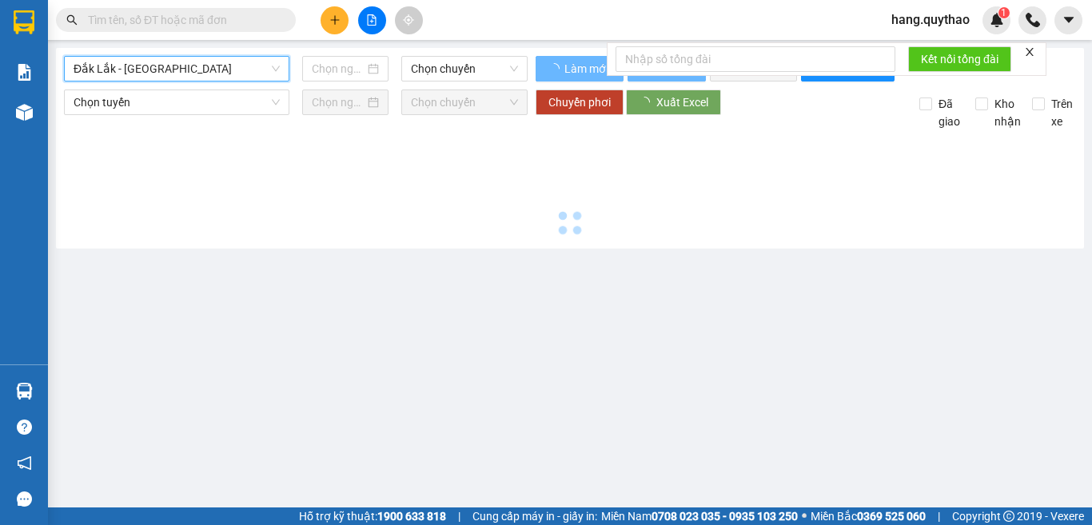
type input "[DATE]"
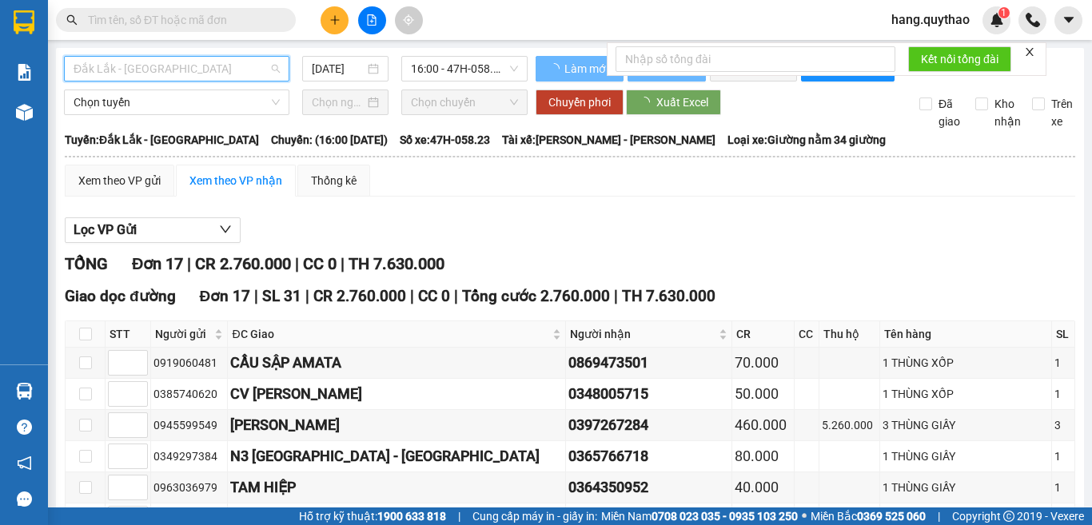
click at [186, 62] on span "Đắk Lắk - [GEOGRAPHIC_DATA]" at bounding box center [177, 69] width 206 height 24
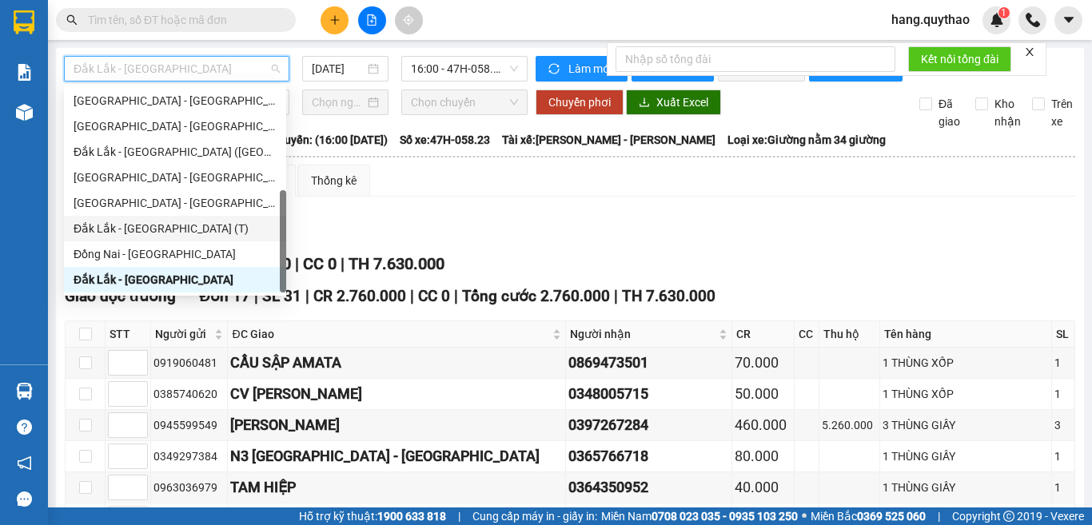
click at [167, 223] on div "Đắk Lắk - [GEOGRAPHIC_DATA] (T)" at bounding box center [175, 229] width 203 height 18
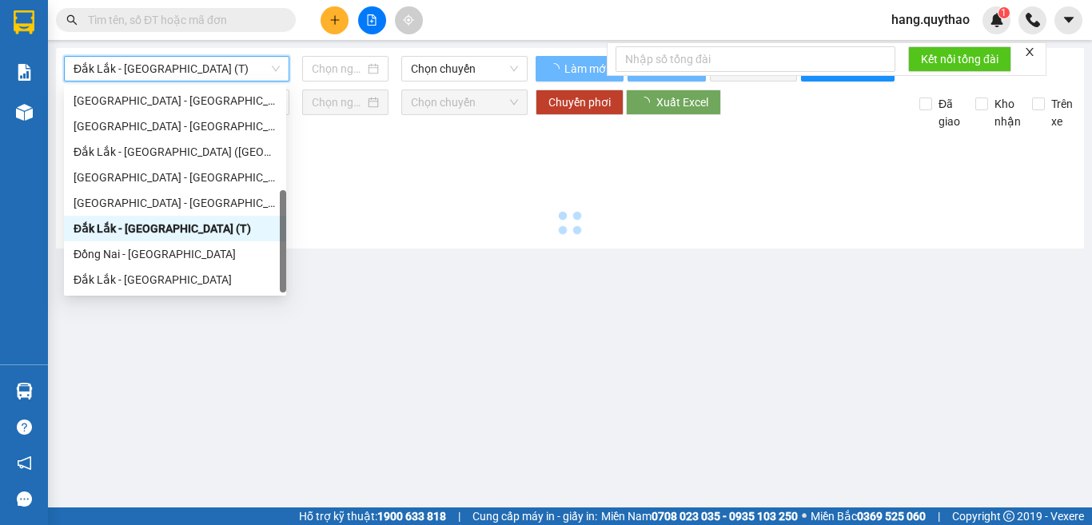
type input "[DATE]"
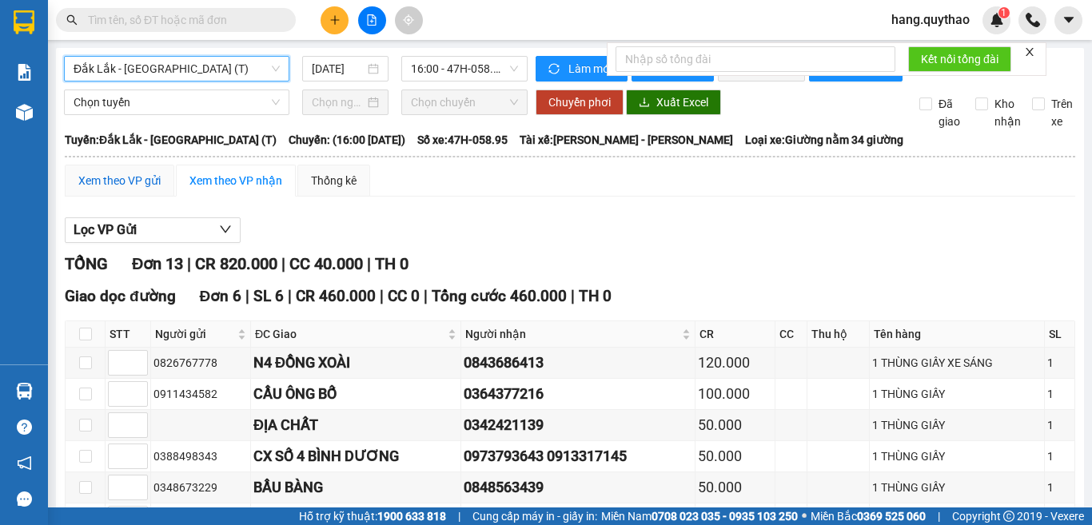
click at [128, 185] on div "Xem theo VP gửi" at bounding box center [119, 181] width 82 height 18
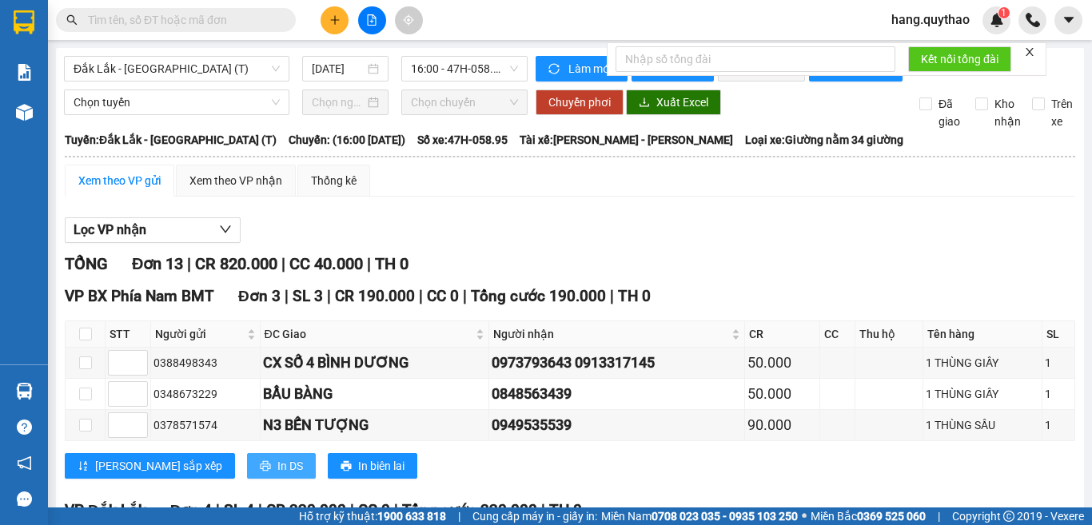
scroll to position [560, 0]
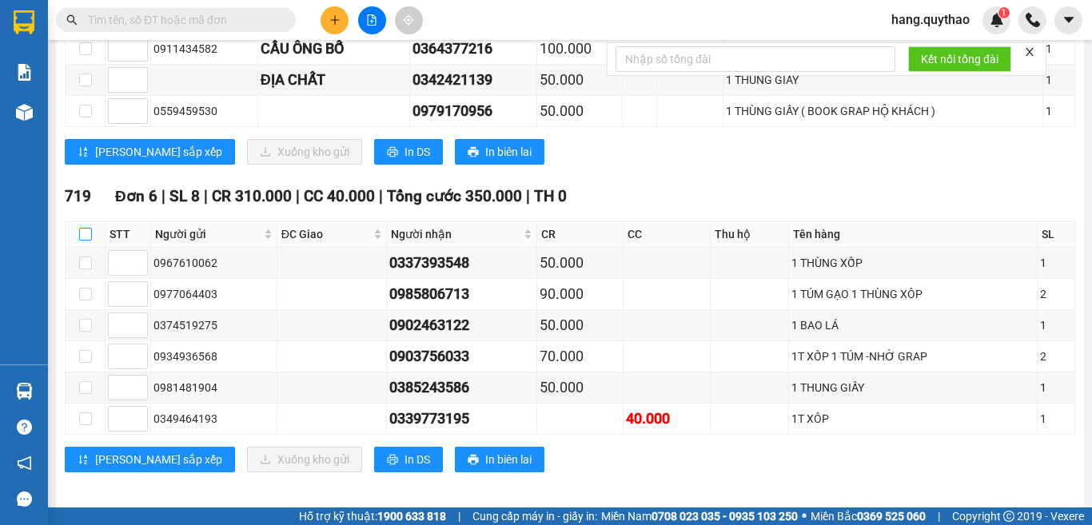
click at [90, 241] on input "checkbox" at bounding box center [85, 234] width 13 height 13
checkbox input "true"
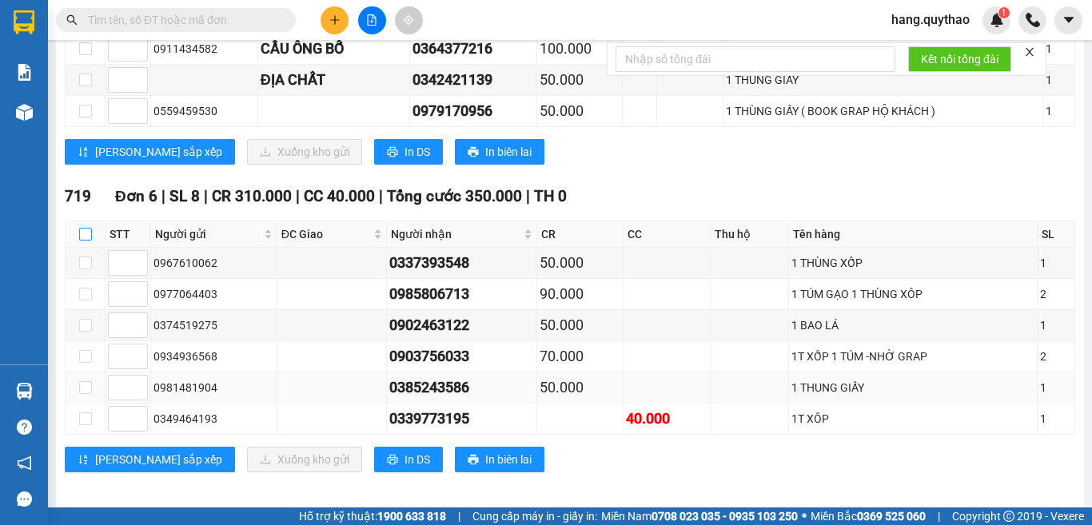
checkbox input "true"
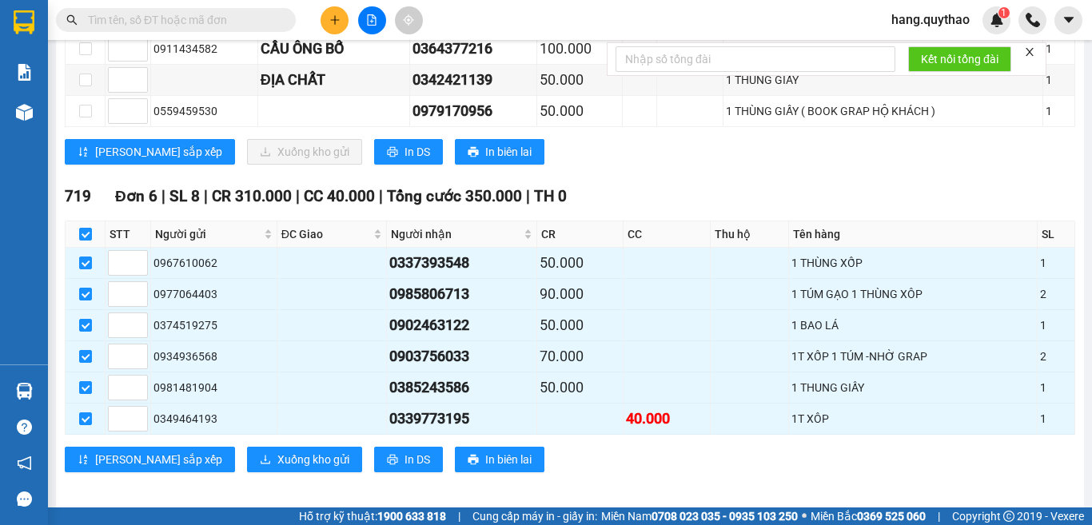
click at [378, 472] on div "[PERSON_NAME] sắp xếp Xuống kho gửi In DS In biên lai" at bounding box center [570, 460] width 1010 height 26
click at [374, 472] on button "In DS" at bounding box center [408, 460] width 69 height 26
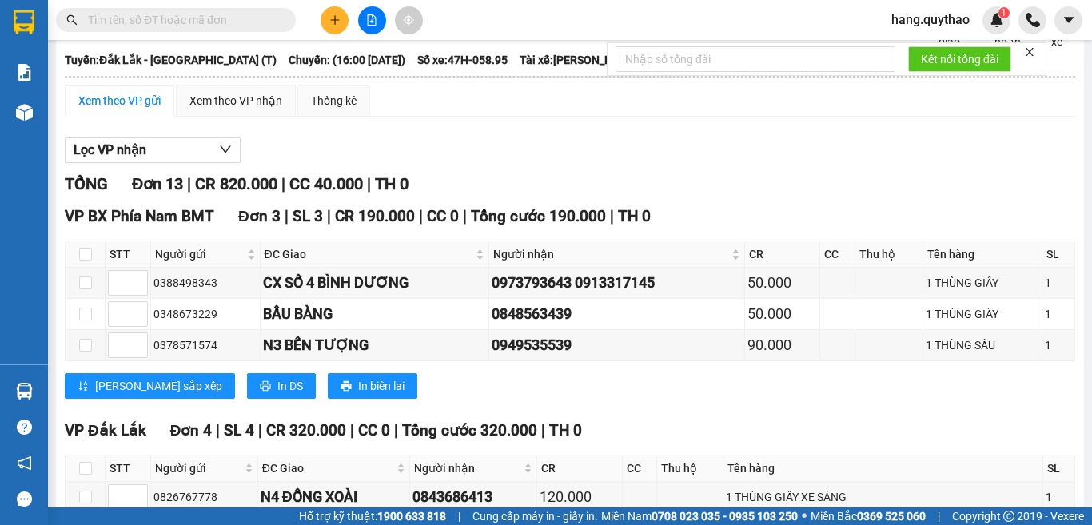
scroll to position [0, 0]
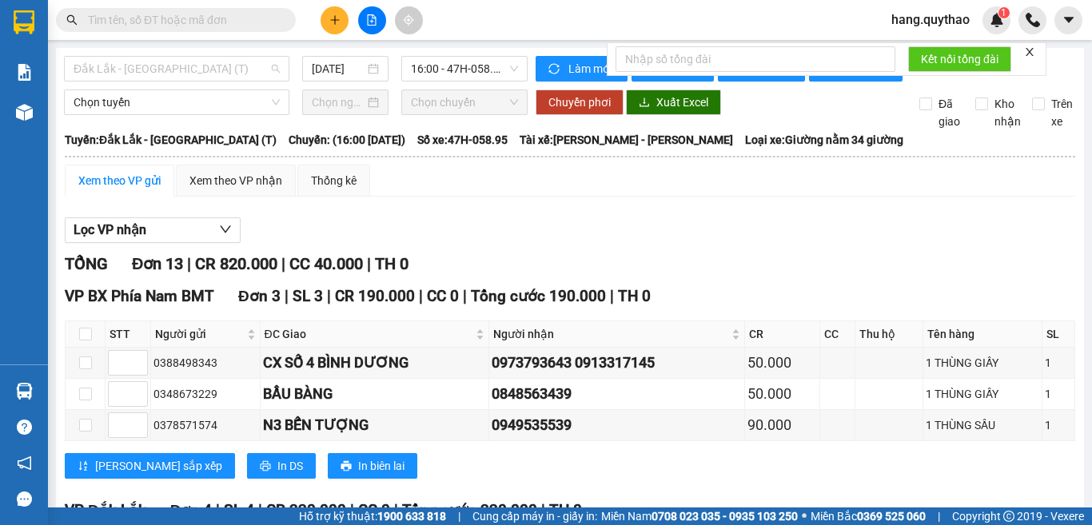
drag, startPoint x: 165, startPoint y: 75, endPoint x: 164, endPoint y: 89, distance: 13.7
click at [165, 74] on span "Đắk Lắk - [GEOGRAPHIC_DATA] (T)" at bounding box center [177, 69] width 206 height 24
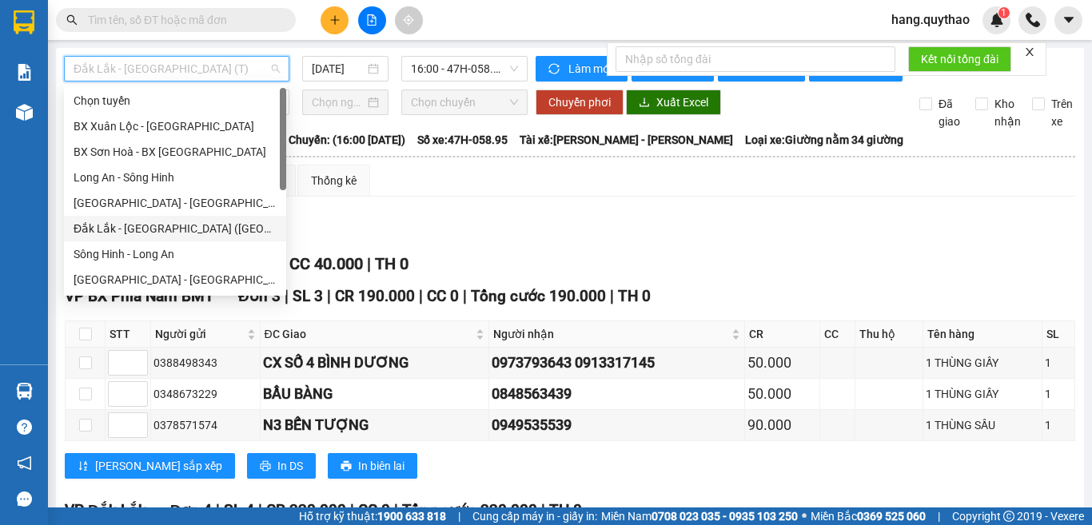
click at [197, 225] on div "Đắk Lắk - [GEOGRAPHIC_DATA] ([GEOGRAPHIC_DATA] mới)" at bounding box center [175, 229] width 203 height 18
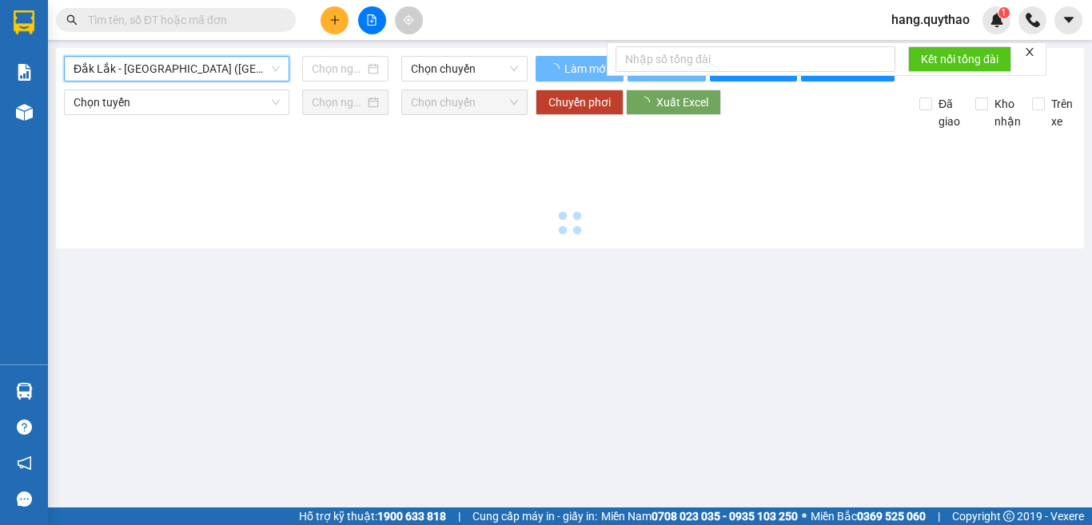
type input "[DATE]"
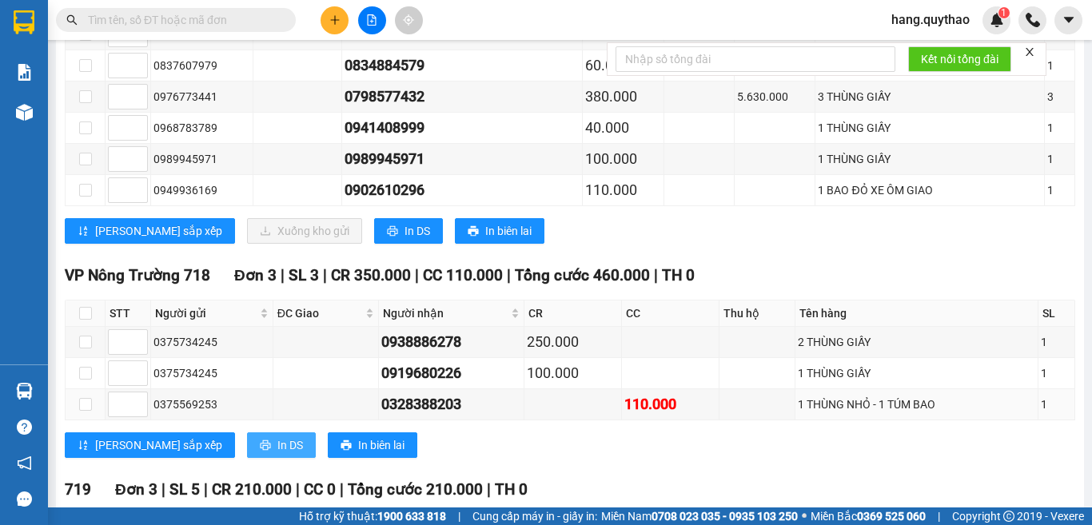
scroll to position [1113, 0]
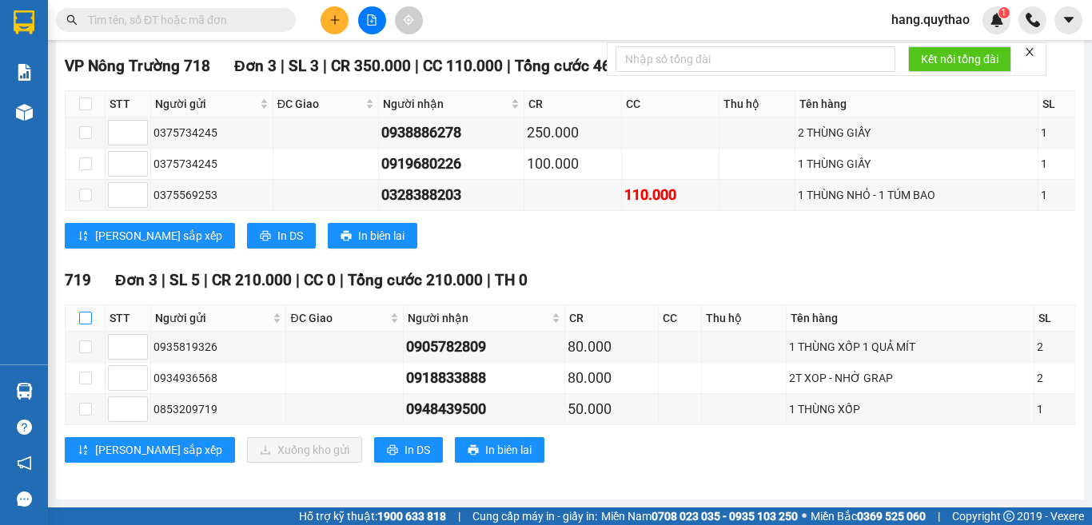
click at [84, 321] on input "checkbox" at bounding box center [85, 318] width 13 height 13
checkbox input "true"
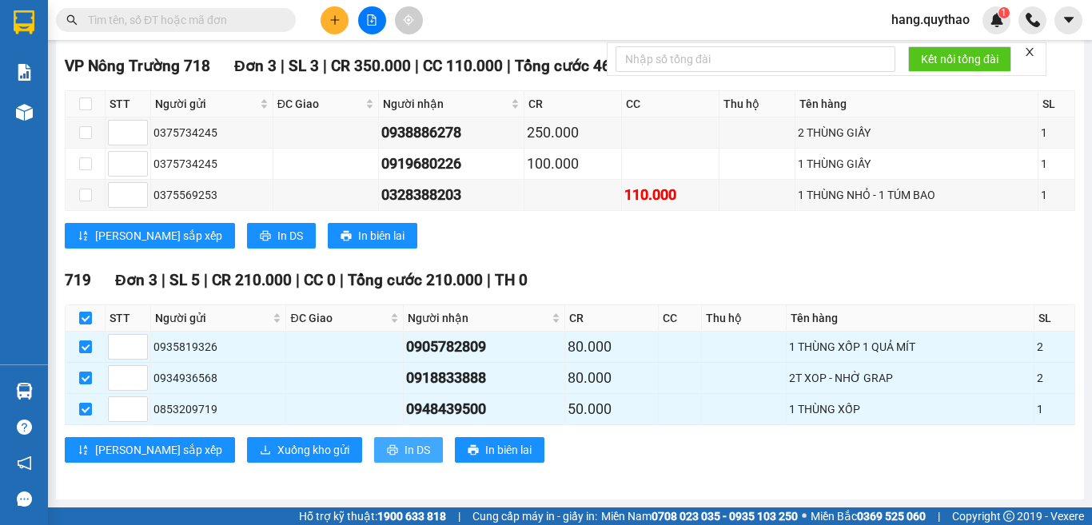
click at [404, 451] on span "In DS" at bounding box center [417, 450] width 26 height 18
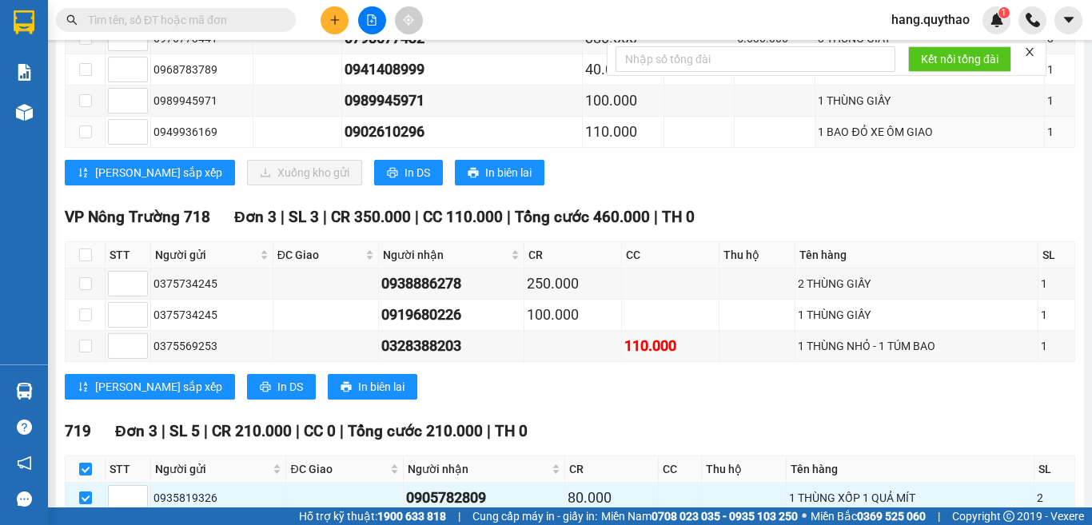
scroll to position [713, 0]
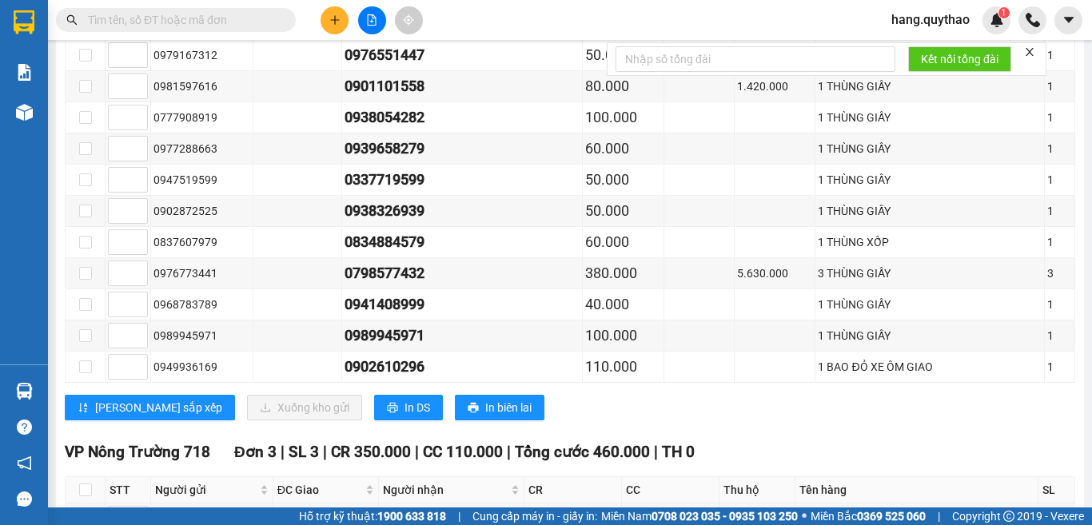
click at [333, 34] on div "Kết quả tìm kiếm ( 0 ) Bộ lọc No Data hang.quythao 1" at bounding box center [546, 20] width 1092 height 40
click at [332, 10] on button at bounding box center [335, 20] width 28 height 28
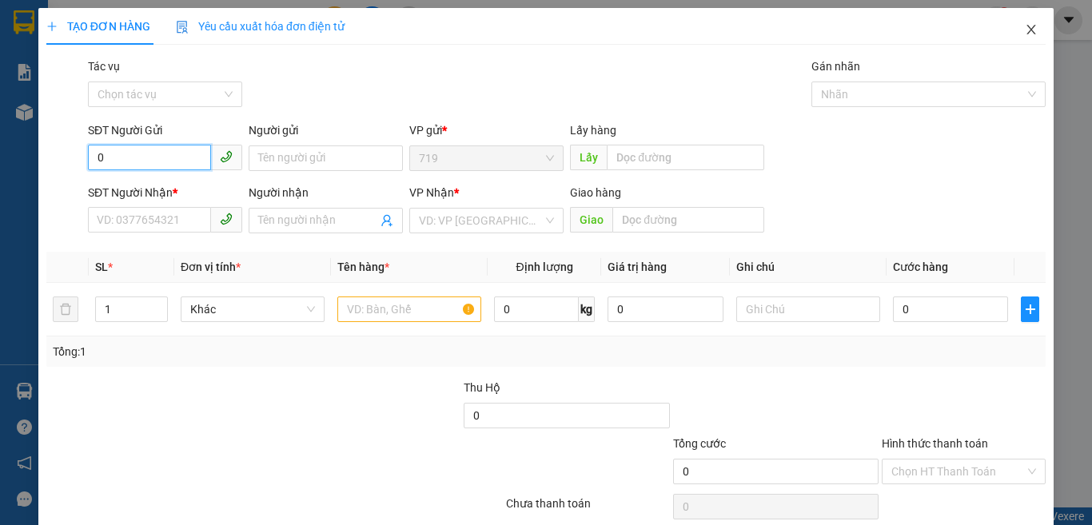
type input "0"
click at [1025, 31] on icon "close" at bounding box center [1031, 29] width 13 height 13
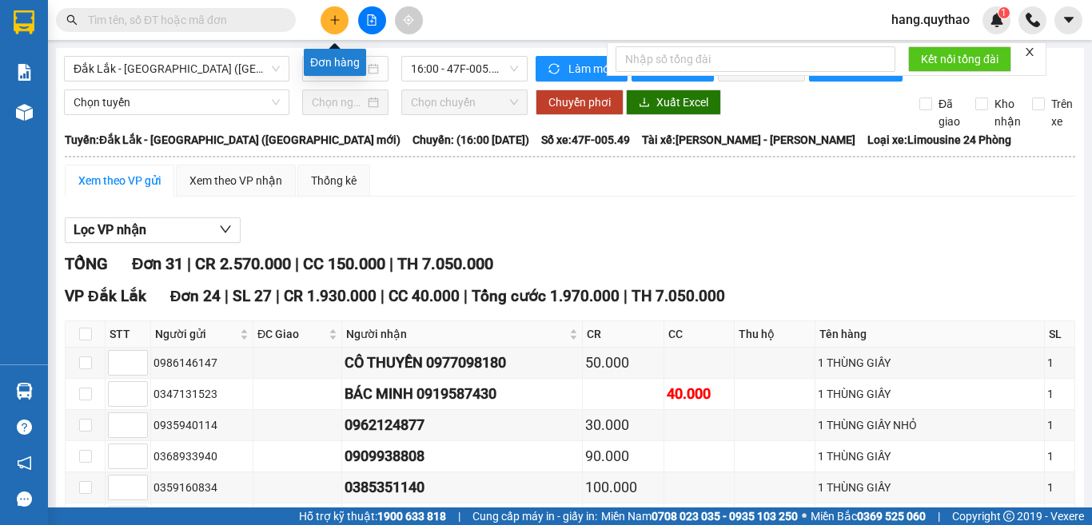
click at [340, 26] on button at bounding box center [335, 20] width 28 height 28
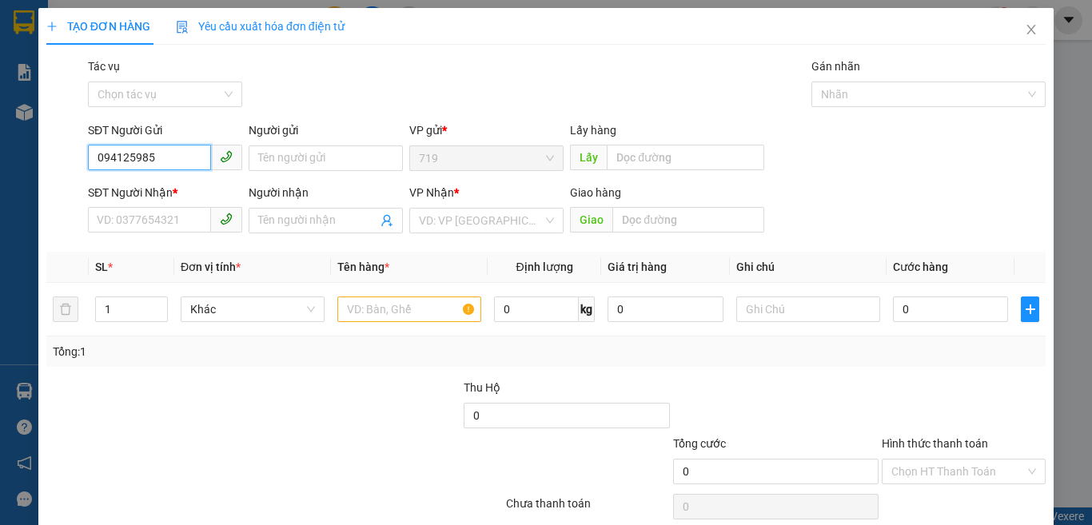
type input "0941259859"
click at [139, 191] on div "0941259859" at bounding box center [163, 190] width 133 height 18
type input "0979871872"
type input "BX LONG AN"
type input "0941259859"
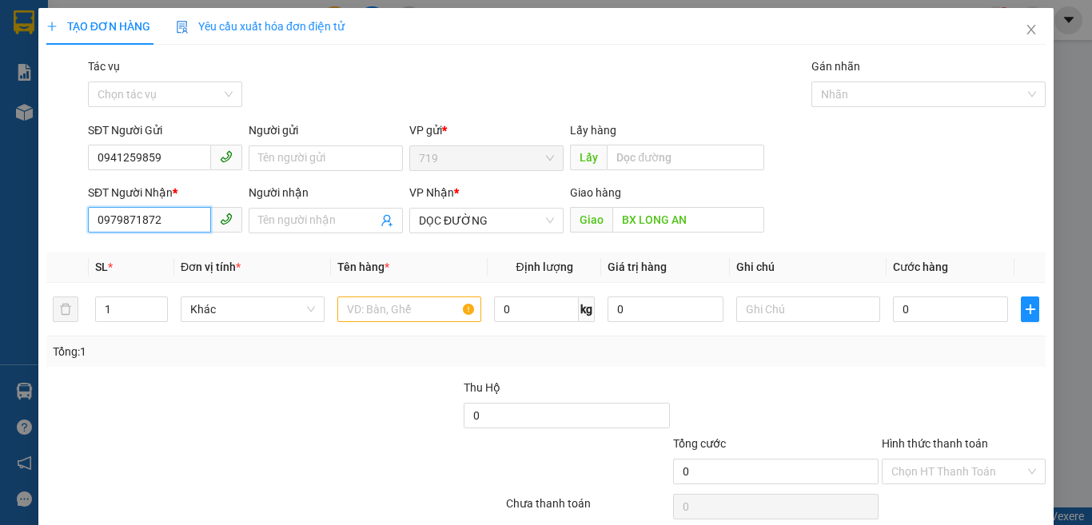
click at [189, 221] on input "0979871872" at bounding box center [149, 220] width 123 height 26
type input "0"
type input "0938133483"
click at [350, 313] on input "text" at bounding box center [409, 310] width 144 height 26
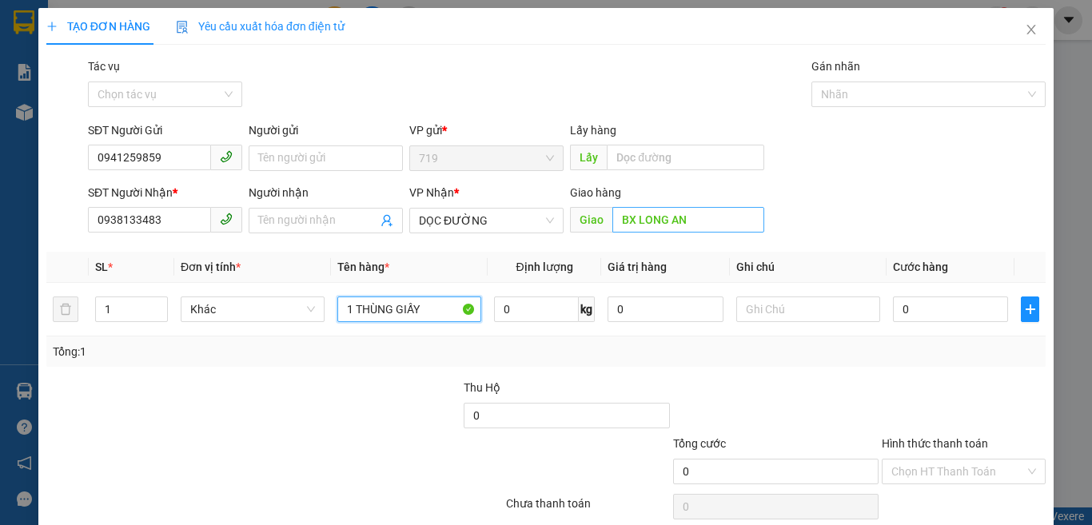
type input "1 THÙNG GIẤY"
click at [685, 220] on input "BX LONG AN" at bounding box center [688, 220] width 152 height 26
type input "BẾN CÁT"
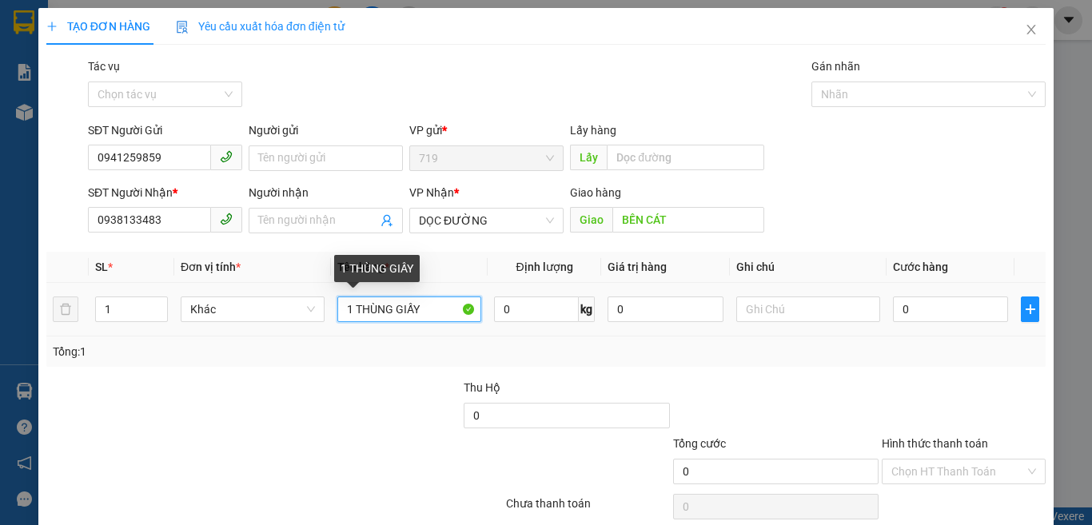
click at [422, 312] on input "1 THÙNG GIẤY" at bounding box center [409, 310] width 144 height 26
type input "1 THÙNG GIẤY - QUAY ĐẦU GIAO"
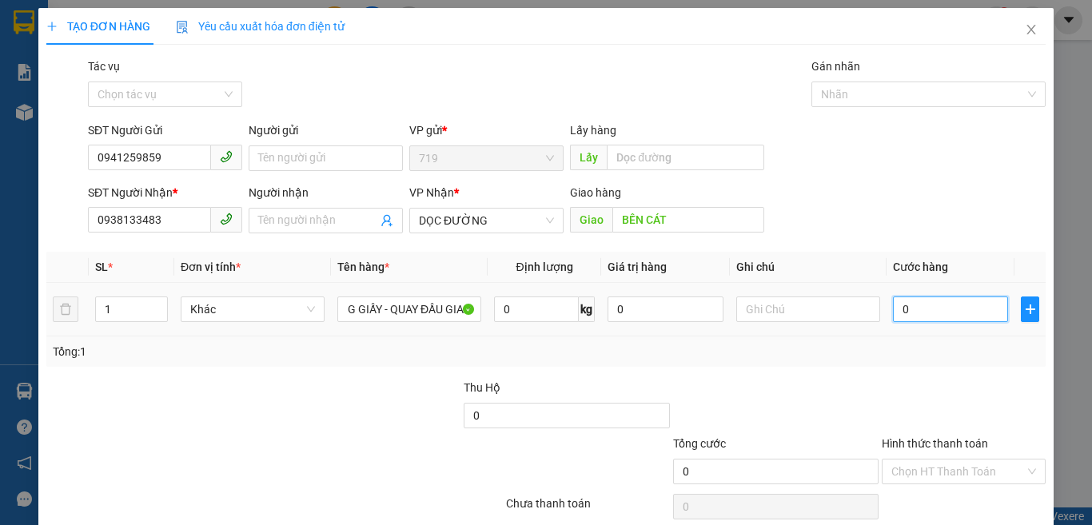
click at [934, 321] on input "0" at bounding box center [950, 310] width 115 height 26
type input "5"
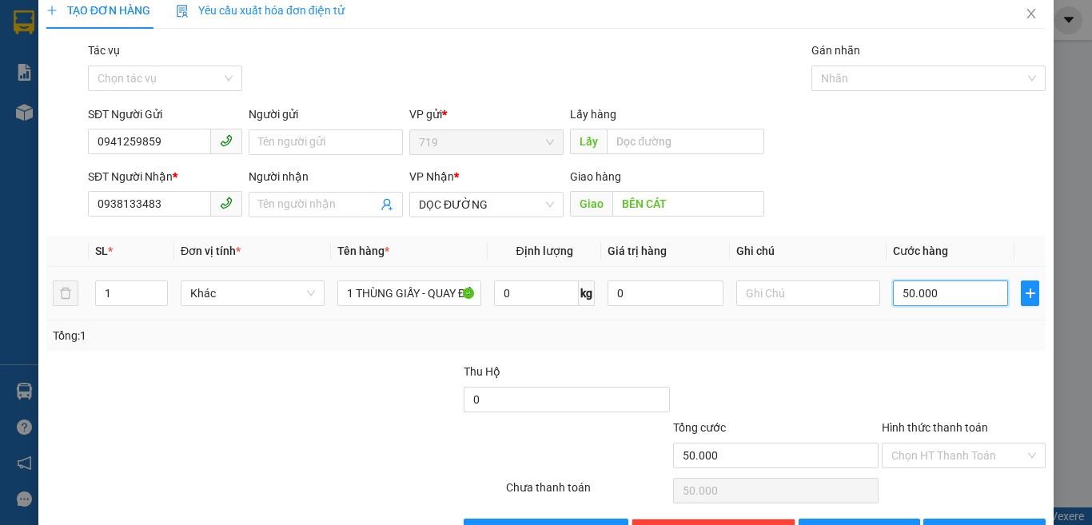
scroll to position [66, 0]
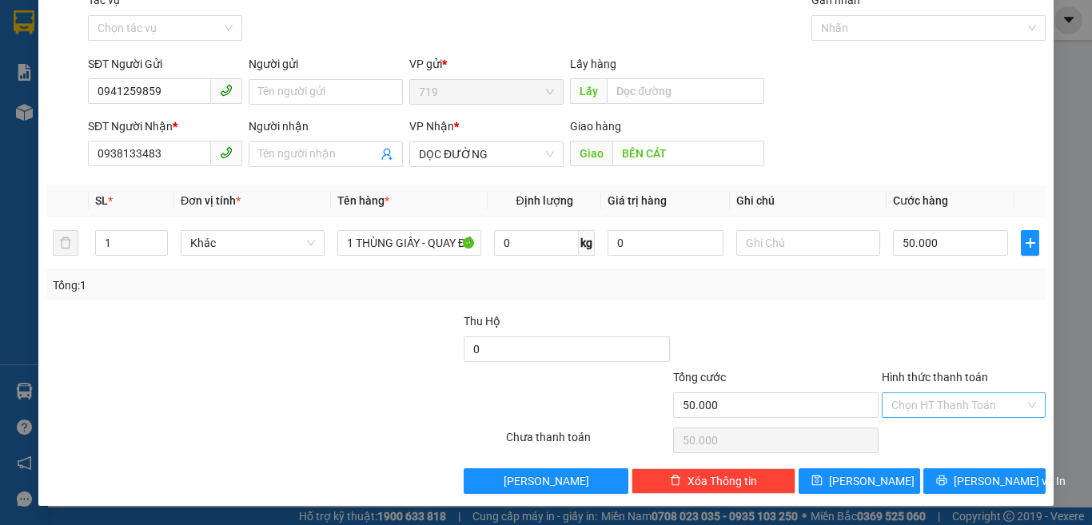
drag, startPoint x: 926, startPoint y: 403, endPoint x: 922, endPoint y: 416, distance: 14.2
click at [926, 404] on input "Hình thức thanh toán" at bounding box center [957, 405] width 133 height 24
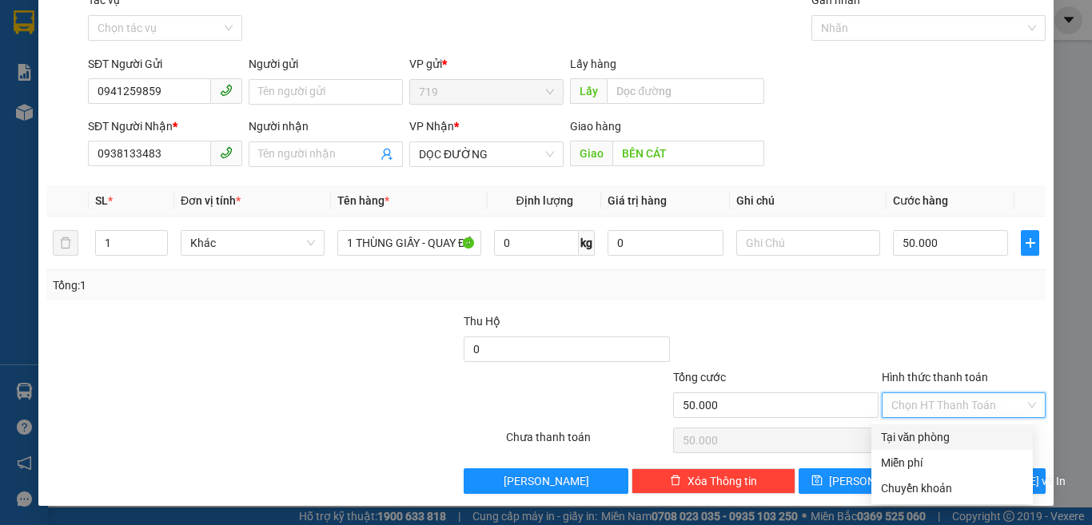
click at [917, 435] on div "Tại văn phòng" at bounding box center [952, 437] width 142 height 18
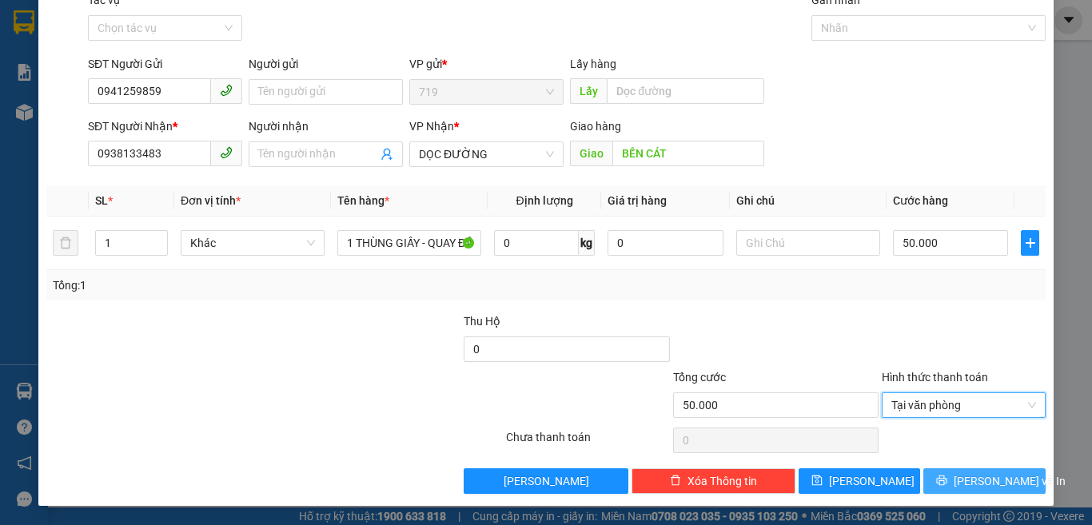
click at [976, 485] on span "[PERSON_NAME] và In" at bounding box center [1010, 481] width 112 height 18
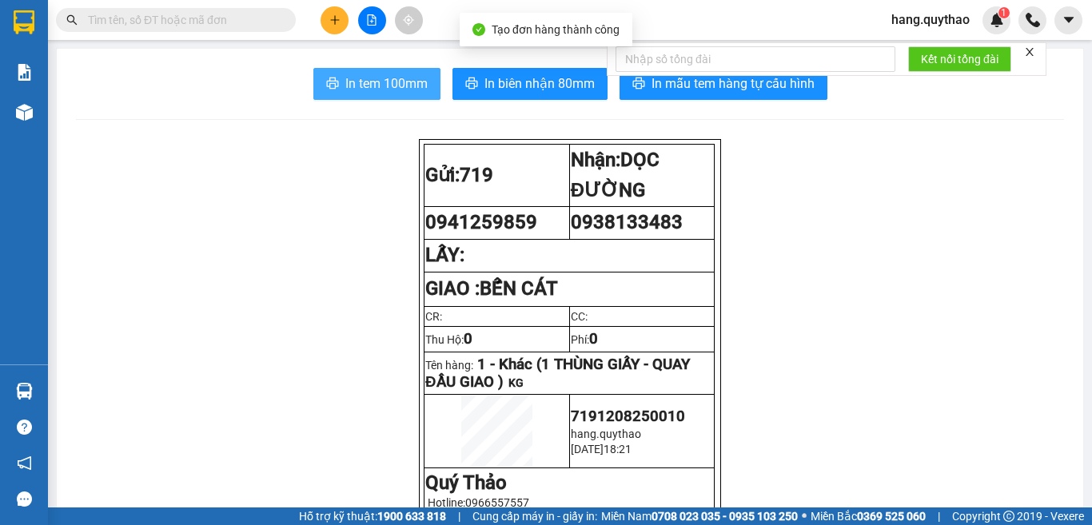
click at [382, 74] on span "In tem 100mm" at bounding box center [386, 84] width 82 height 20
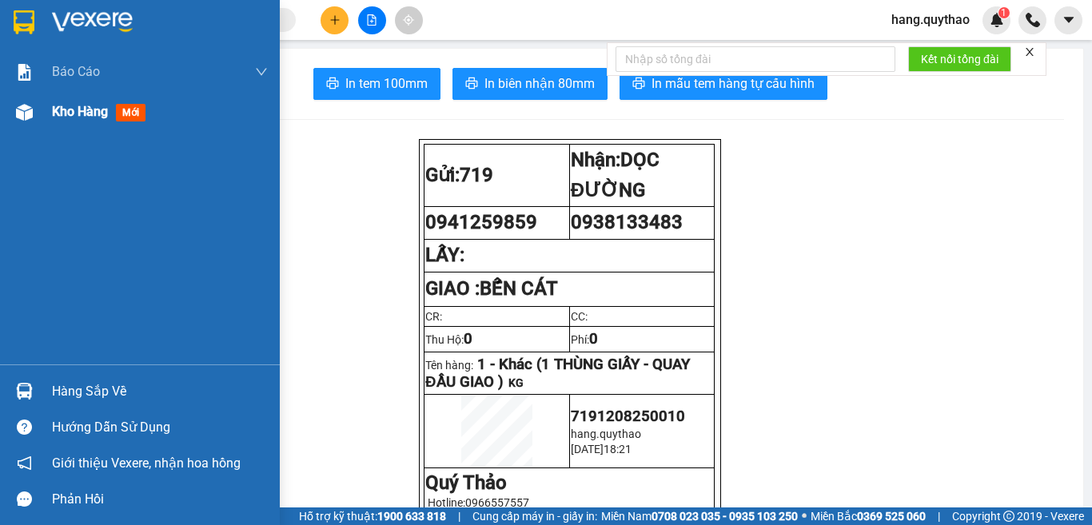
click at [87, 110] on span "Kho hàng" at bounding box center [80, 111] width 56 height 15
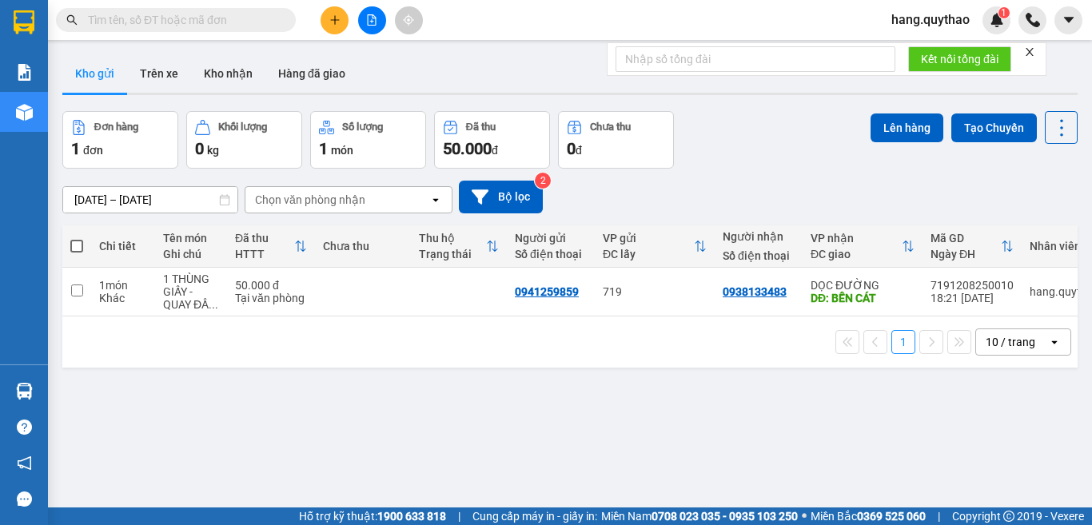
click at [80, 245] on span at bounding box center [76, 246] width 13 height 13
click at [77, 238] on input "checkbox" at bounding box center [77, 238] width 0 height 0
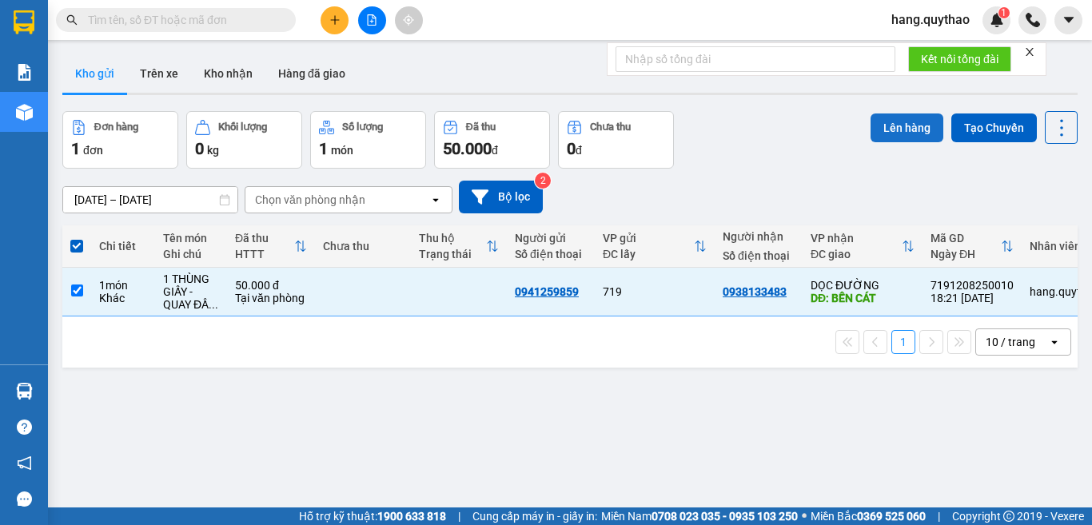
click at [880, 127] on button "Lên hàng" at bounding box center [906, 127] width 73 height 29
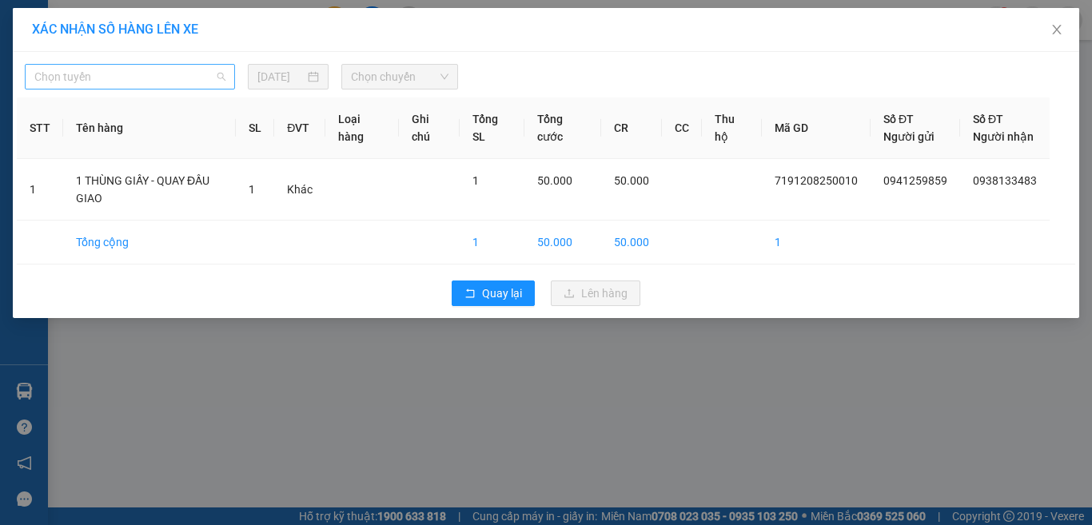
click at [118, 78] on span "Chọn tuyến" at bounding box center [129, 77] width 191 height 24
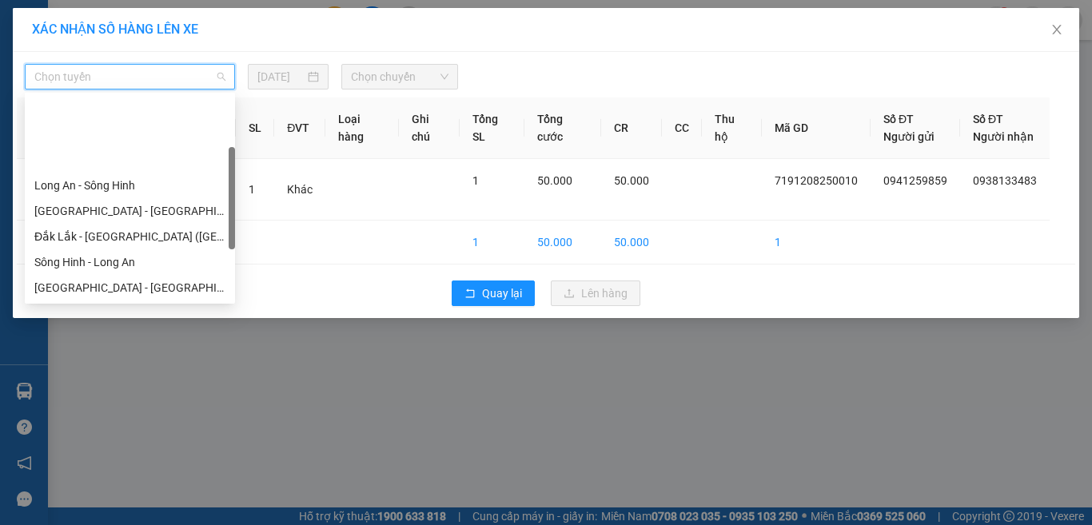
scroll to position [179, 0]
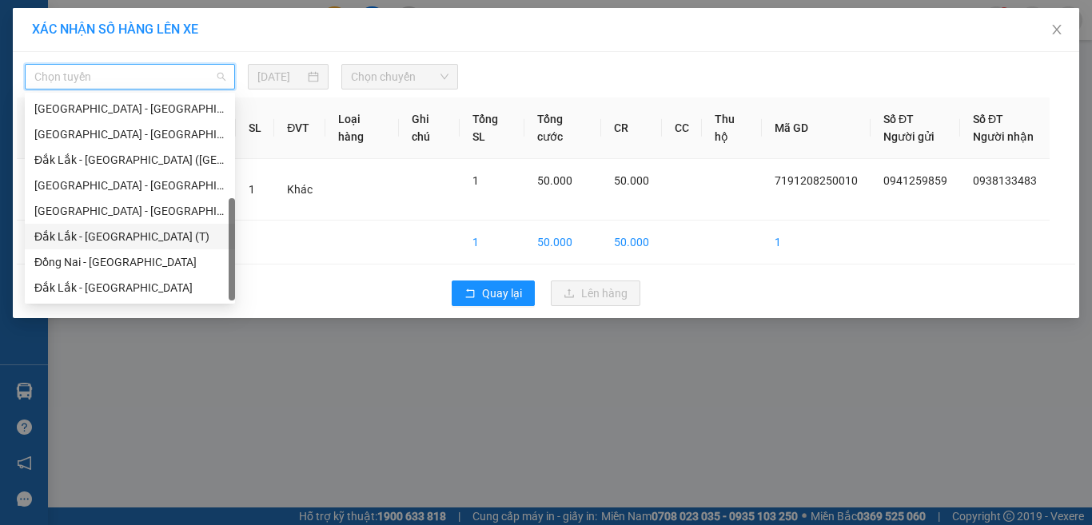
click at [122, 239] on div "Đắk Lắk - [GEOGRAPHIC_DATA] (T)" at bounding box center [129, 237] width 191 height 18
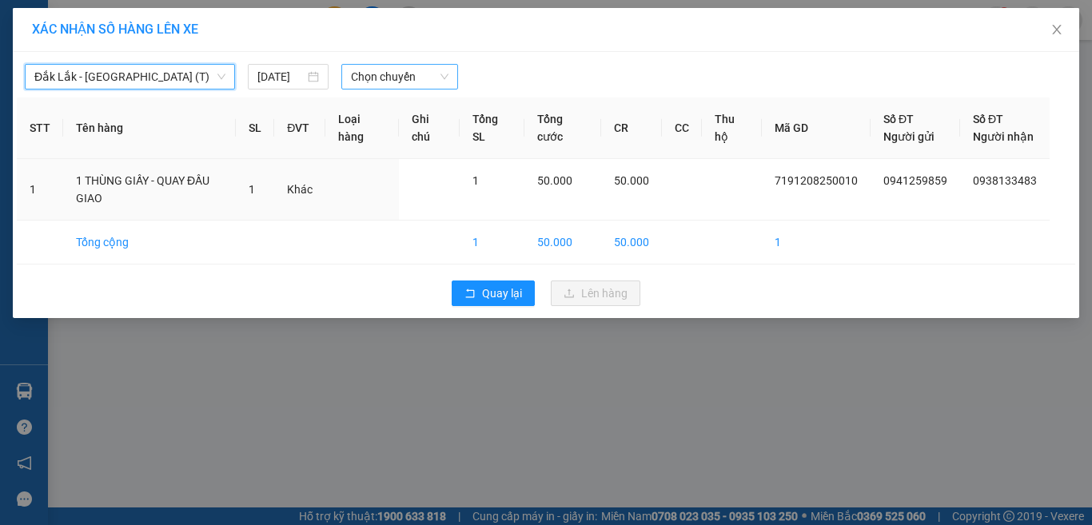
click at [371, 74] on span "Chọn chuyến" at bounding box center [400, 77] width 98 height 24
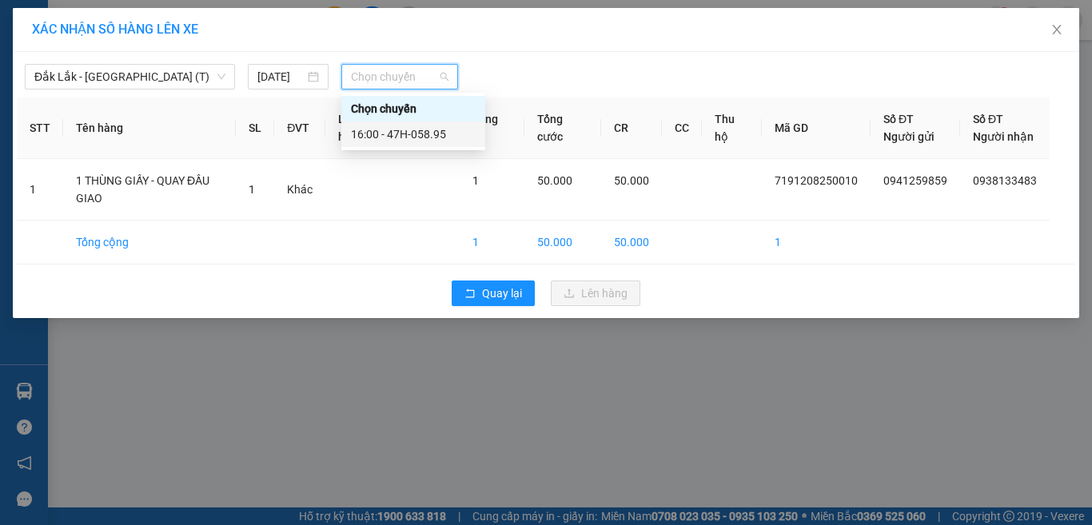
click at [420, 132] on div "16:00 - 47H-058.95" at bounding box center [413, 134] width 125 height 18
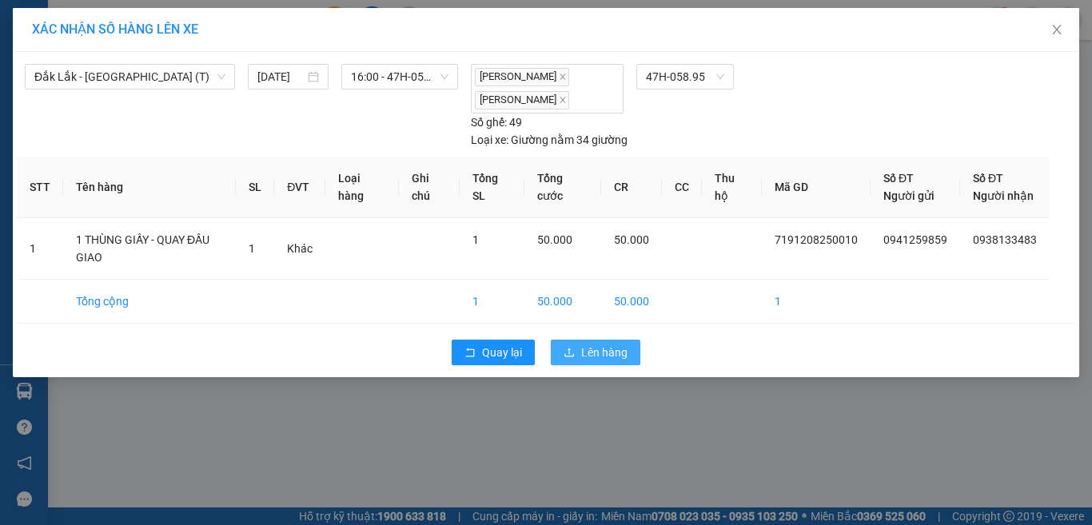
click at [610, 348] on span "Lên hàng" at bounding box center [604, 353] width 46 height 18
